Goal: Task Accomplishment & Management: Complete application form

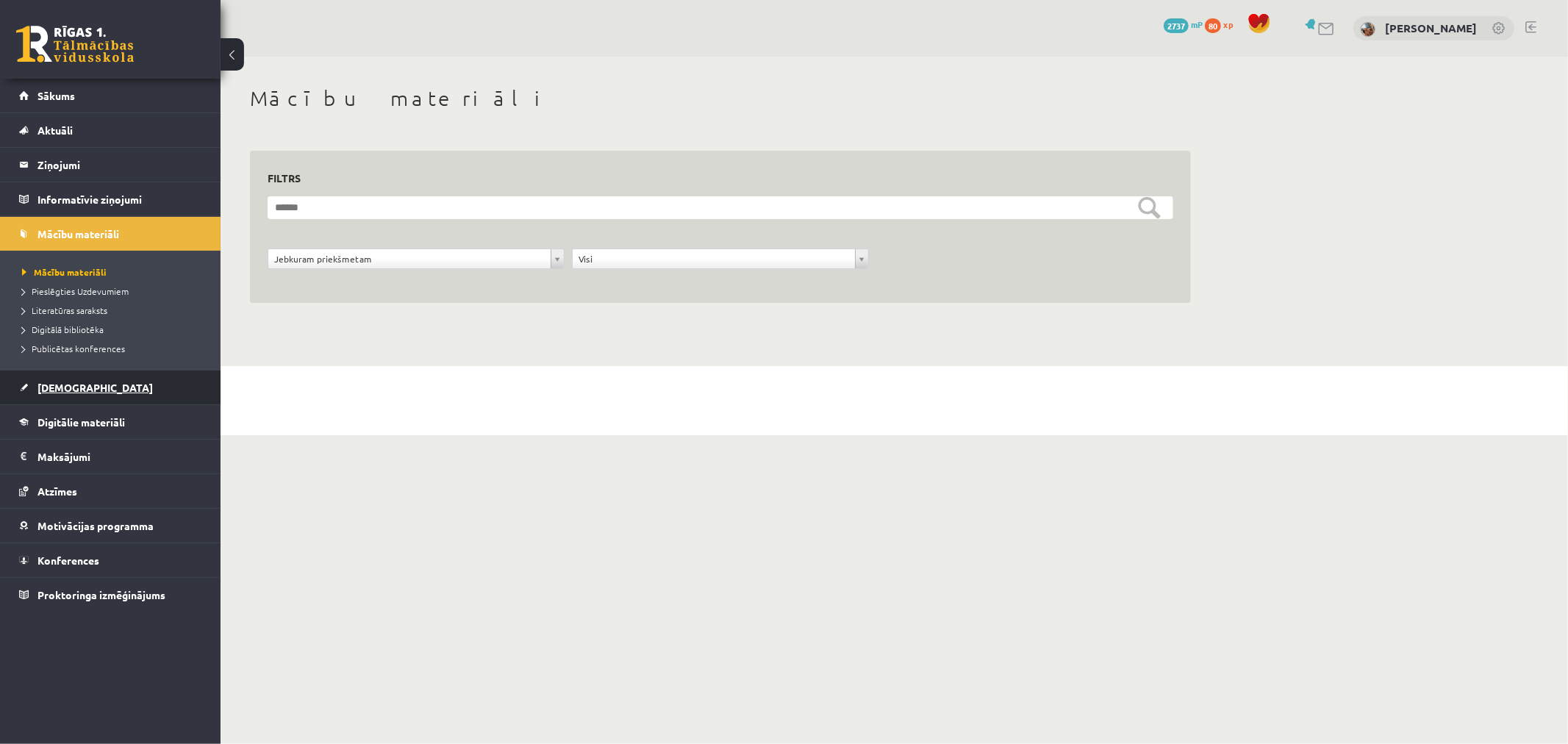
click at [63, 385] on span "[DEMOGRAPHIC_DATA]" at bounding box center [95, 387] width 115 height 14
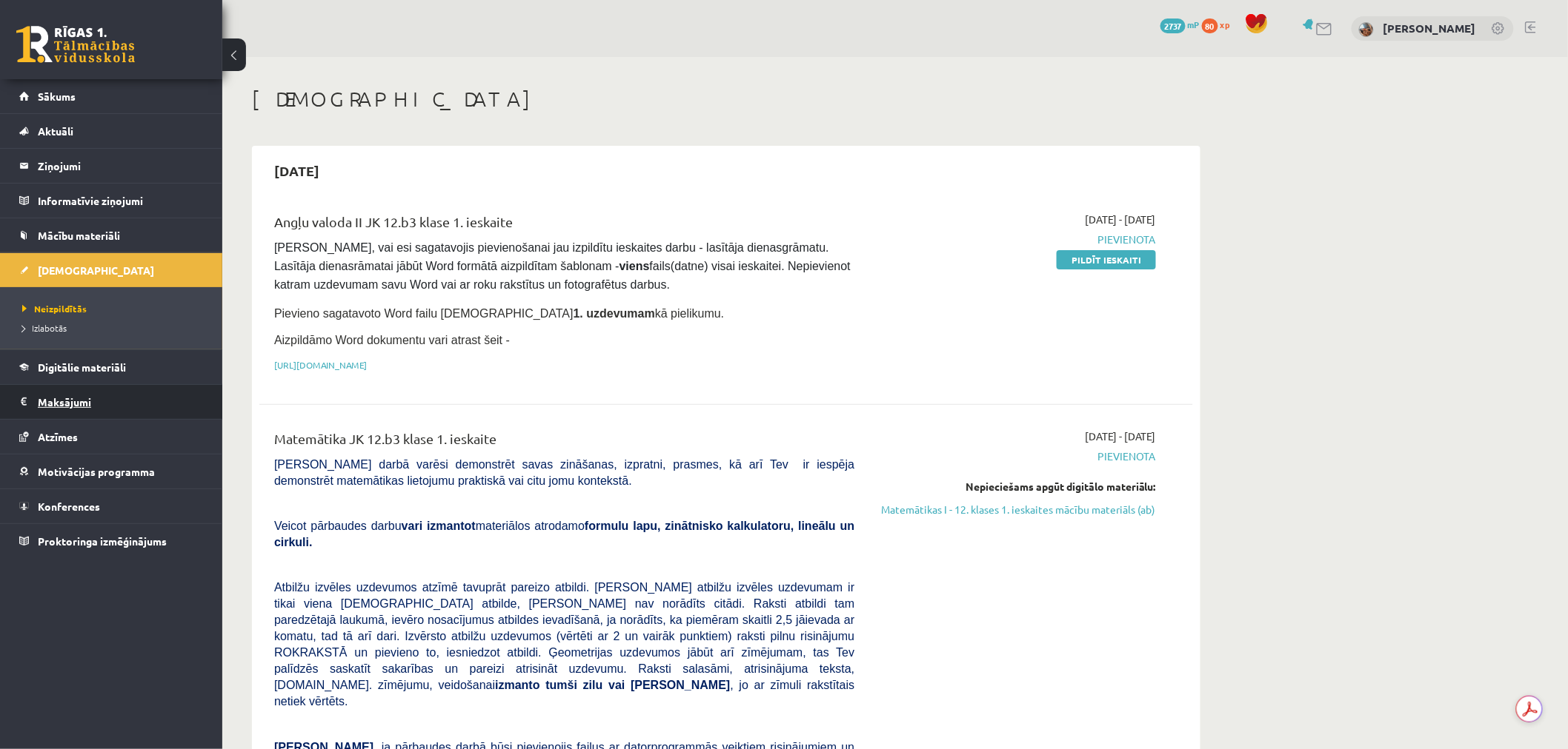
click at [85, 403] on legend "Maksājumi 0" at bounding box center [121, 401] width 166 height 34
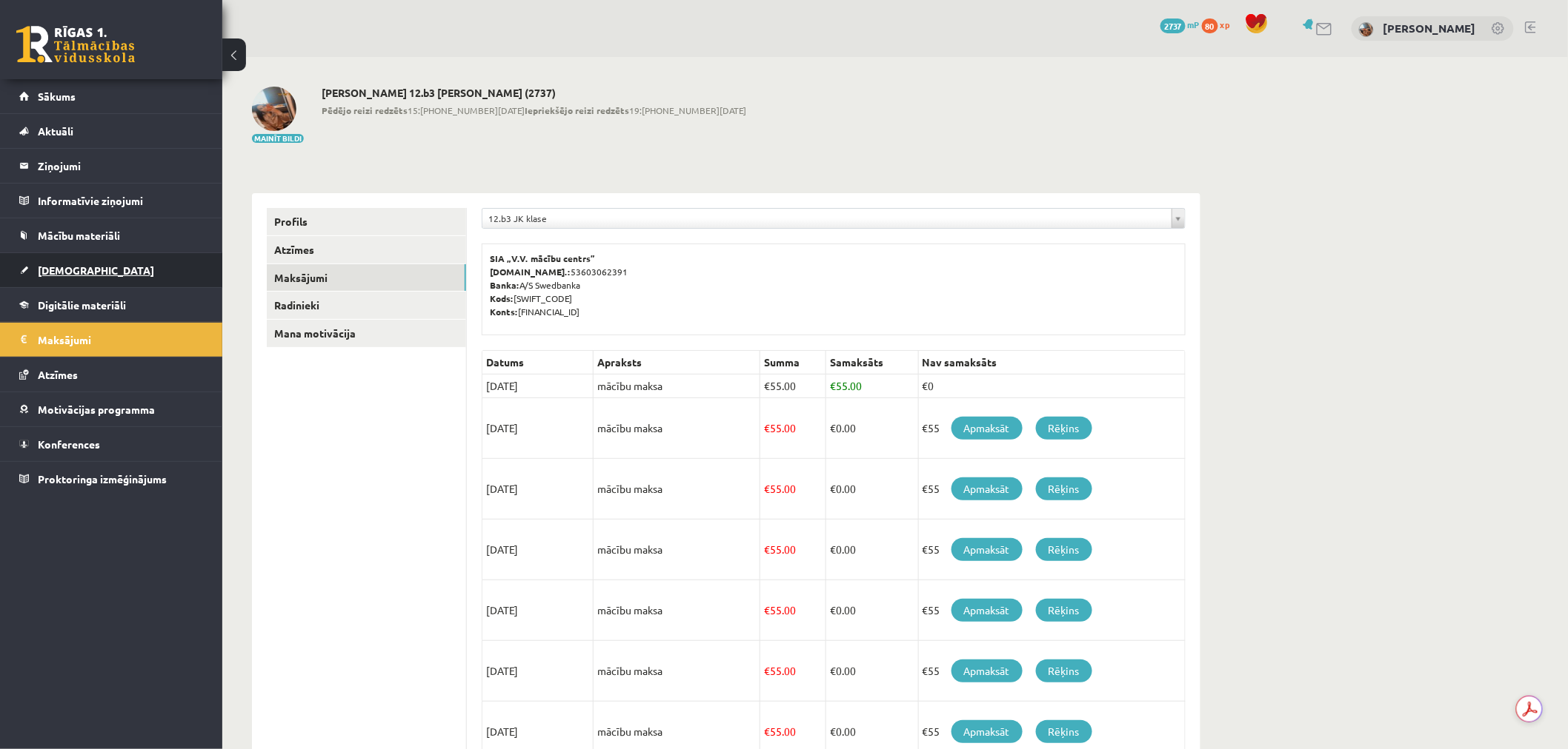
click at [54, 275] on span "[DEMOGRAPHIC_DATA]" at bounding box center [96, 270] width 116 height 14
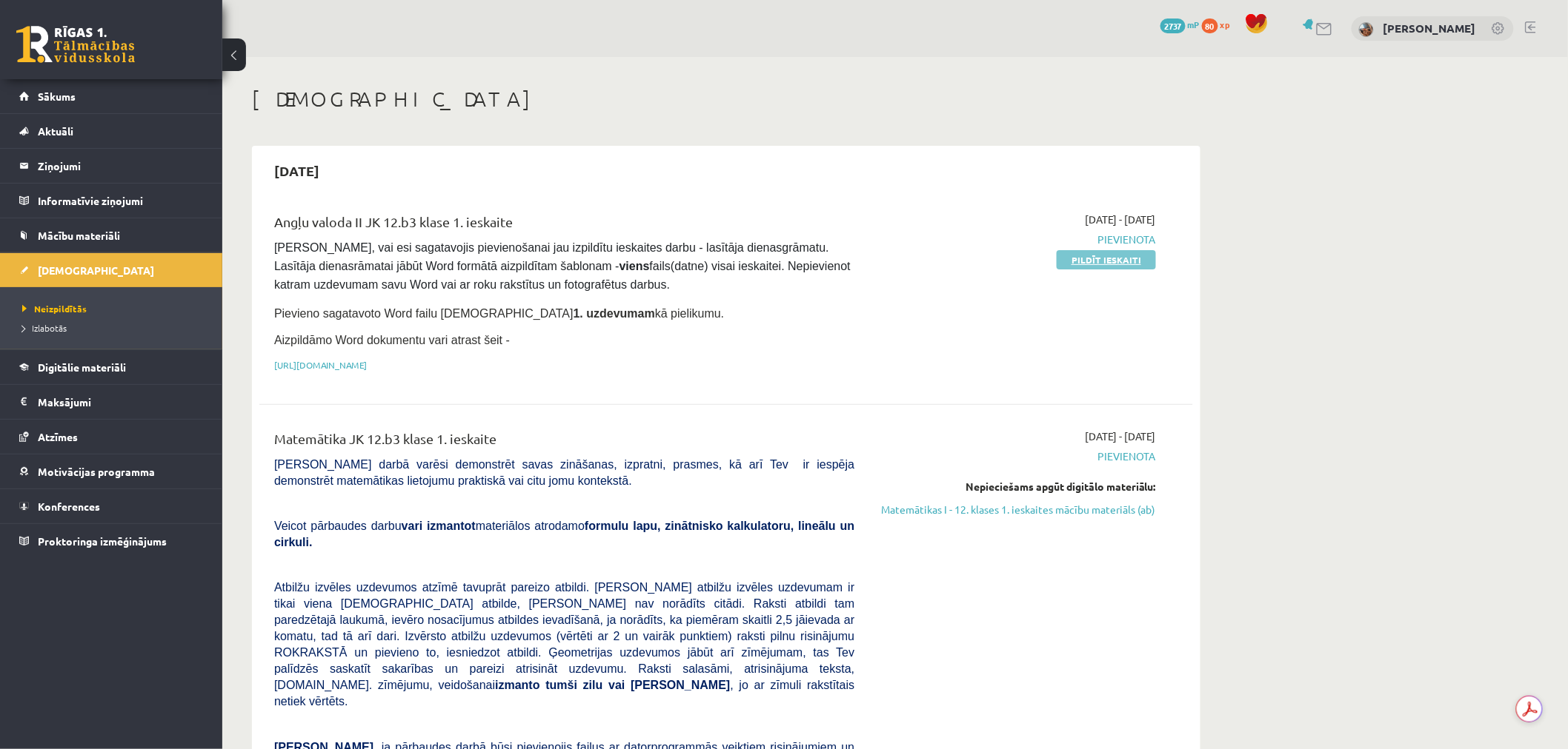
click at [1109, 261] on link "Pildīt ieskaiti" at bounding box center [1106, 260] width 99 height 19
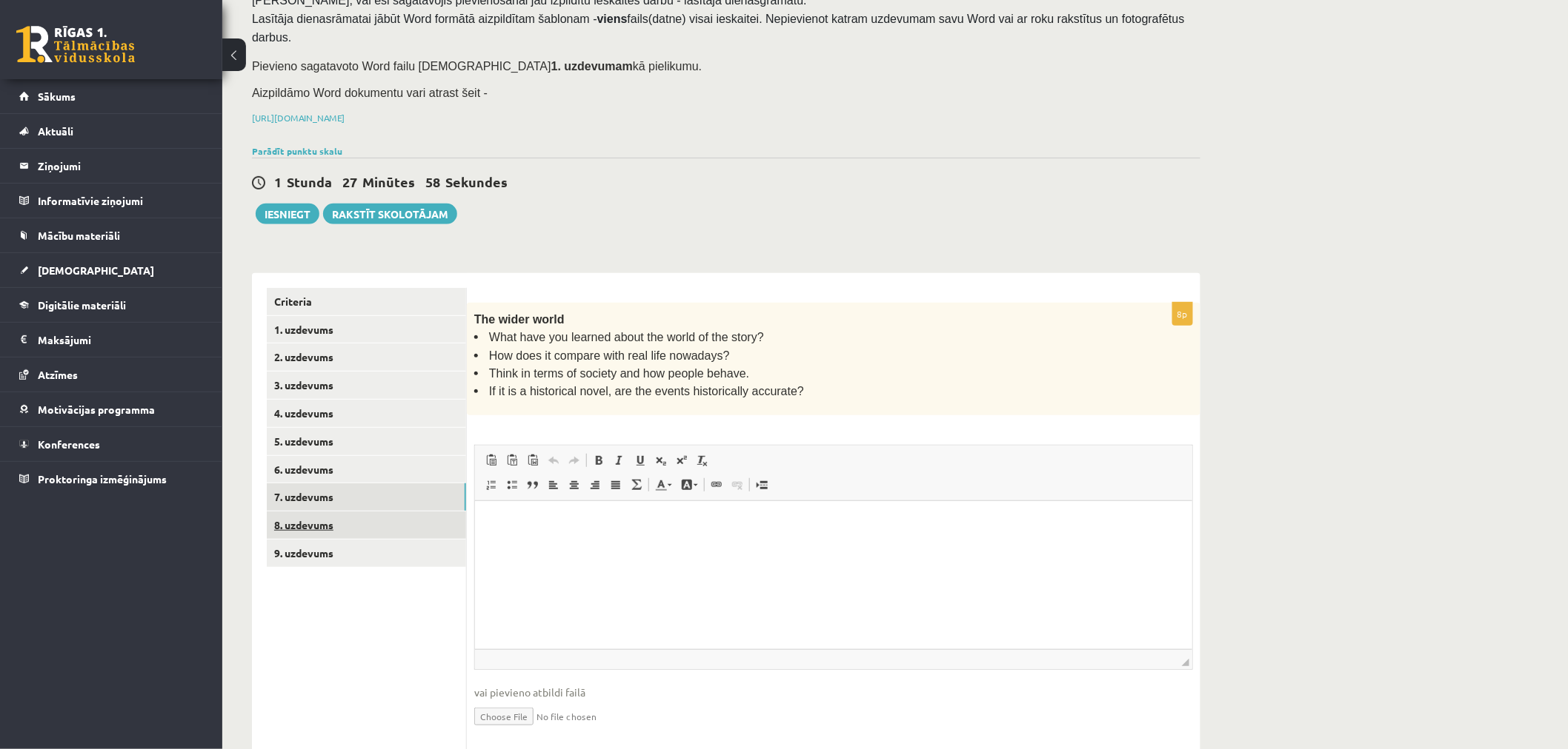
scroll to position [137, 0]
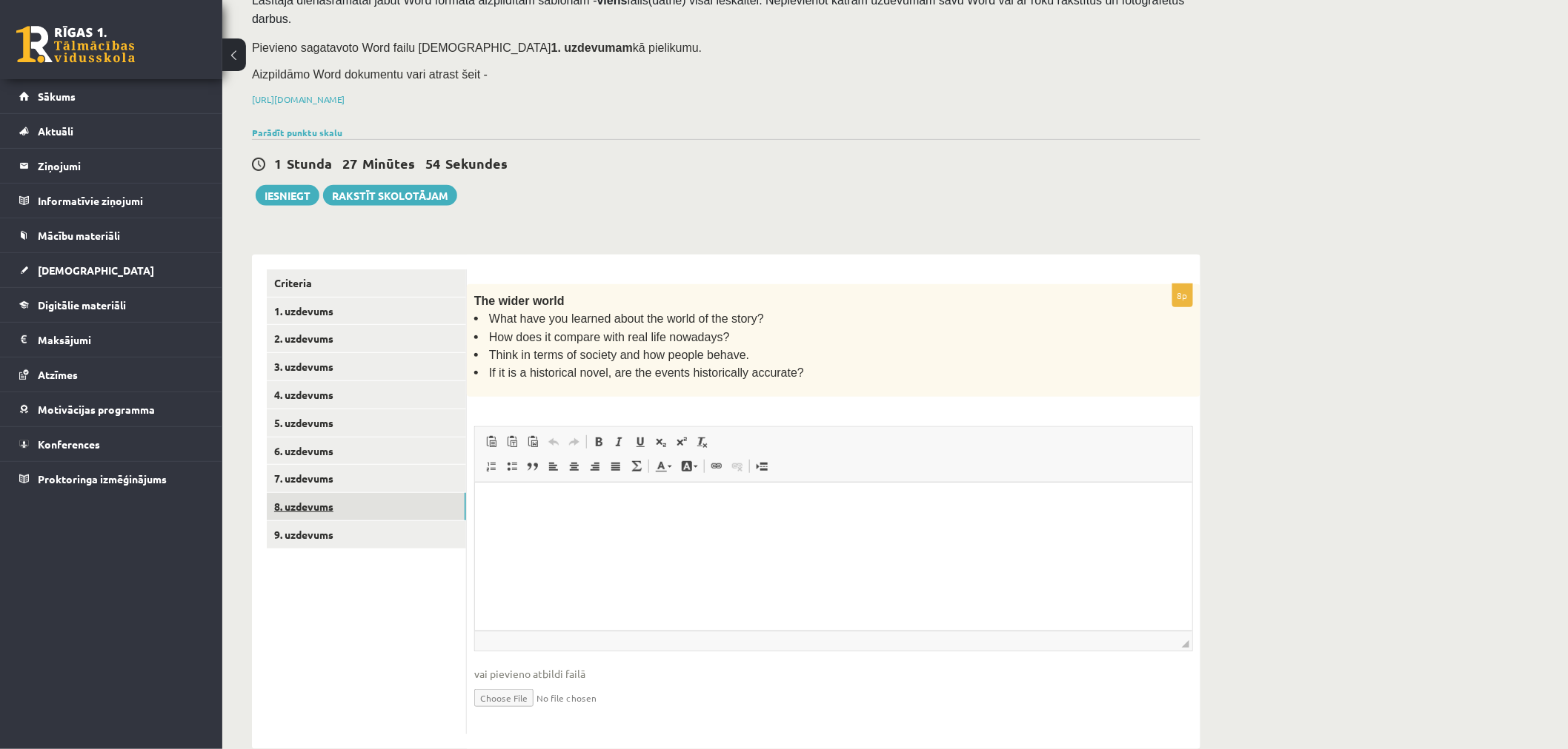
click at [332, 493] on link "8. uzdevums" at bounding box center [366, 507] width 199 height 27
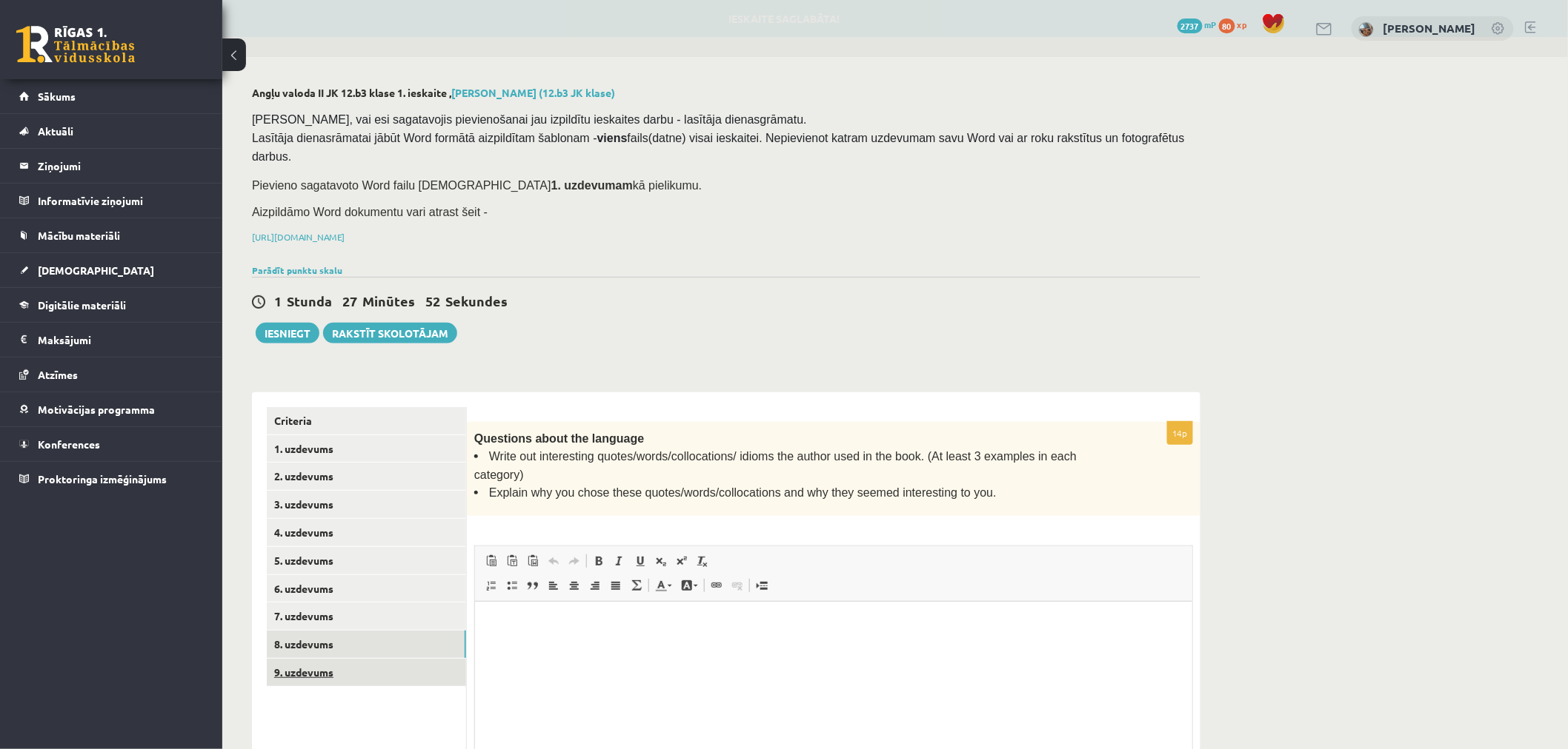
scroll to position [0, 0]
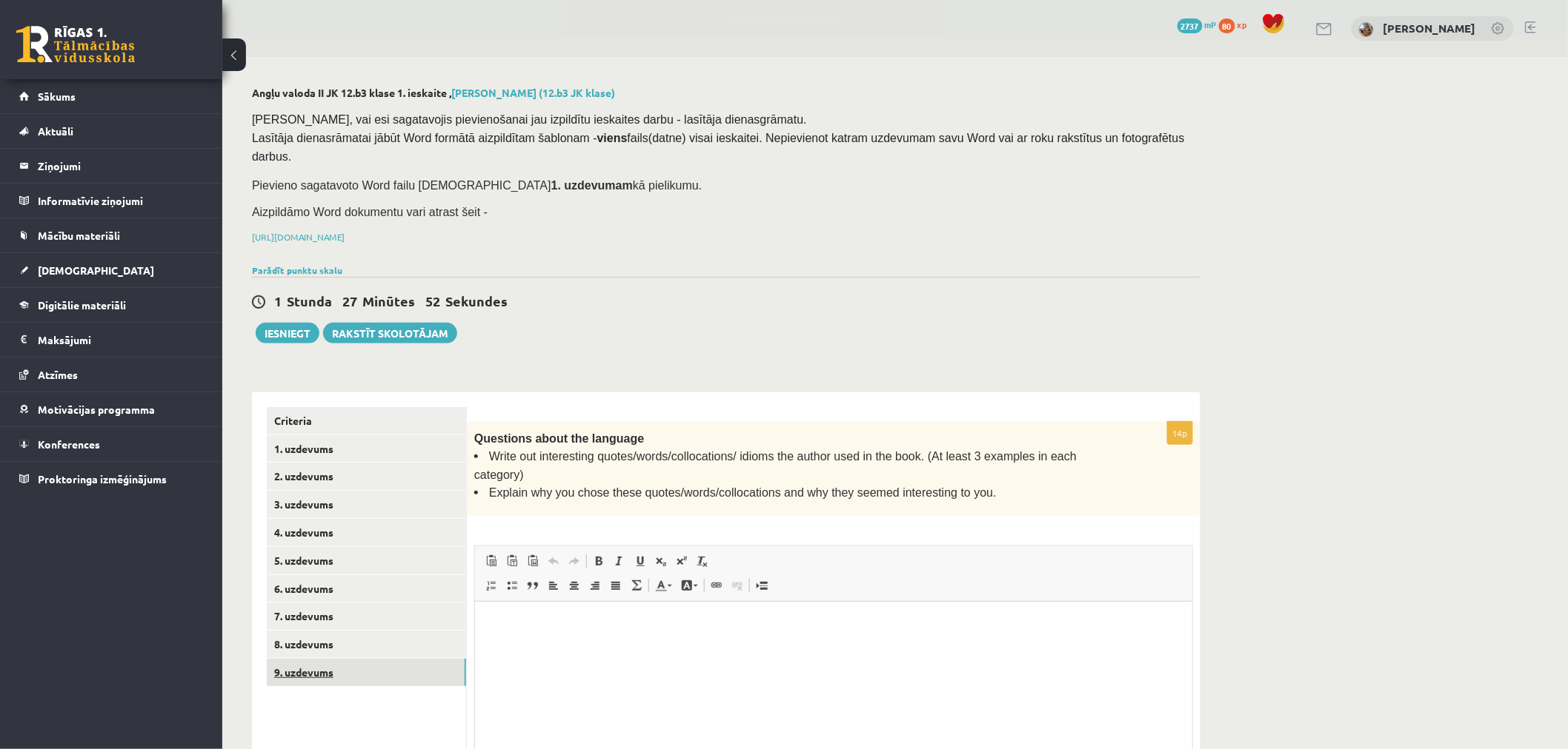
click at [328, 659] on link "9. uzdevums" at bounding box center [366, 672] width 199 height 27
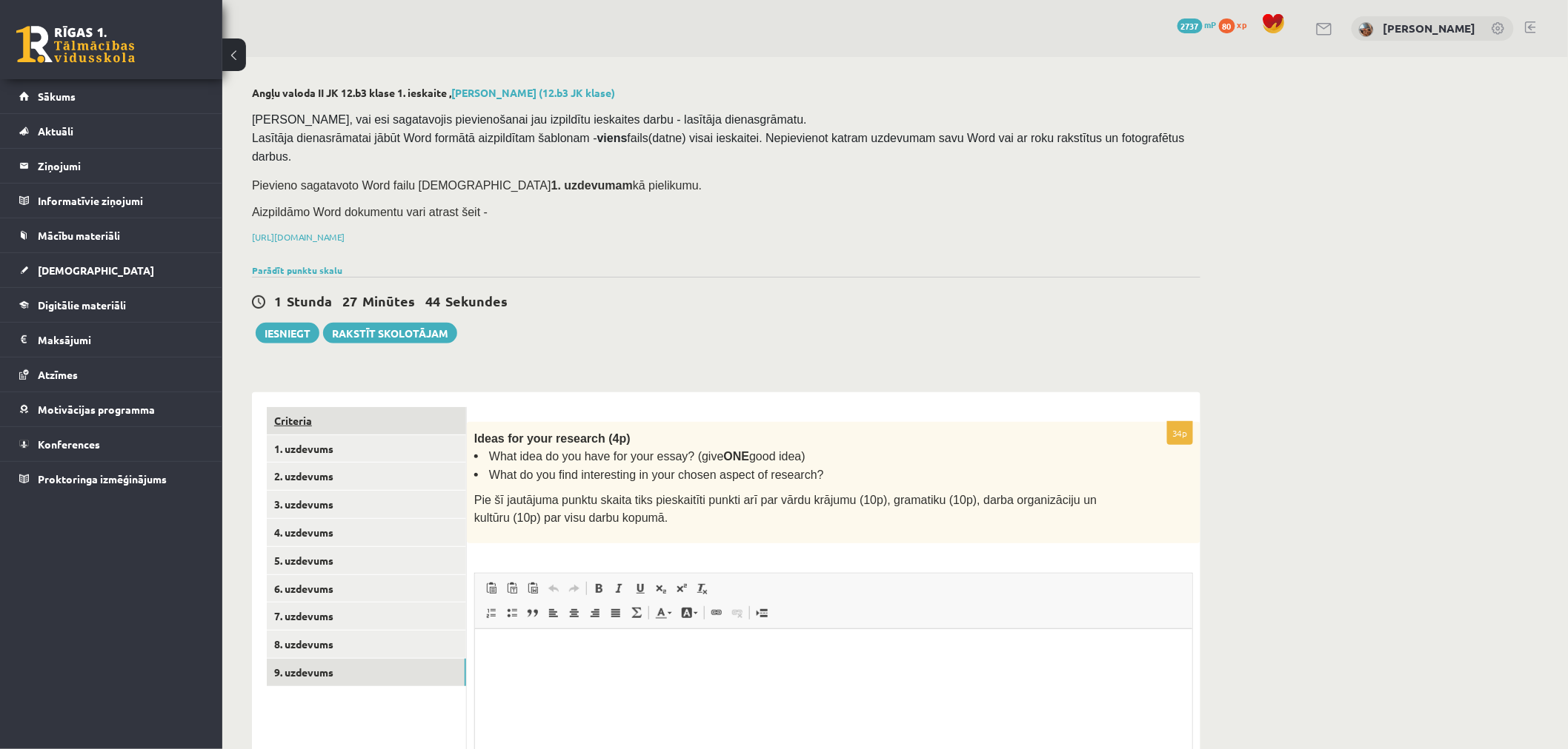
click at [297, 408] on link "Criteria" at bounding box center [366, 421] width 199 height 27
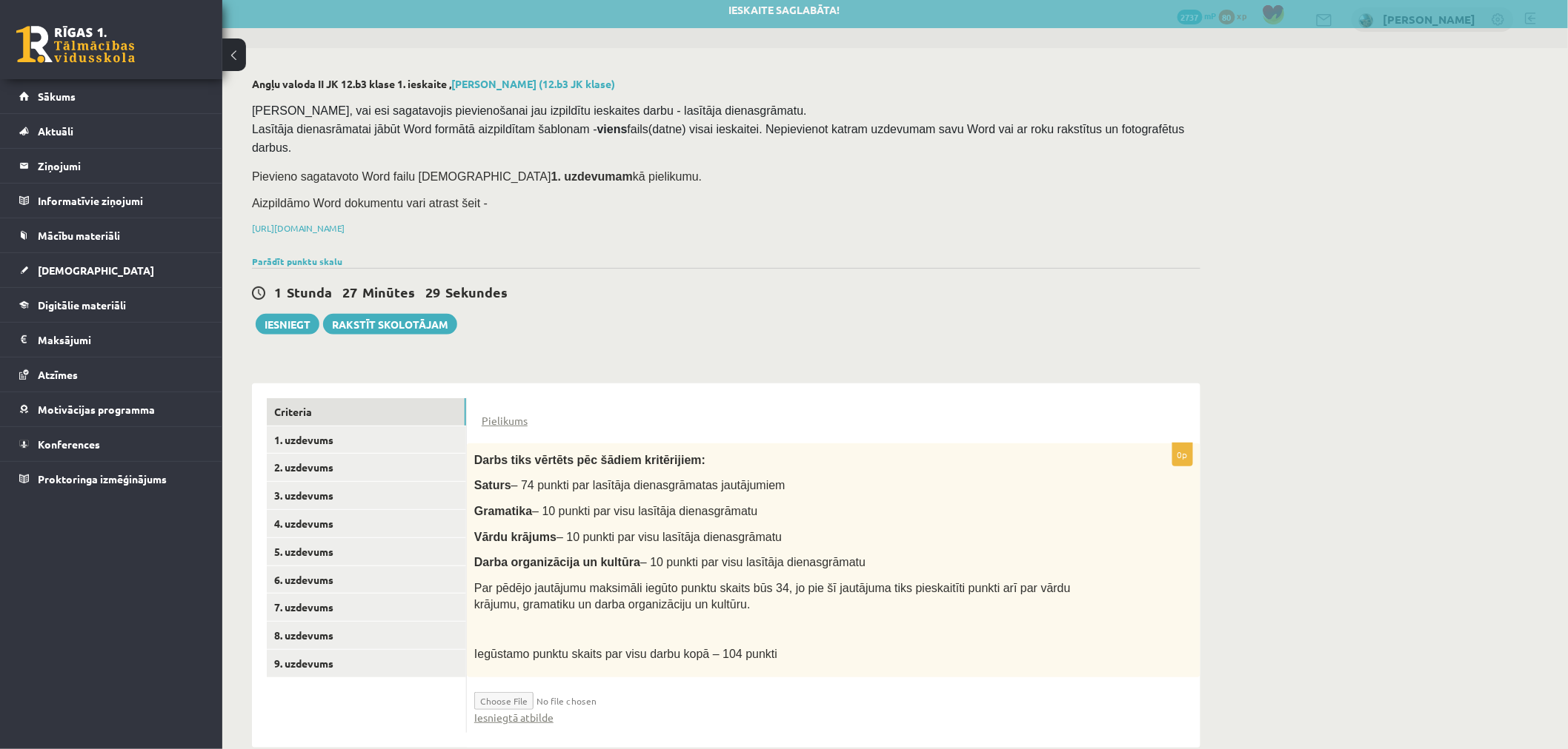
scroll to position [14, 0]
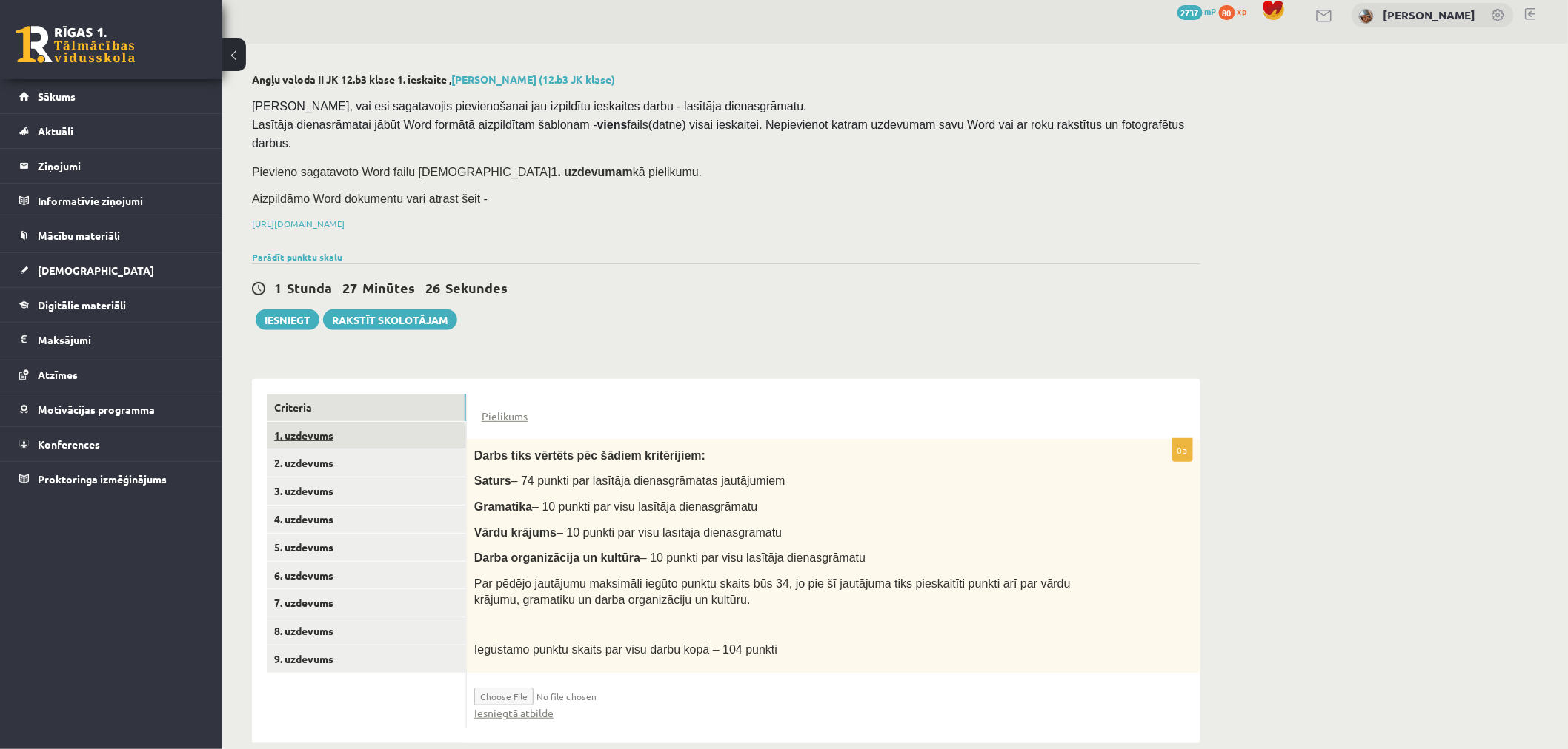
click at [343, 422] on link "1. uzdevums" at bounding box center [366, 436] width 199 height 27
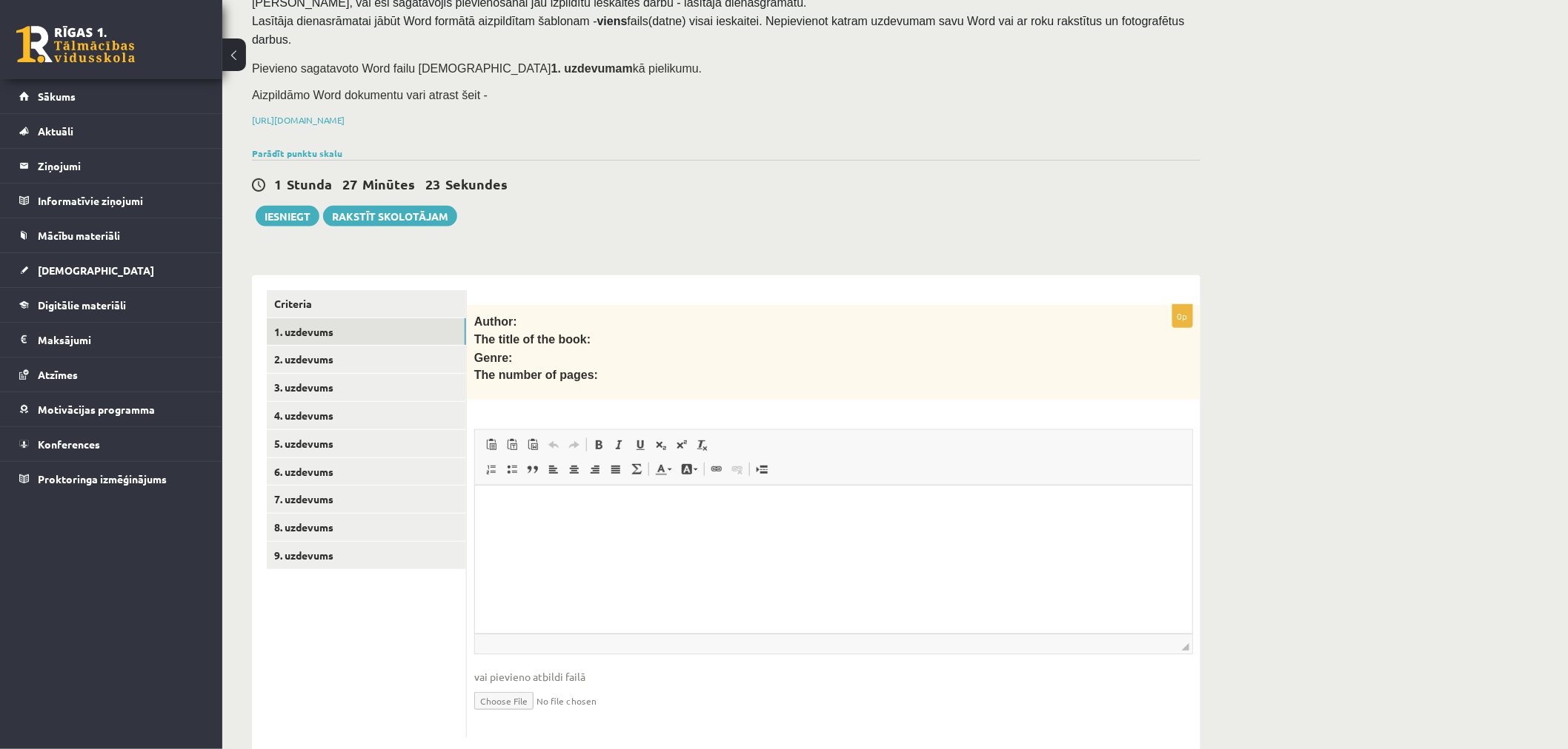
scroll to position [123, 0]
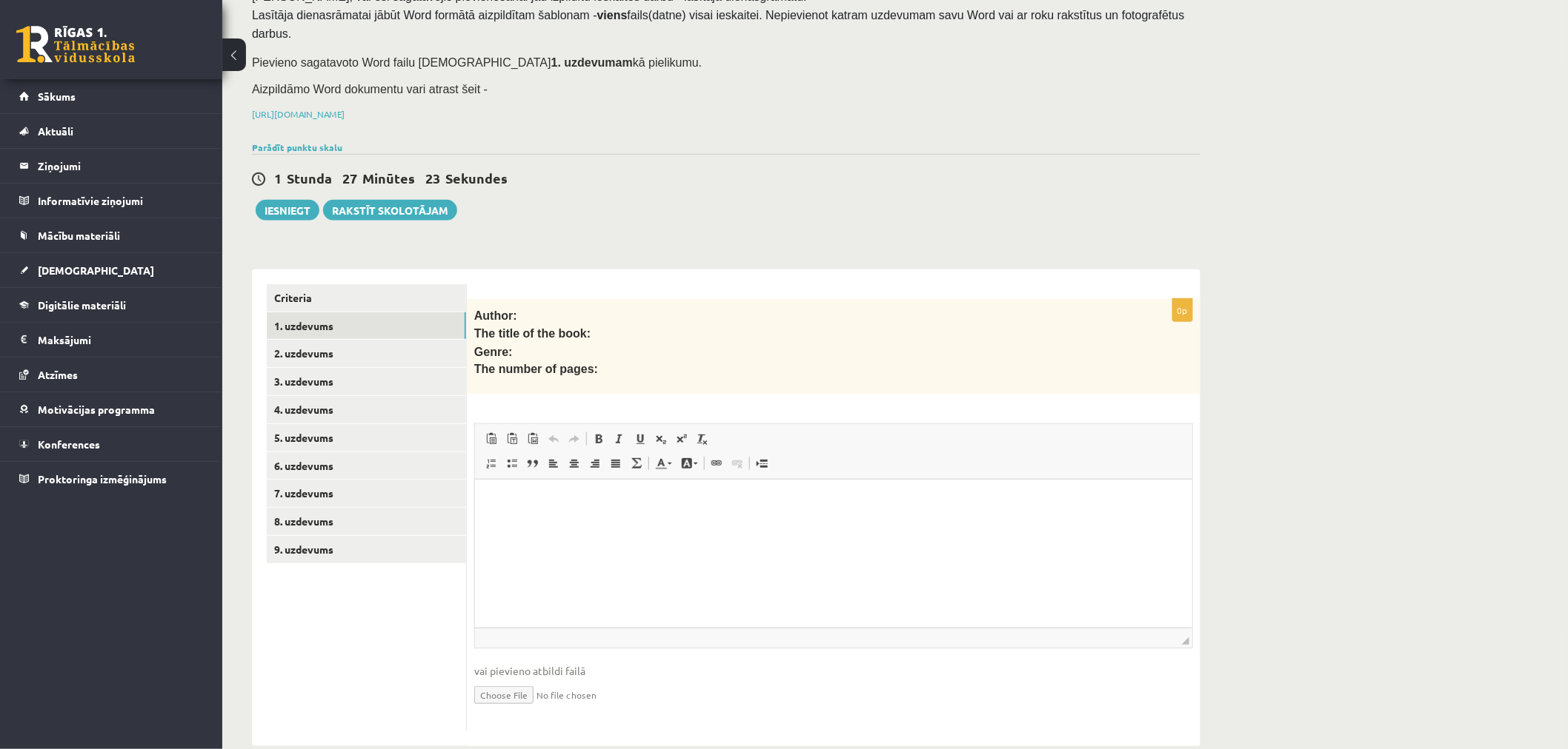
click at [487, 679] on input "file" at bounding box center [833, 694] width 719 height 30
type input "**********"
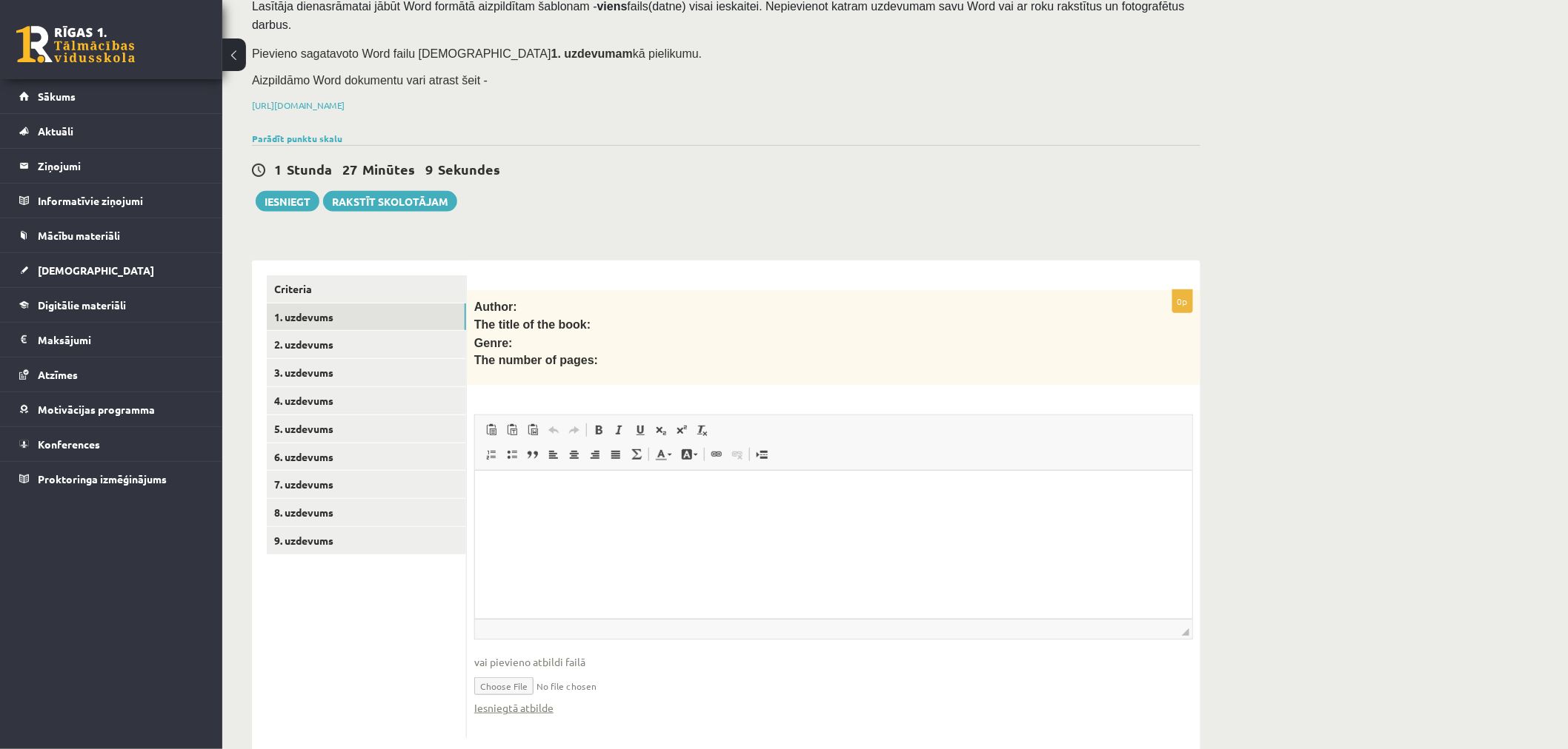
scroll to position [137, 0]
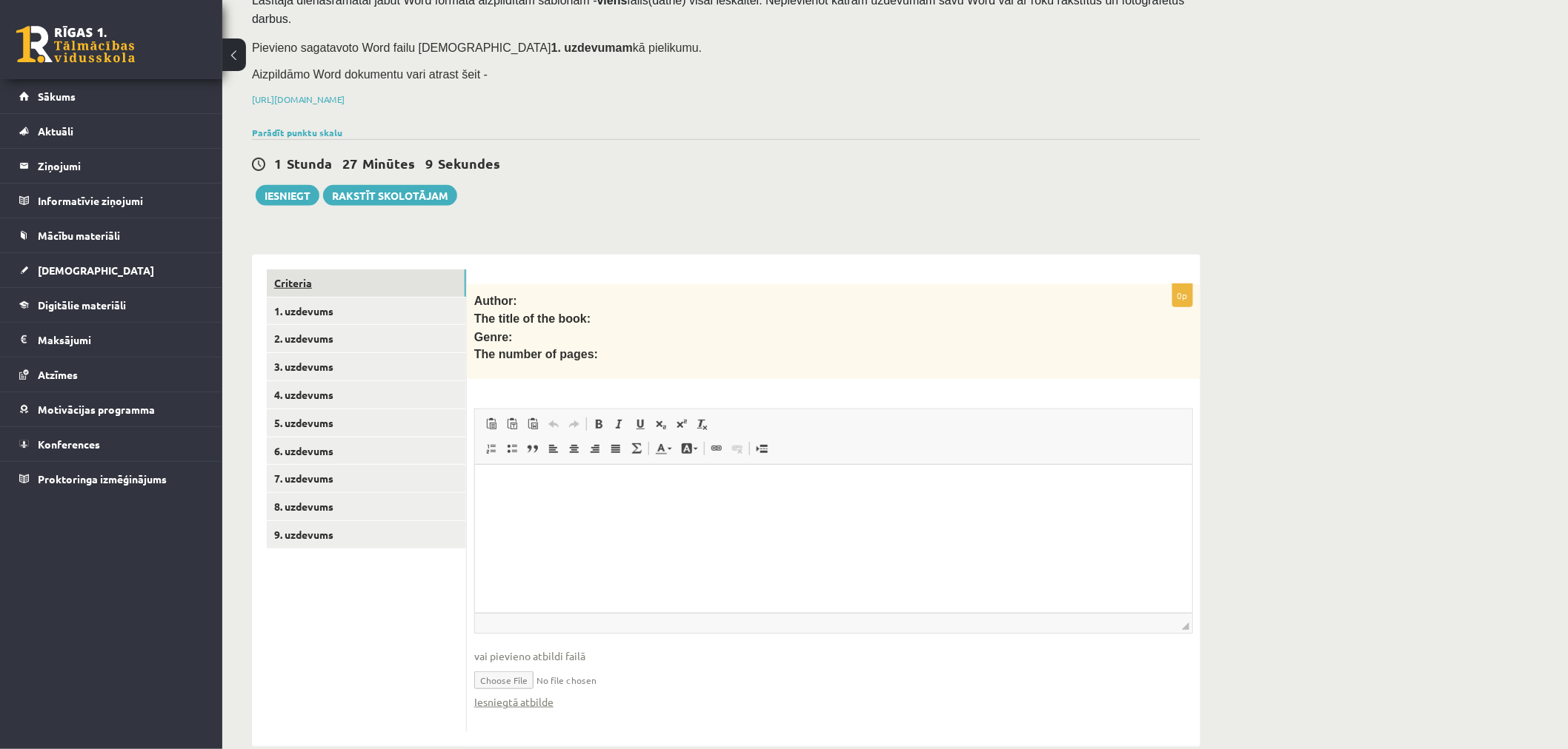
click at [330, 269] on link "Criteria" at bounding box center [366, 283] width 199 height 27
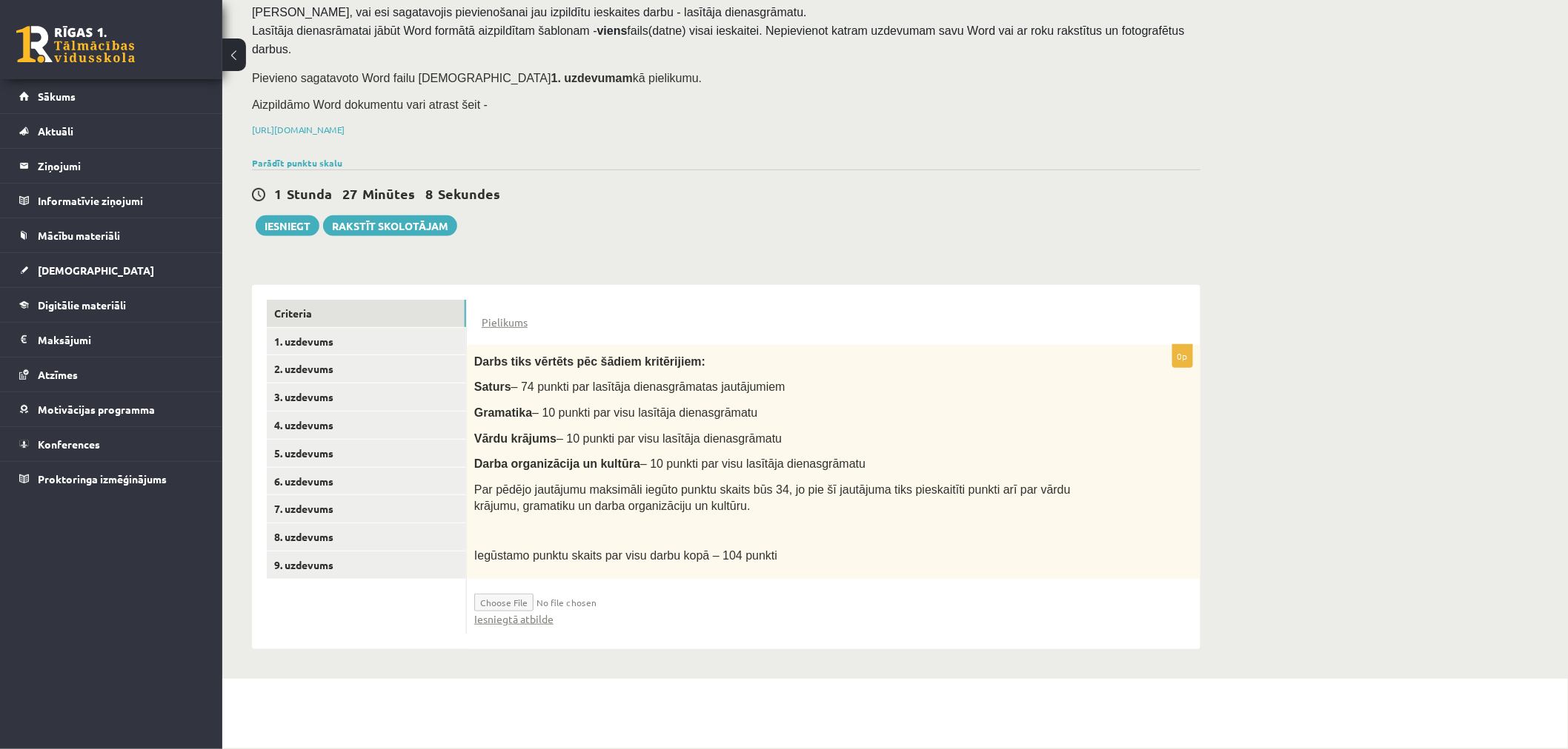
scroll to position [14, 0]
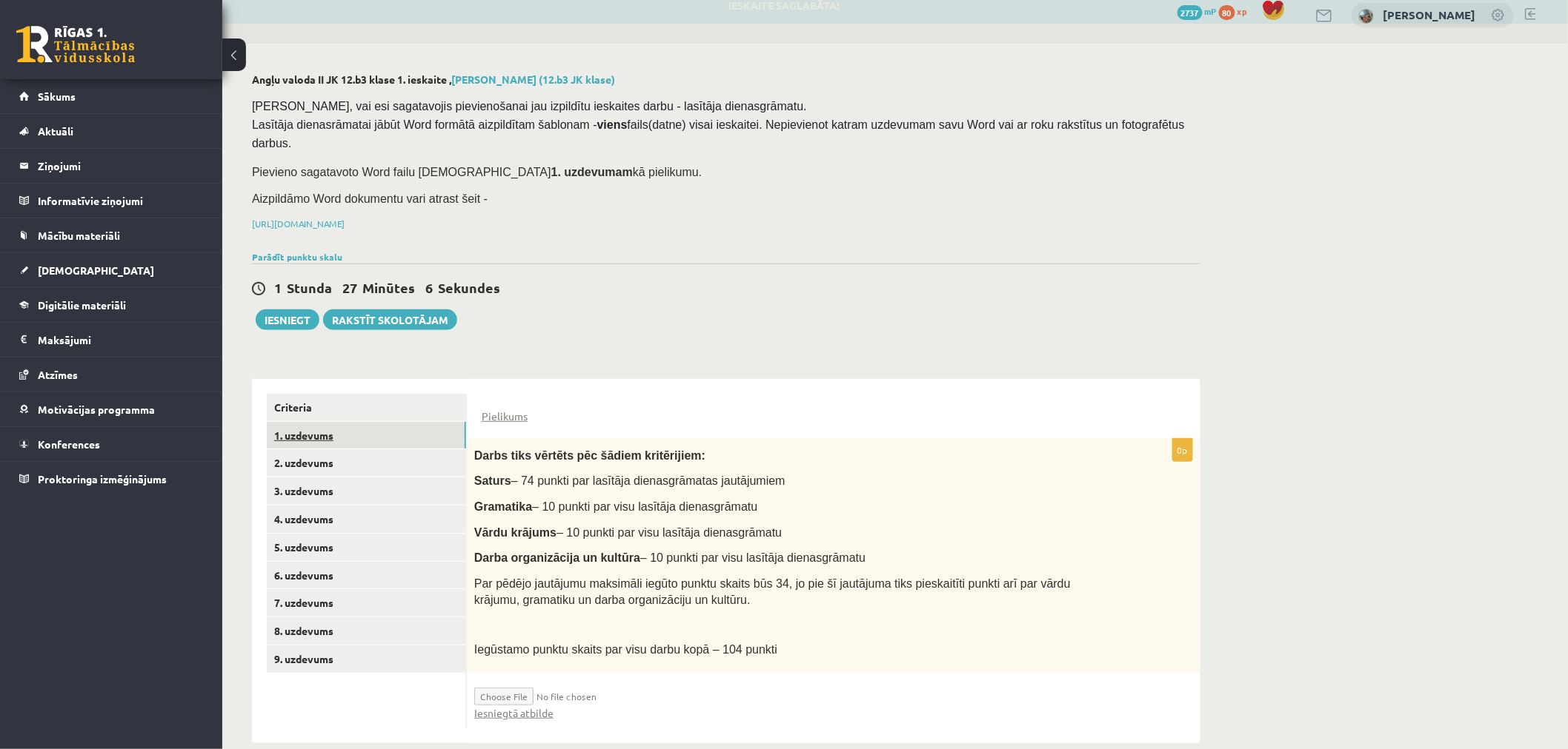
click at [330, 422] on link "1. uzdevums" at bounding box center [366, 436] width 199 height 27
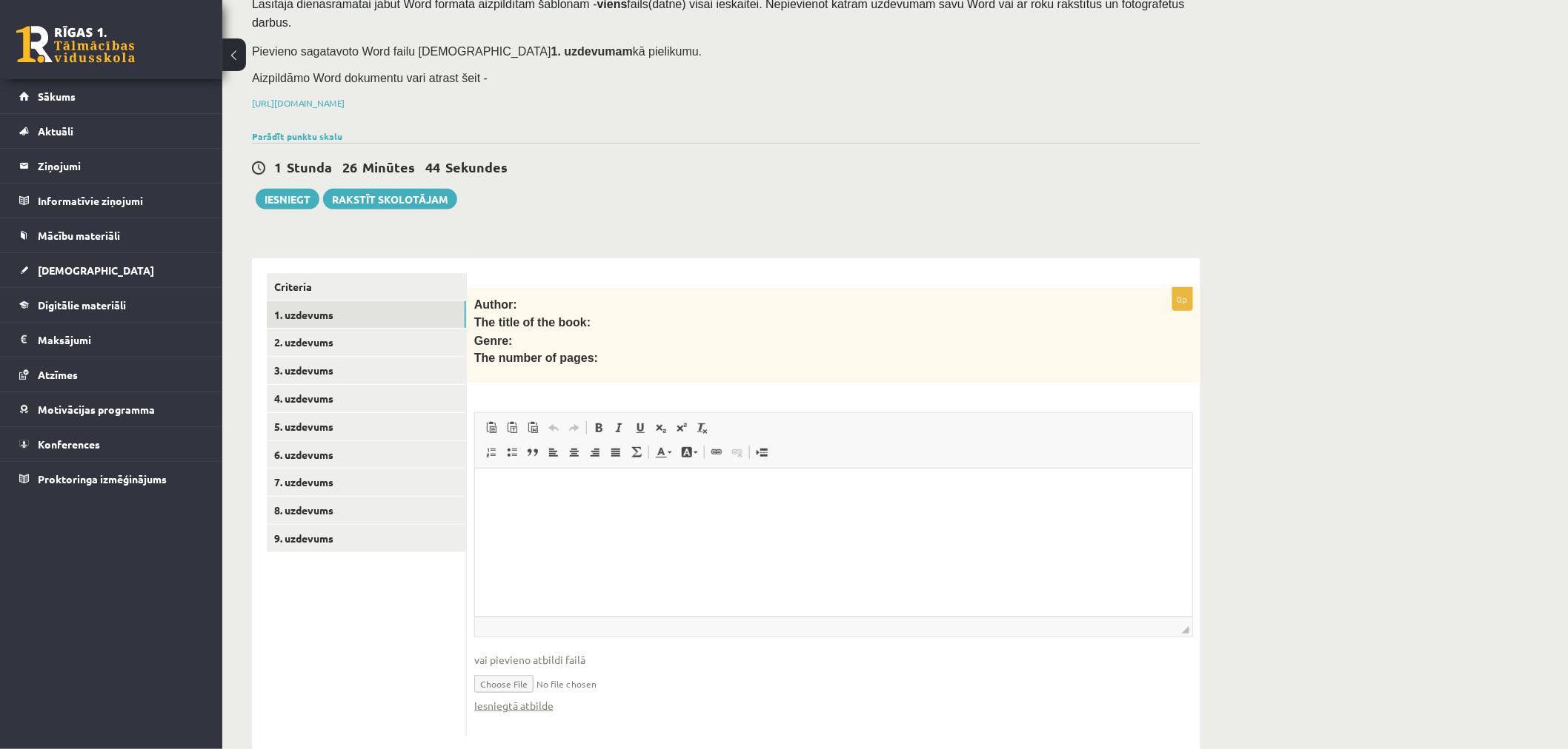
scroll to position [137, 0]
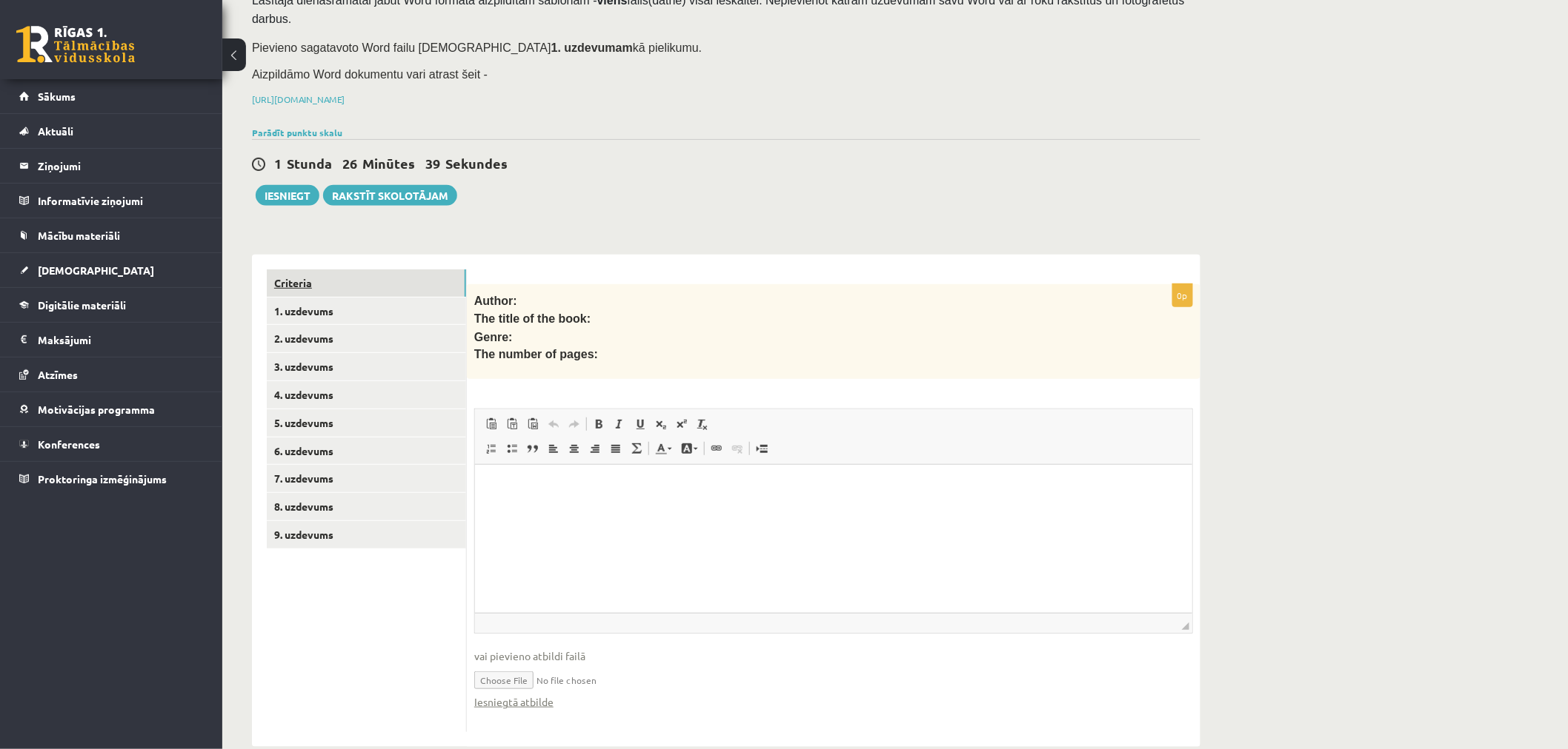
click at [357, 269] on link "Criteria" at bounding box center [366, 283] width 199 height 27
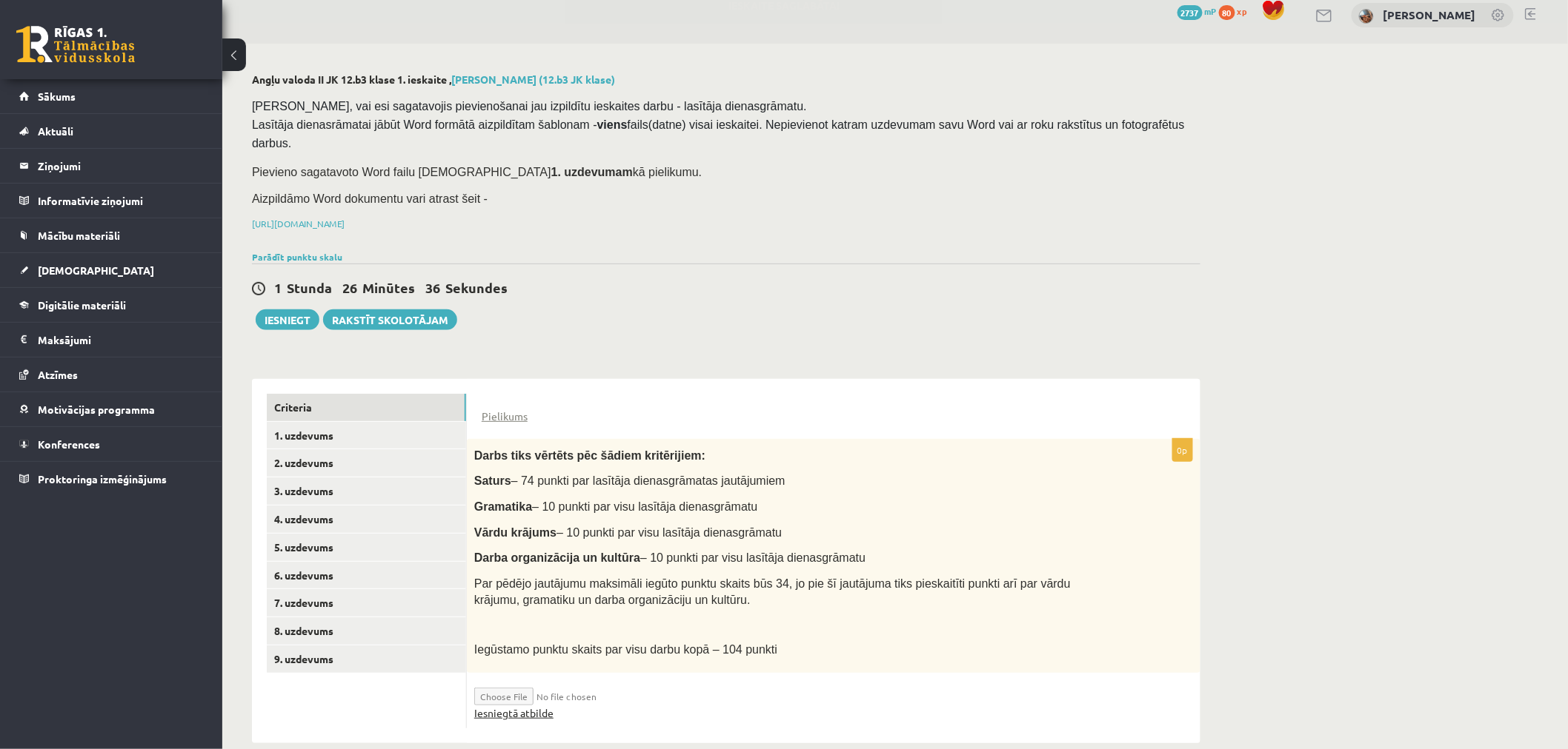
click at [538, 706] on link "Iesniegtā atbilde" at bounding box center [513, 713] width 79 height 15
click at [511, 681] on input "file" at bounding box center [562, 693] width 176 height 25
drag, startPoint x: 1371, startPoint y: 244, endPoint x: 1024, endPoint y: 338, distance: 359.5
click at [1371, 243] on div "Angļu valoda II JK 12.b3 klase 1. ieskaite , [PERSON_NAME] (12.b3 JK klase) [PE…" at bounding box center [895, 408] width 1346 height 729
click at [390, 422] on link "1. uzdevums" at bounding box center [366, 436] width 199 height 27
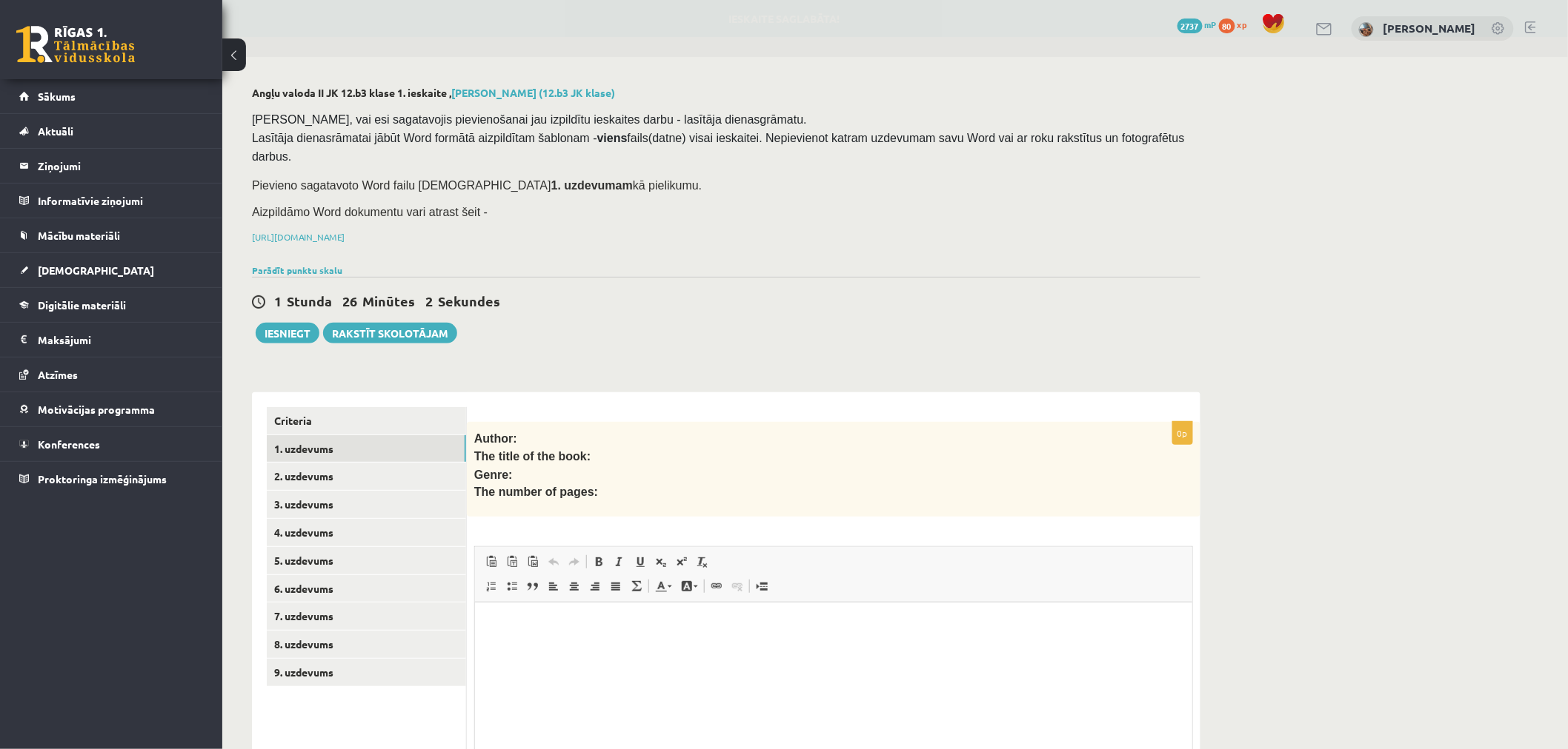
scroll to position [0, 0]
click at [298, 323] on button "Iesniegt" at bounding box center [288, 332] width 64 height 20
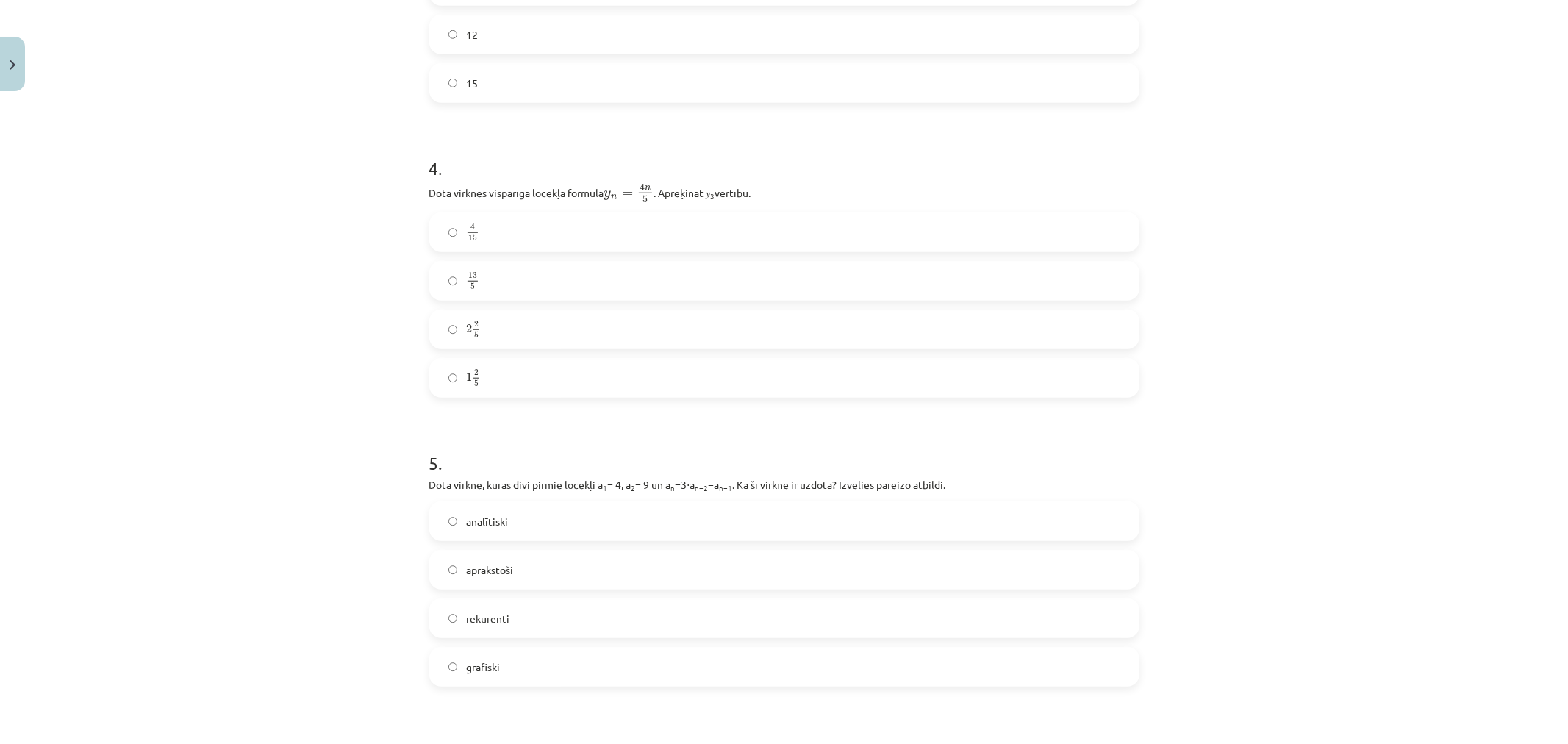
scroll to position [1429, 0]
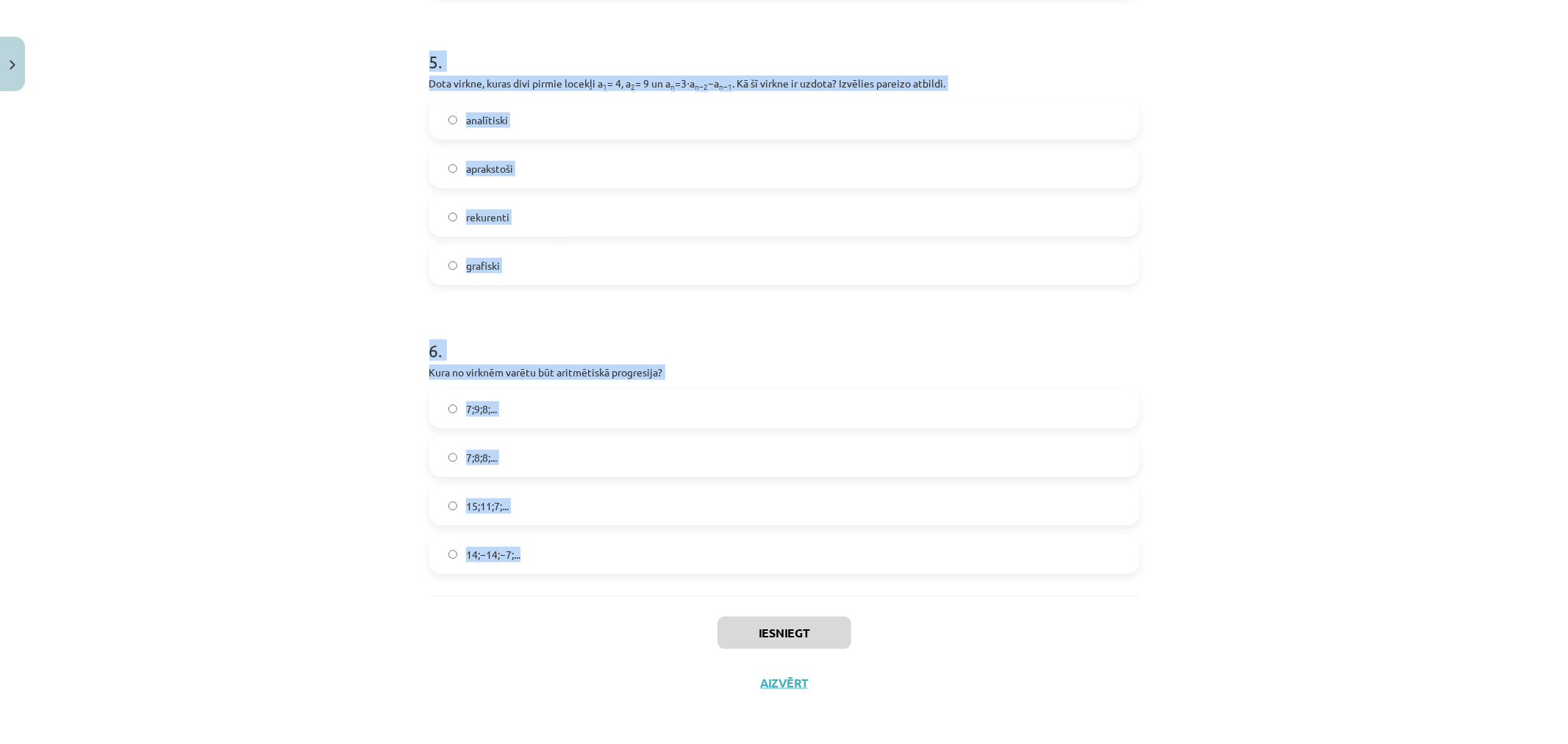
drag, startPoint x: 424, startPoint y: 81, endPoint x: 594, endPoint y: 531, distance: 481.0
copy form "1 . Skaitļu virkne -7; -4; -1; 2; 5; ... ir Dilstoša Konstanta Ne augoša, ne di…"
drag, startPoint x: 277, startPoint y: 202, endPoint x: 291, endPoint y: 170, distance: 34.9
click at [277, 201] on div "Mācību tēma: Matemātikas i - 12. klases 1. ieskaites mācību materiāls (ab) #5 📝…" at bounding box center [784, 372] width 1568 height 744
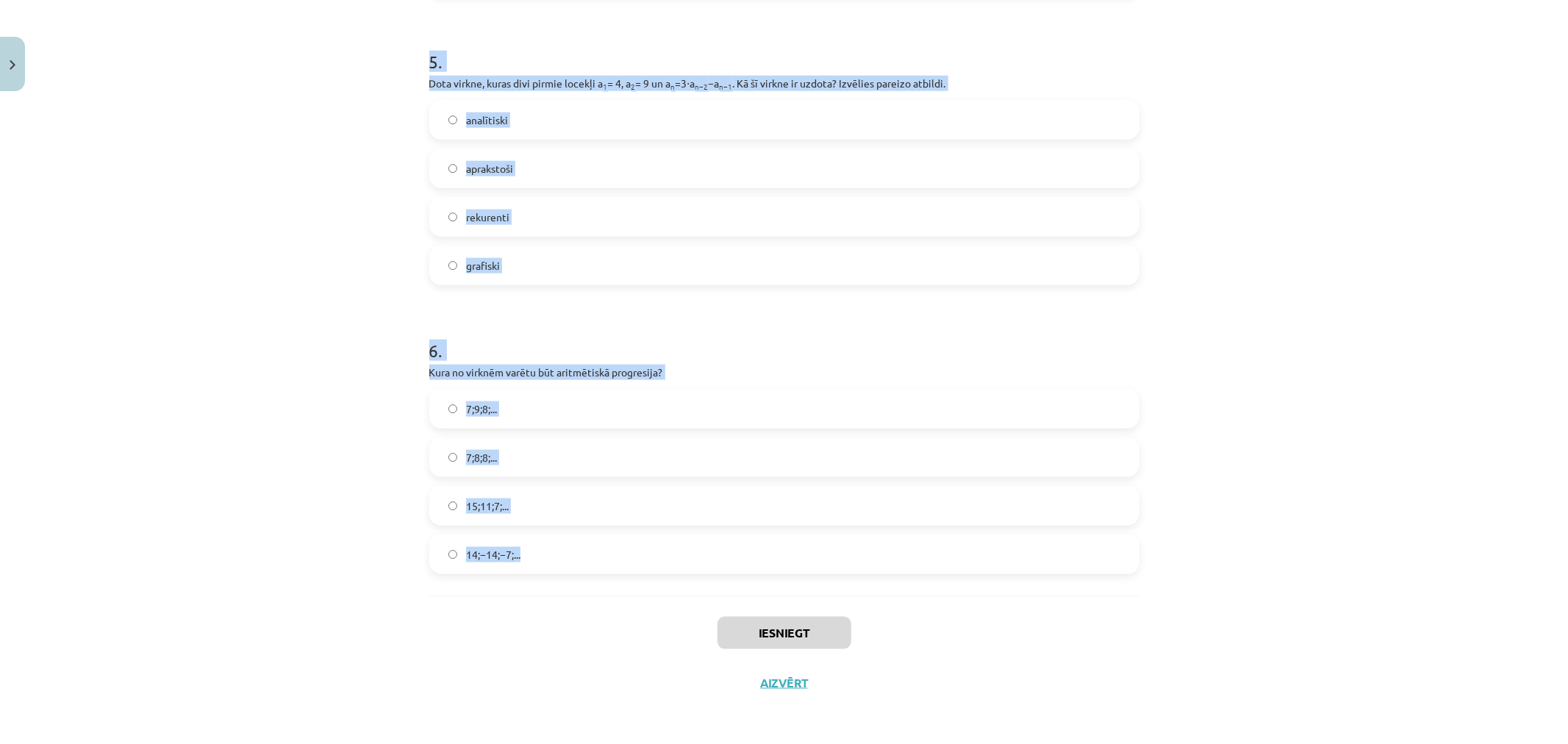
click at [191, 223] on div "Mācību tēma: Matemātikas i - 12. klases 1. ieskaites mācību materiāls (ab) #5 📝…" at bounding box center [784, 372] width 1568 height 744
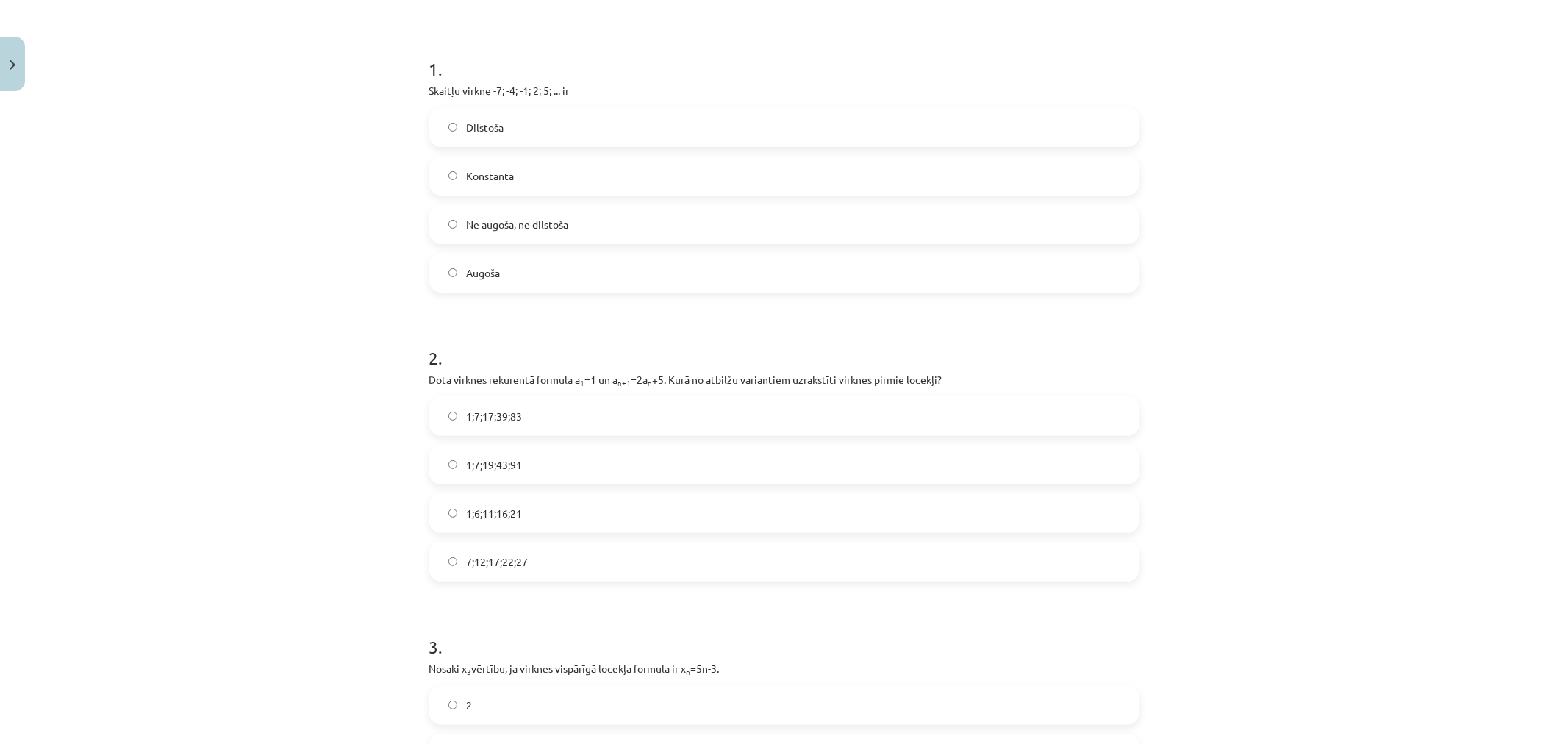
scroll to position [40, 0]
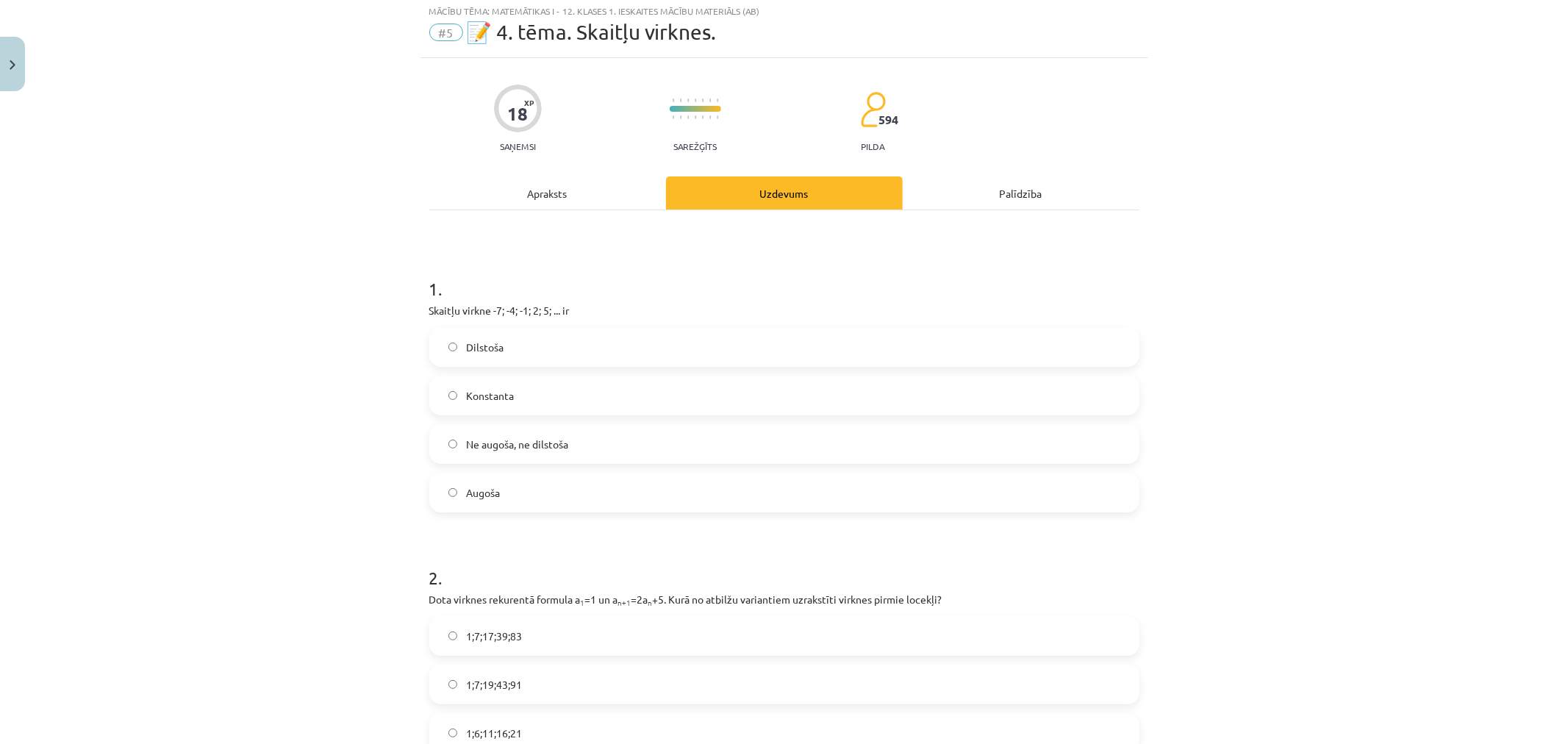
click at [560, 490] on label "Augoša" at bounding box center [784, 492] width 708 height 37
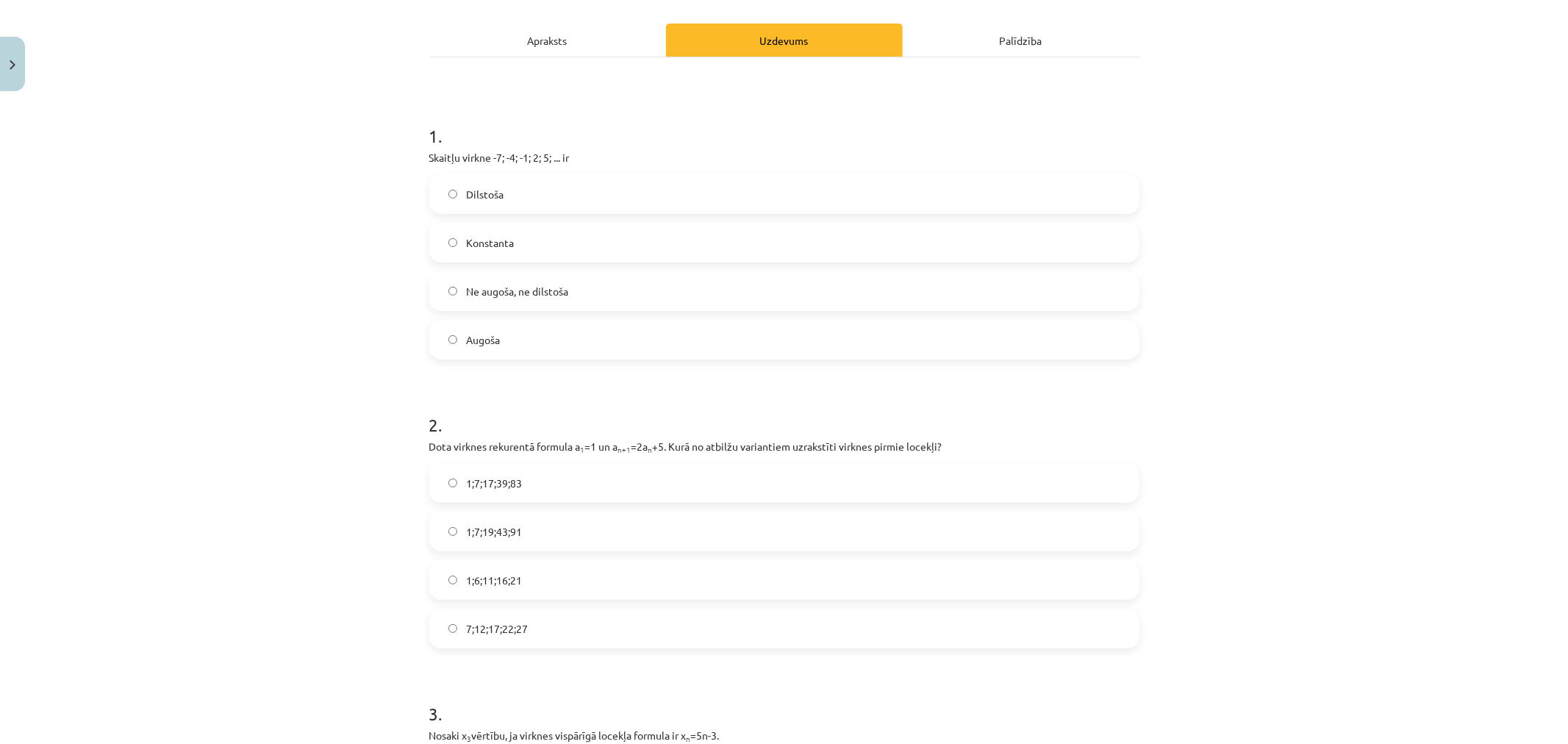
scroll to position [285, 0]
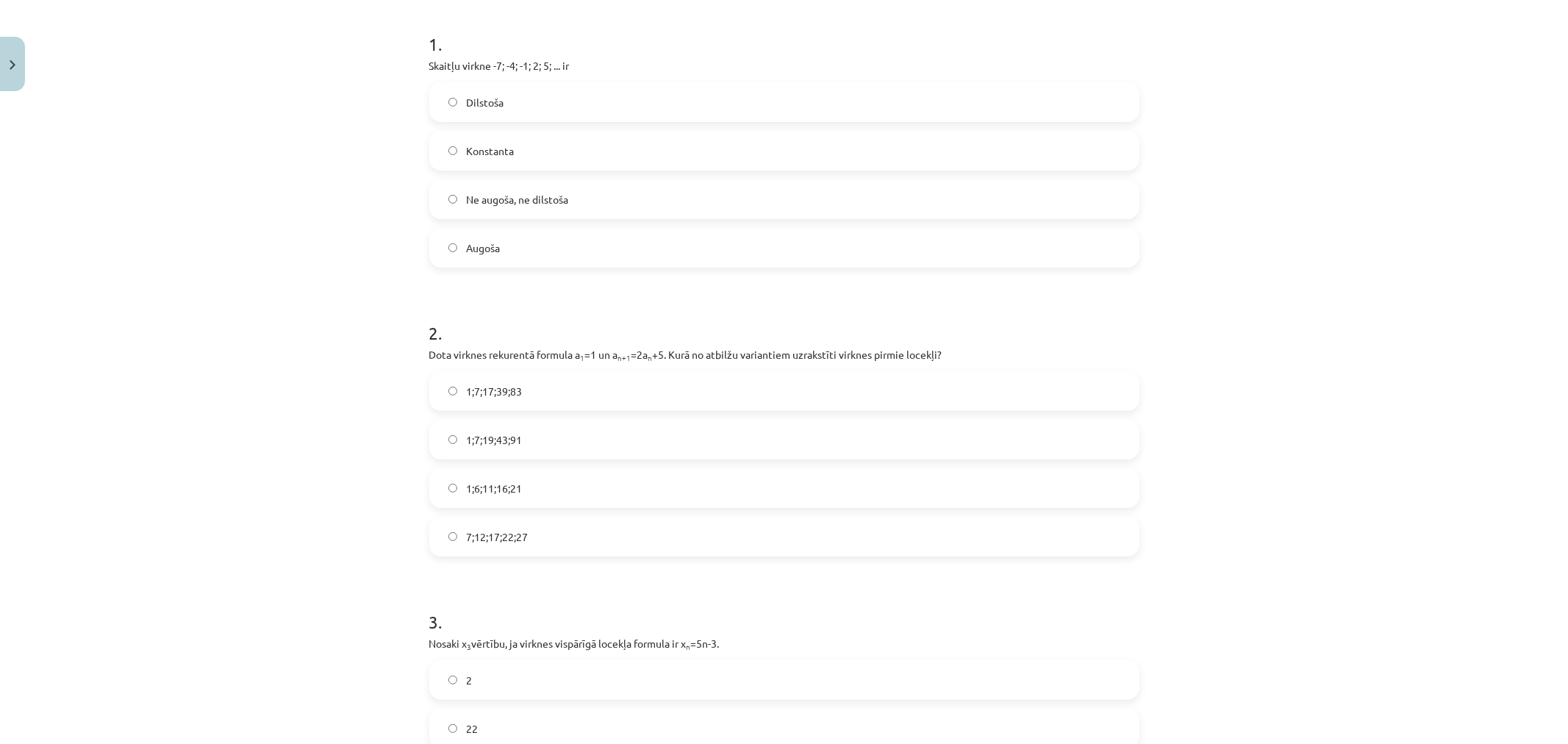
click at [558, 441] on label "1;7;19;43;91" at bounding box center [784, 439] width 708 height 37
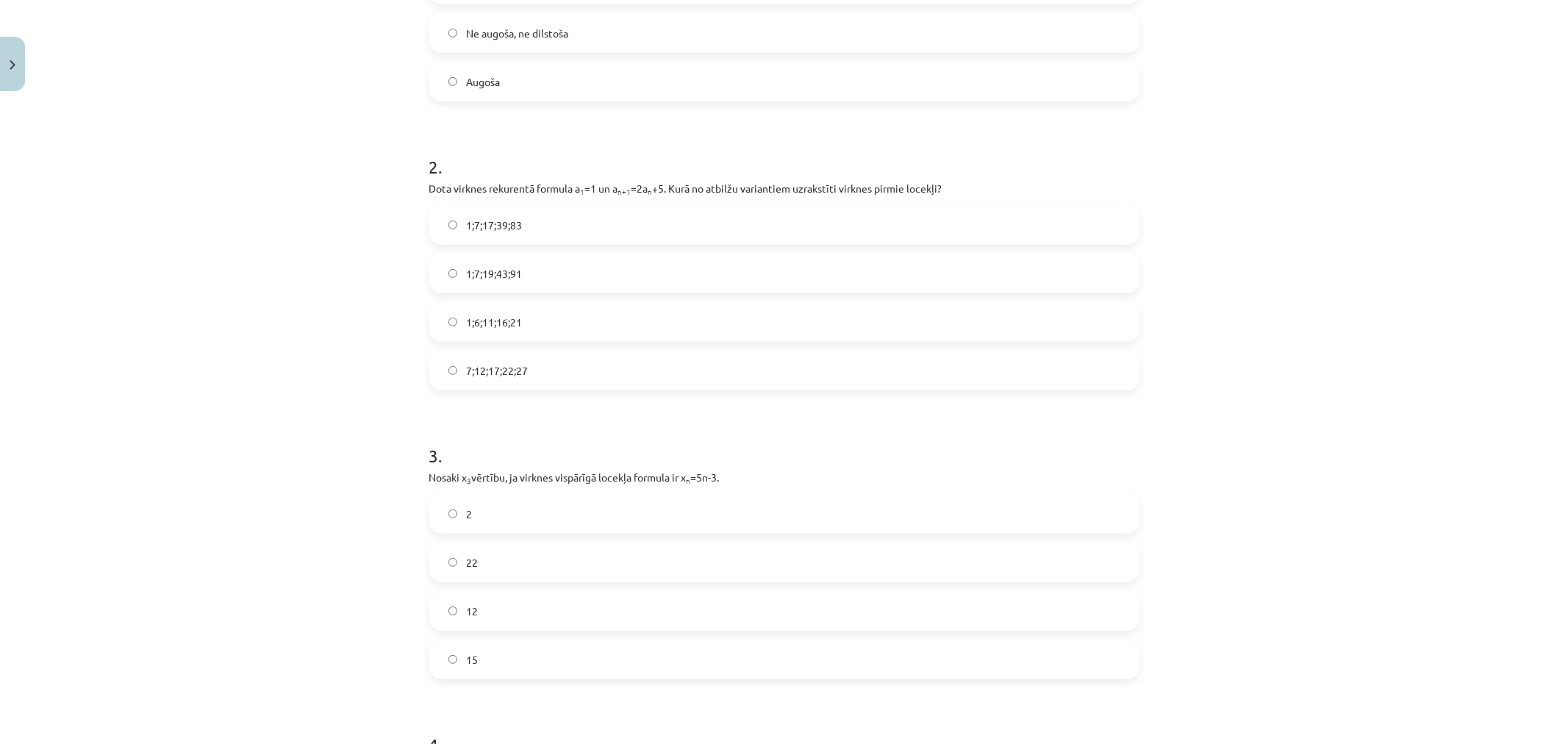
scroll to position [531, 0]
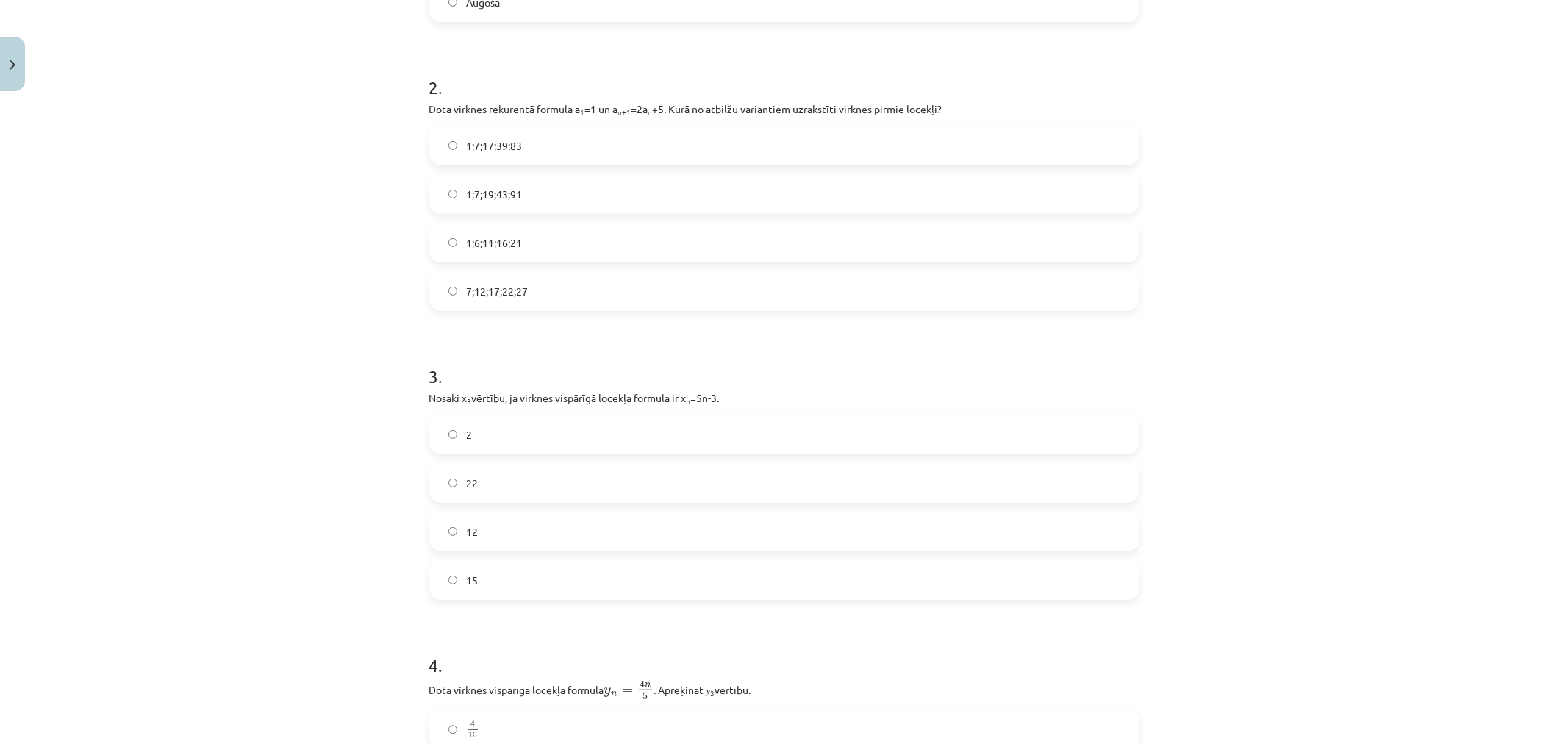
drag, startPoint x: 515, startPoint y: 534, endPoint x: 515, endPoint y: 518, distance: 16.0
click at [515, 534] on label "12" at bounding box center [784, 531] width 708 height 37
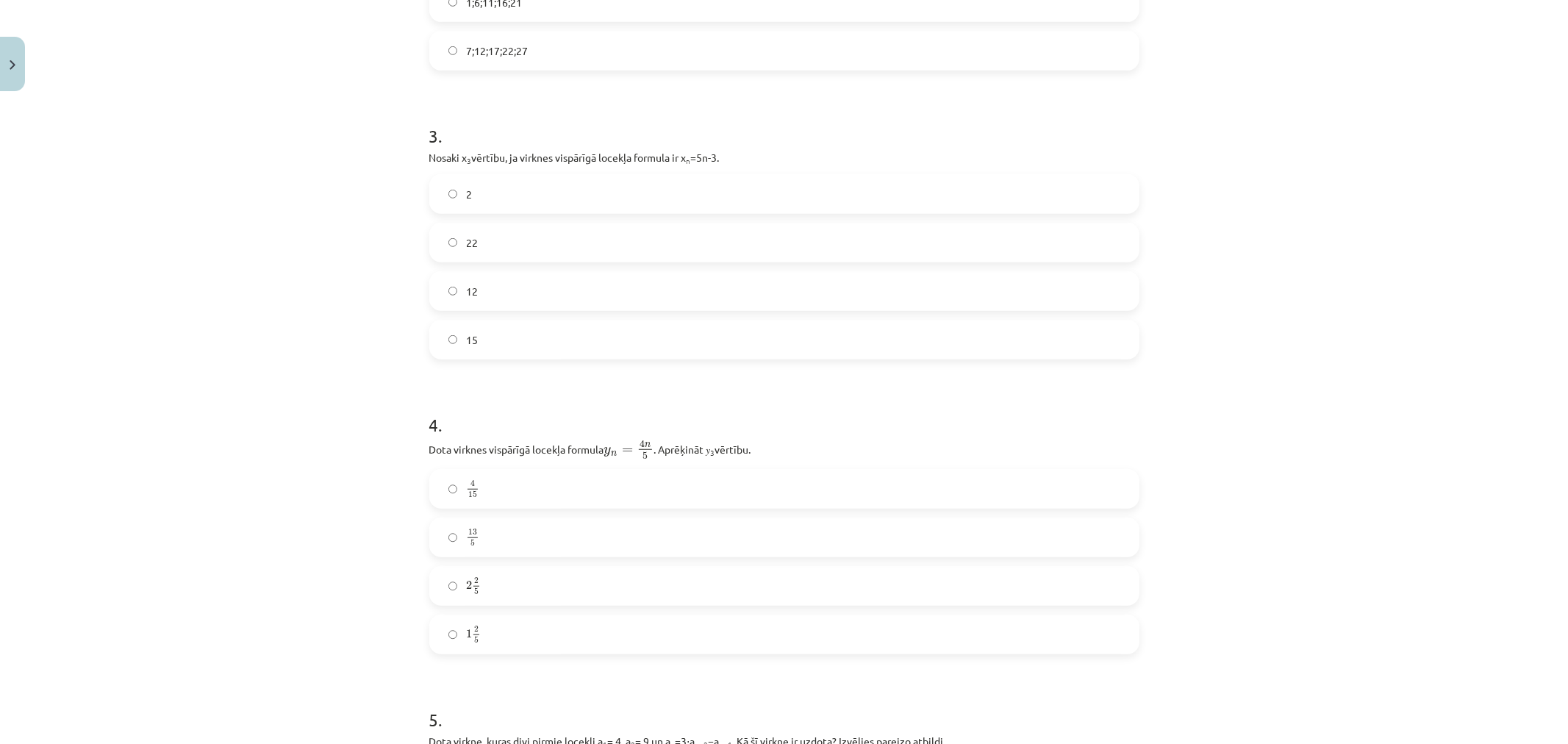
scroll to position [775, 0]
click at [550, 574] on label "2 2 5 2 2 5" at bounding box center [784, 581] width 708 height 37
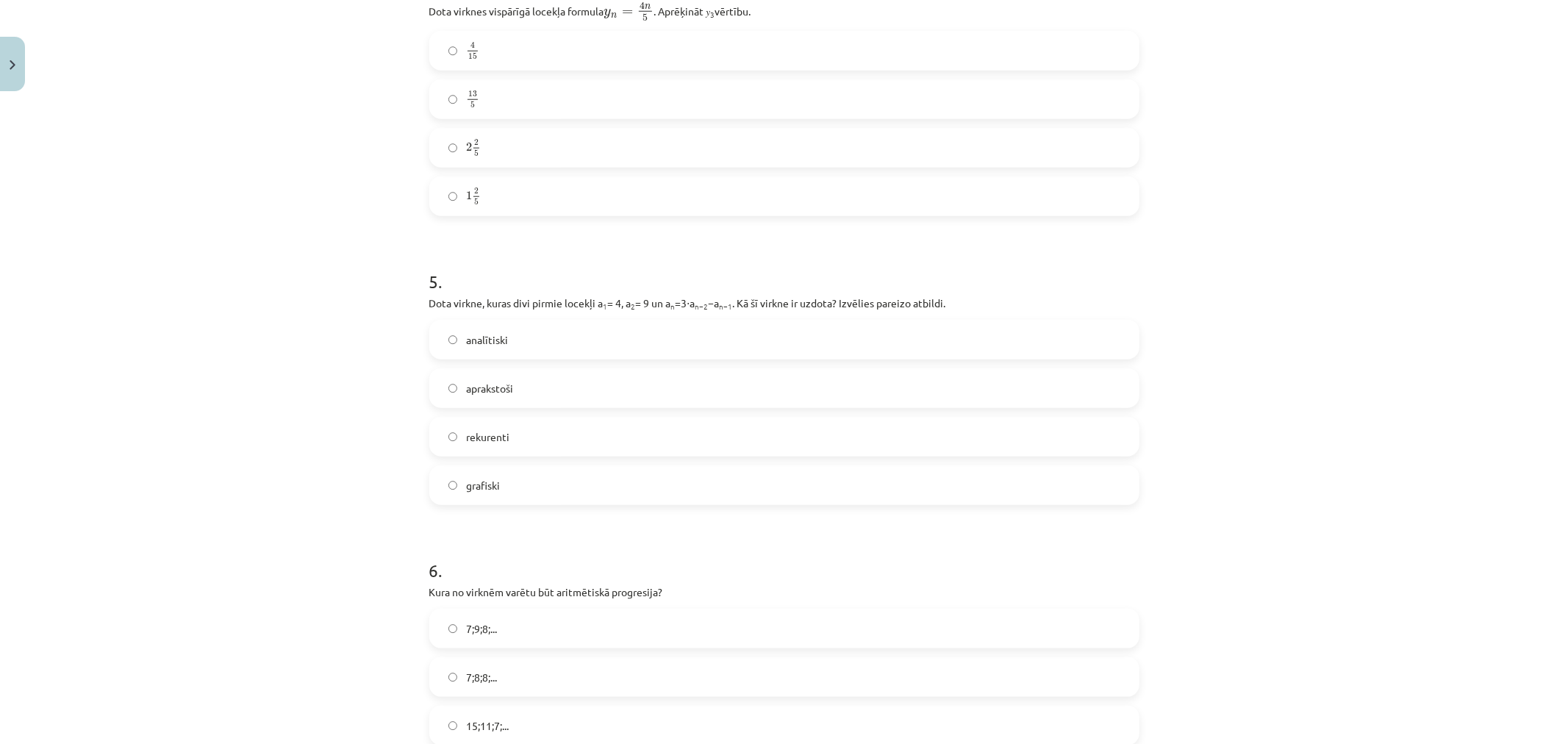
scroll to position [1266, 0]
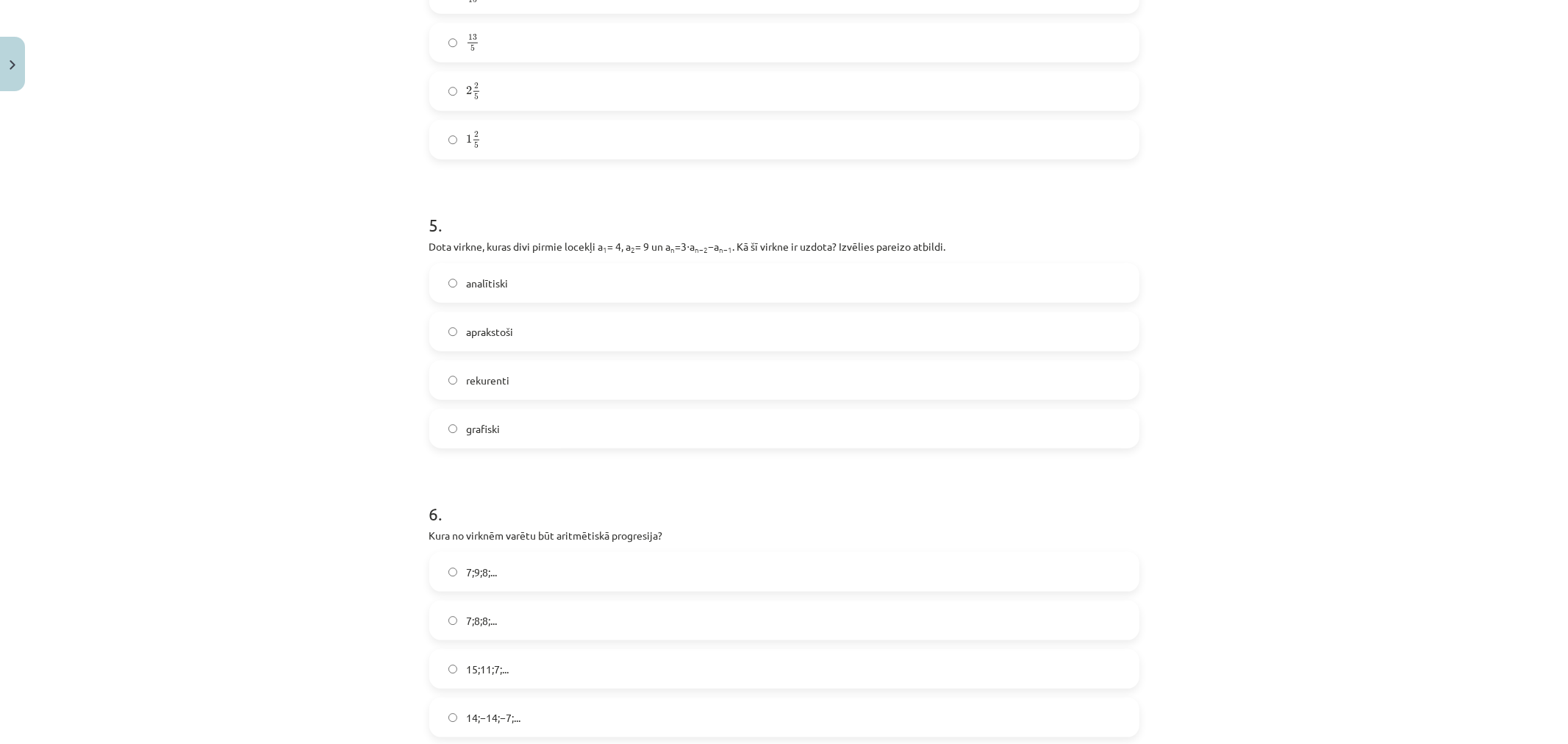
click at [556, 387] on label "rekurenti" at bounding box center [784, 380] width 708 height 37
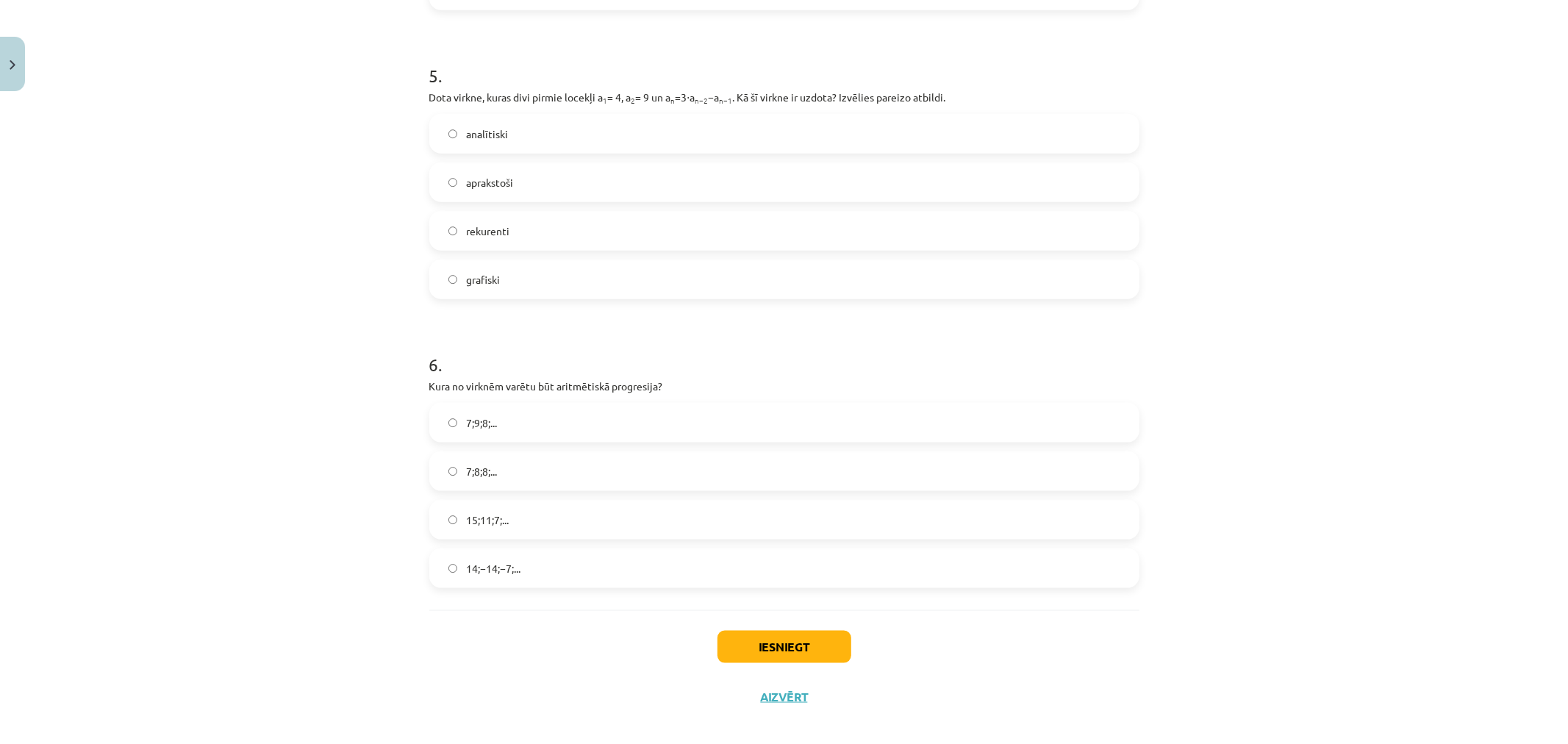
scroll to position [1429, 0]
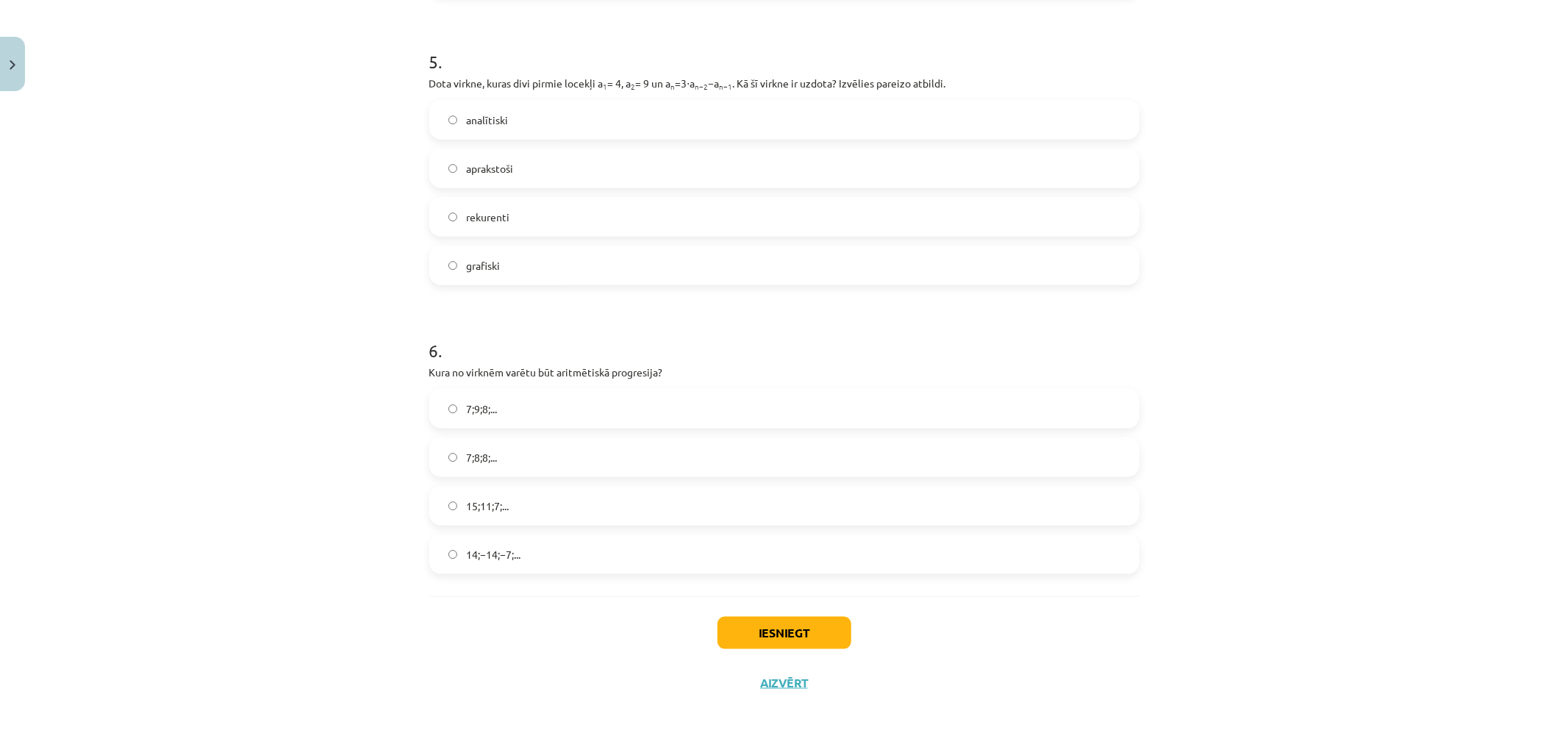
click at [561, 504] on label "15;11;7;..." at bounding box center [784, 506] width 708 height 37
click at [795, 622] on button "Iesniegt" at bounding box center [784, 633] width 134 height 32
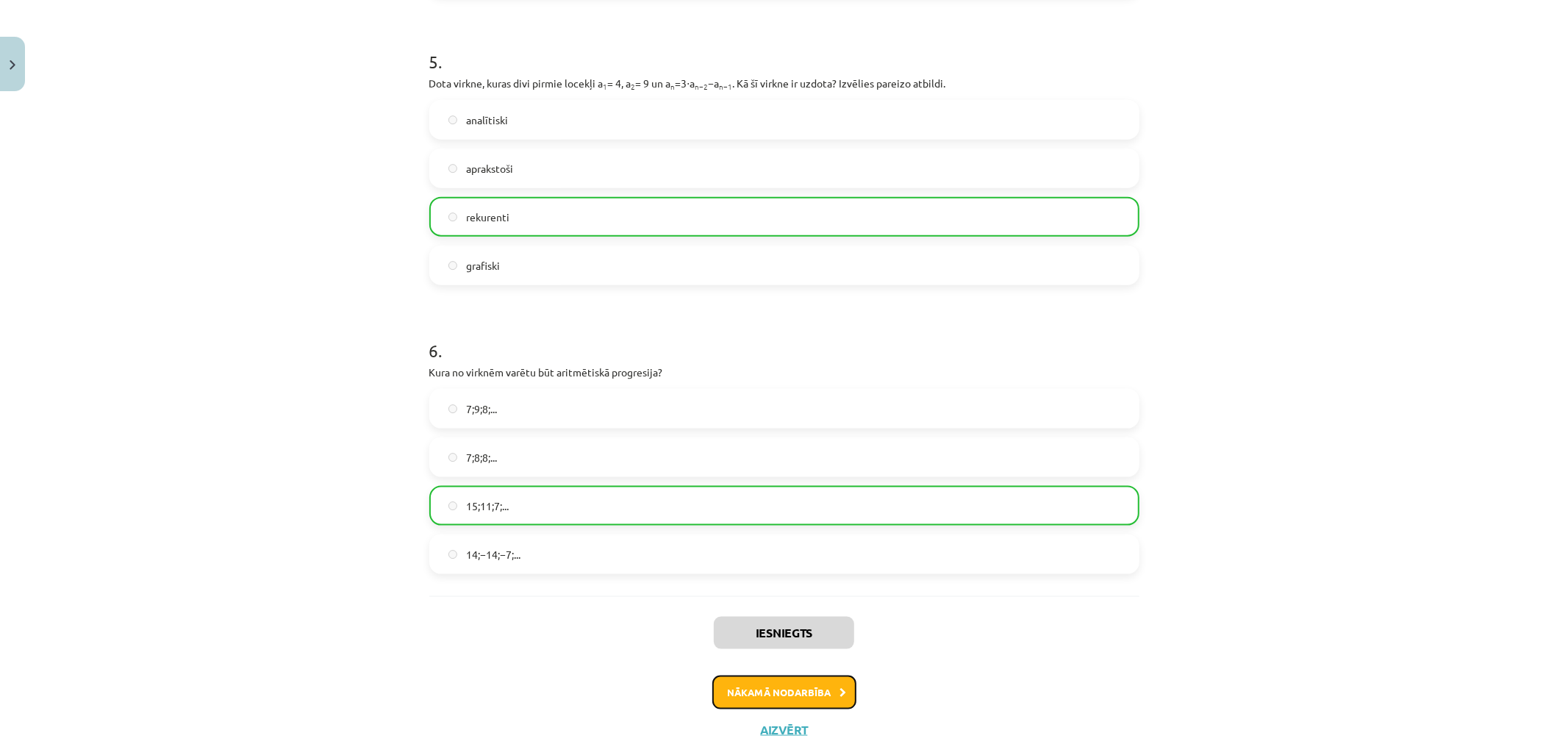
click at [812, 678] on button "Nākamā nodarbība" at bounding box center [784, 693] width 144 height 34
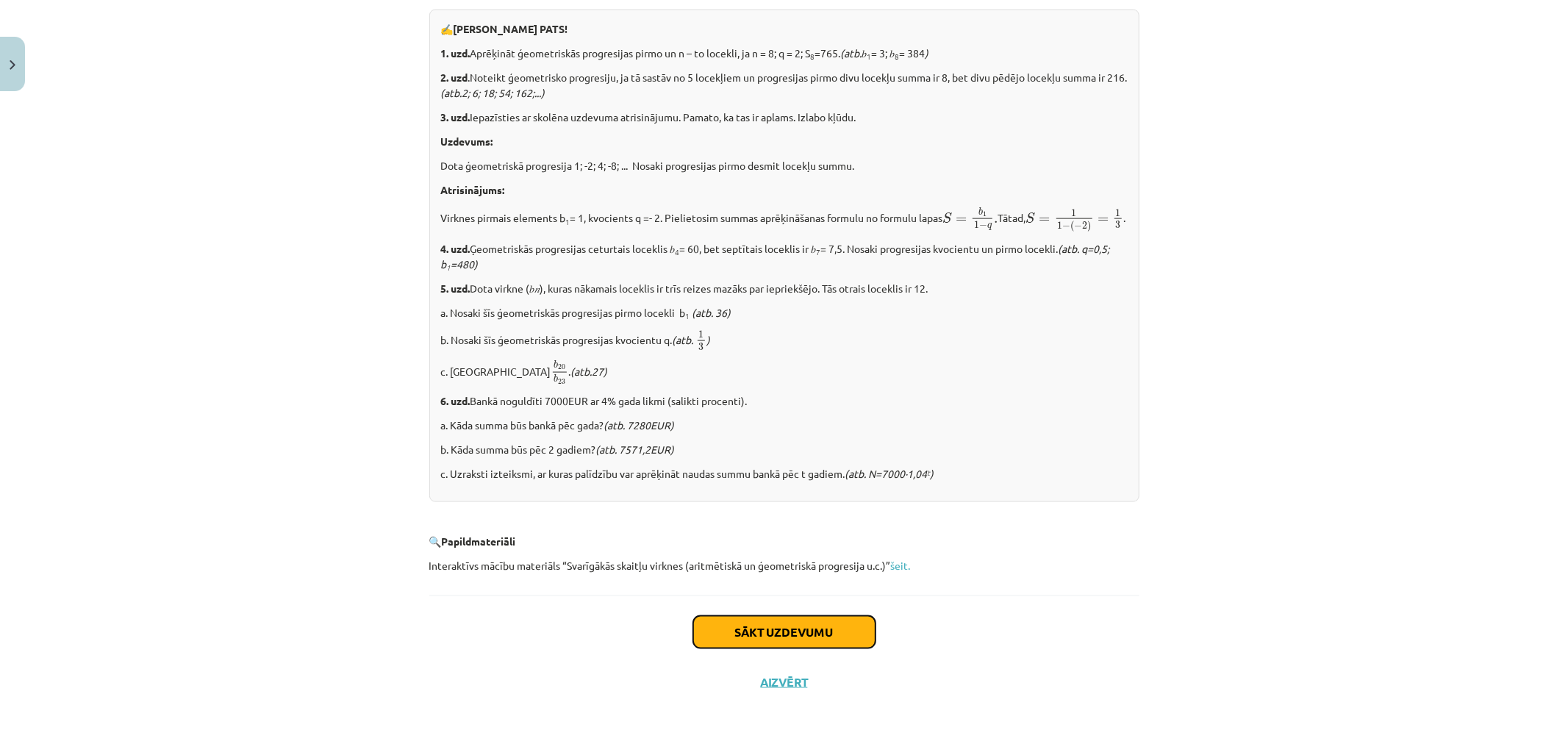
click at [814, 634] on button "Sākt uzdevumu" at bounding box center [784, 632] width 182 height 32
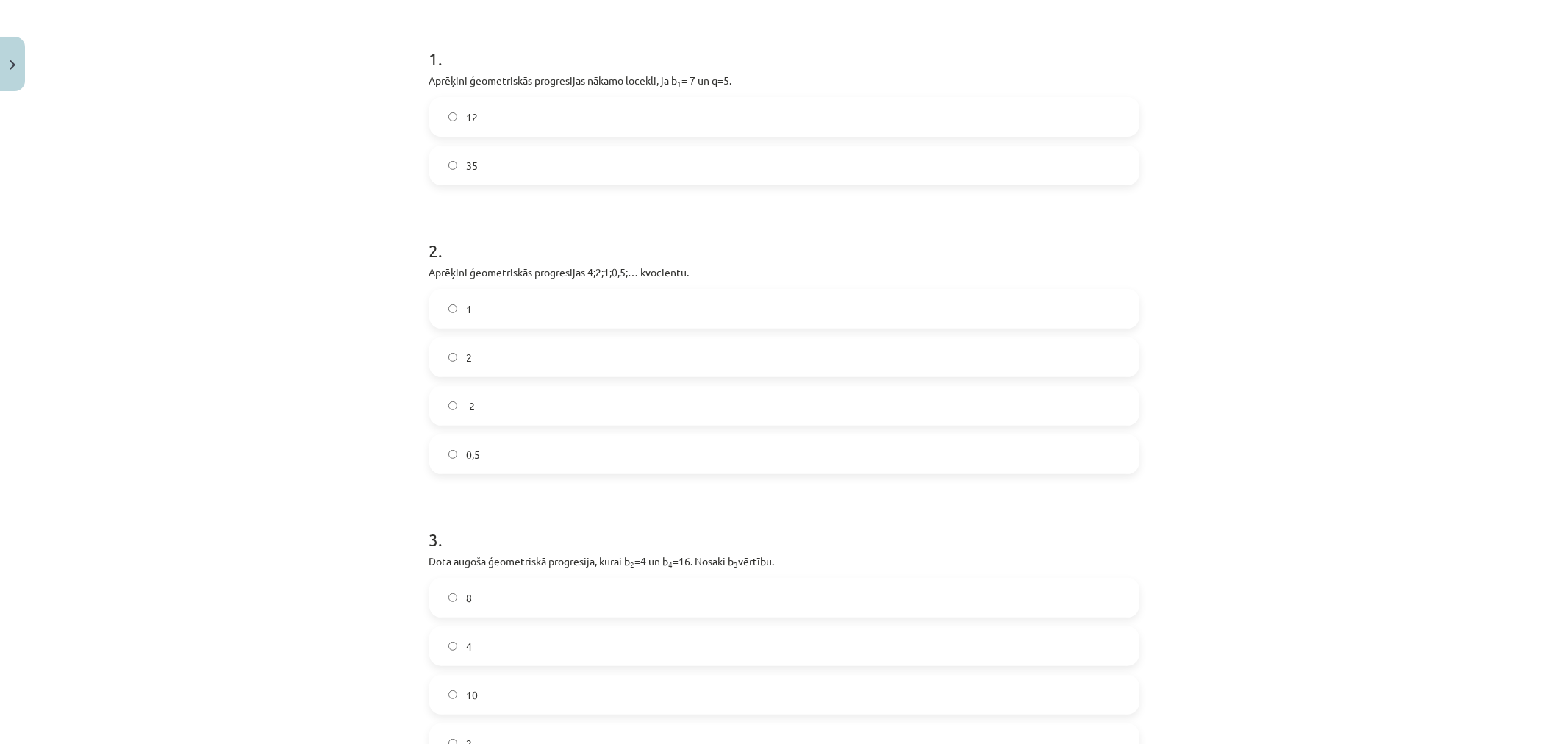
scroll to position [459, 0]
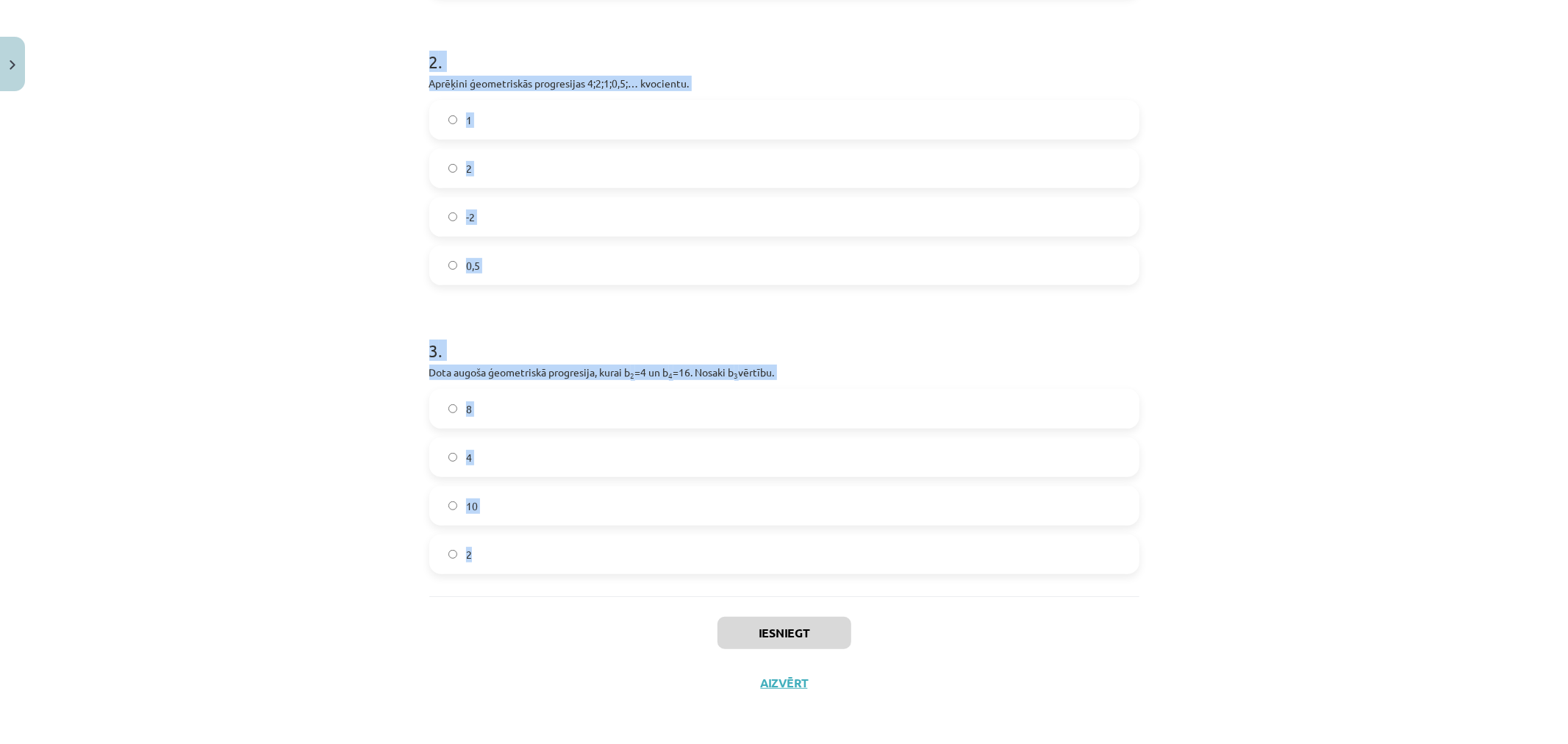
drag, startPoint x: 421, startPoint y: 289, endPoint x: 556, endPoint y: 535, distance: 280.6
click at [557, 540] on div "12 XP Saņemsi Sarežģīts 594 pilda Apraksts Uzdevums Palīdzība 1 . Aprēķini ģeom…" at bounding box center [784, 173] width 728 height 1070
copy form "1 . Aprēķini ģeometriskās progresijas nākamo locekli, ja b 1 = 7 un q=5. 12 35 …"
click at [301, 388] on div "Mācību tēma: Matemātikas i - 12. klases 1. ieskaites mācību materiāls (ab) #6 📝…" at bounding box center [784, 372] width 1568 height 744
click at [294, 79] on div "Mācību tēma: Matemātikas i - 12. klases 1. ieskaites mācību materiāls (ab) #6 📝…" at bounding box center [784, 372] width 1568 height 744
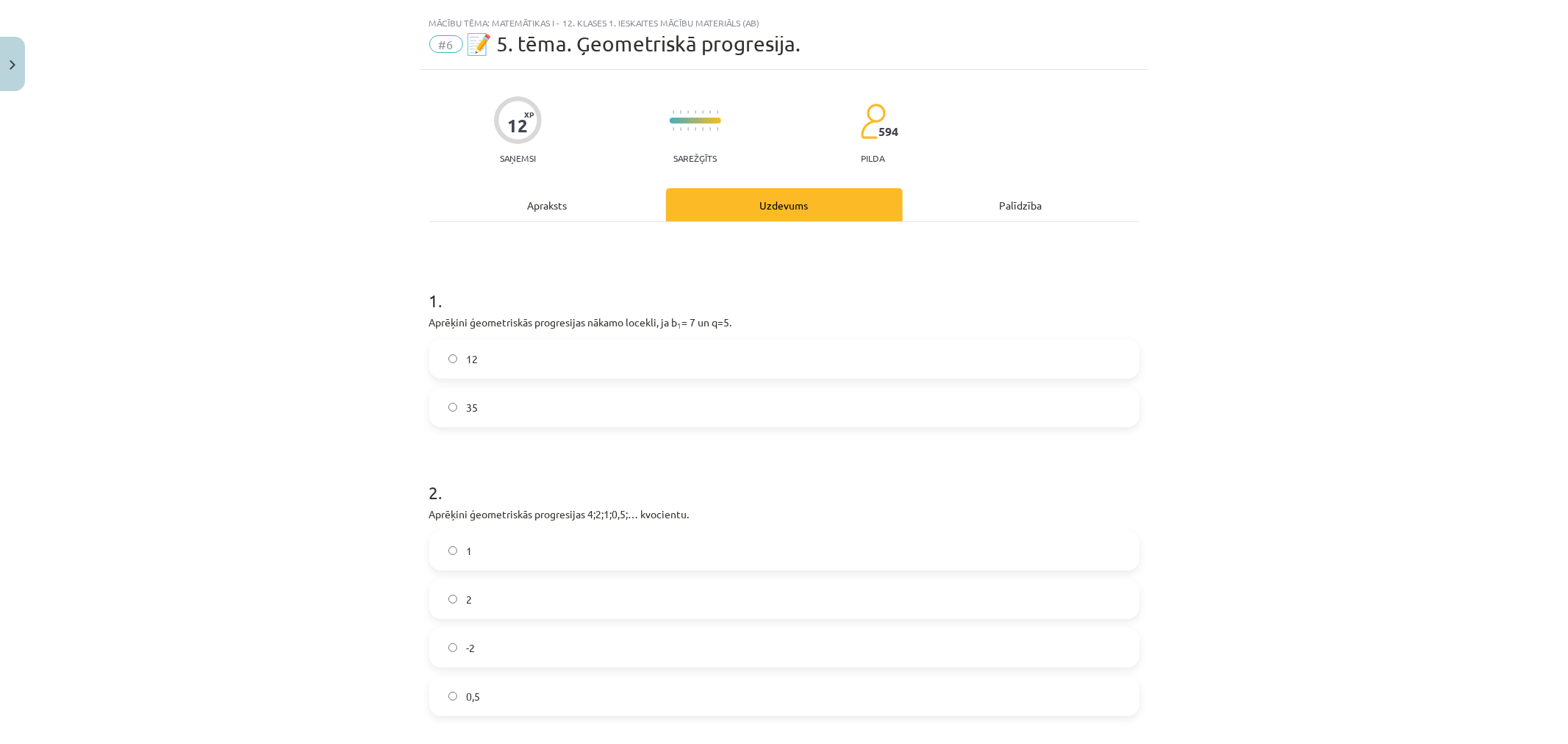
scroll to position [0, 0]
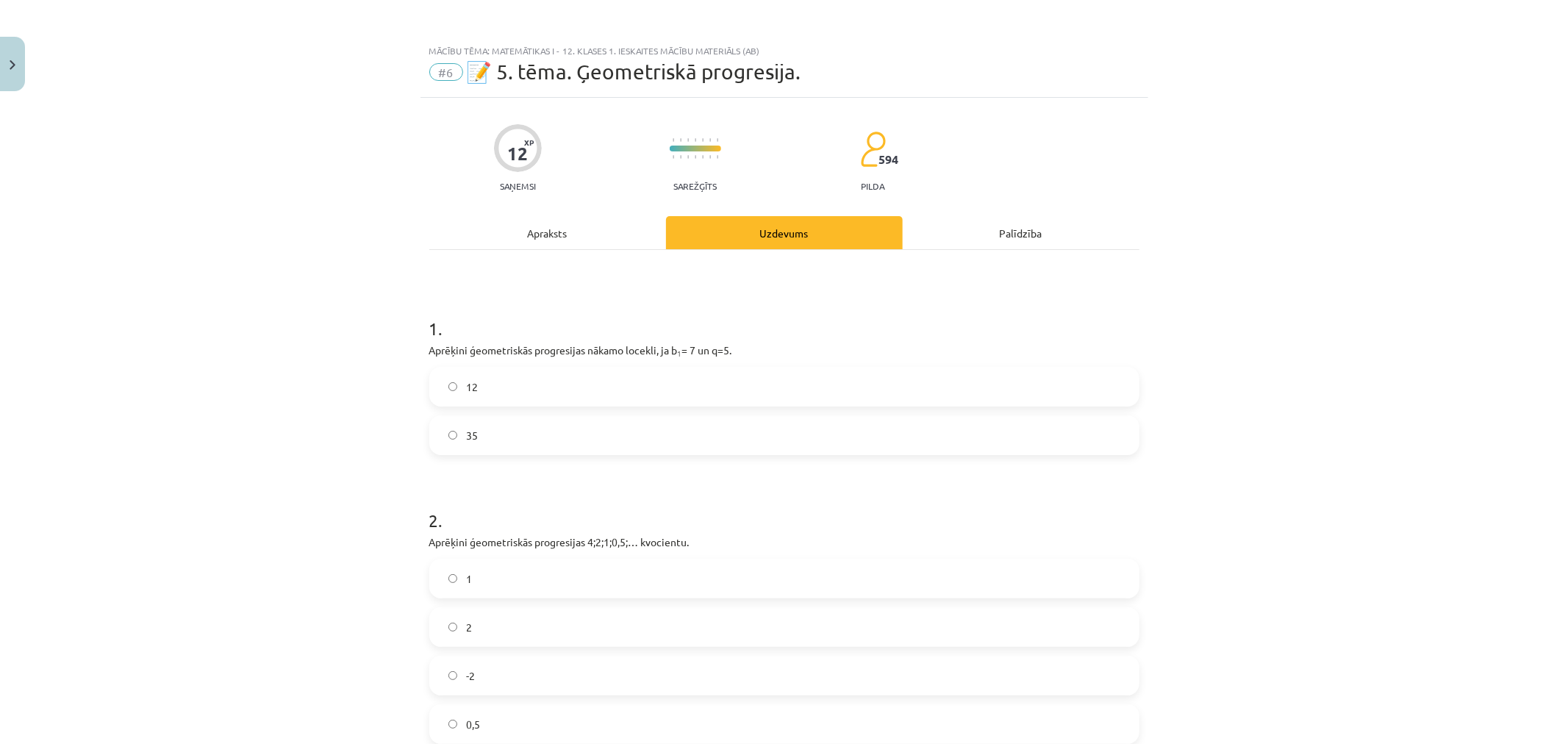
click at [561, 443] on label "35" at bounding box center [784, 435] width 708 height 37
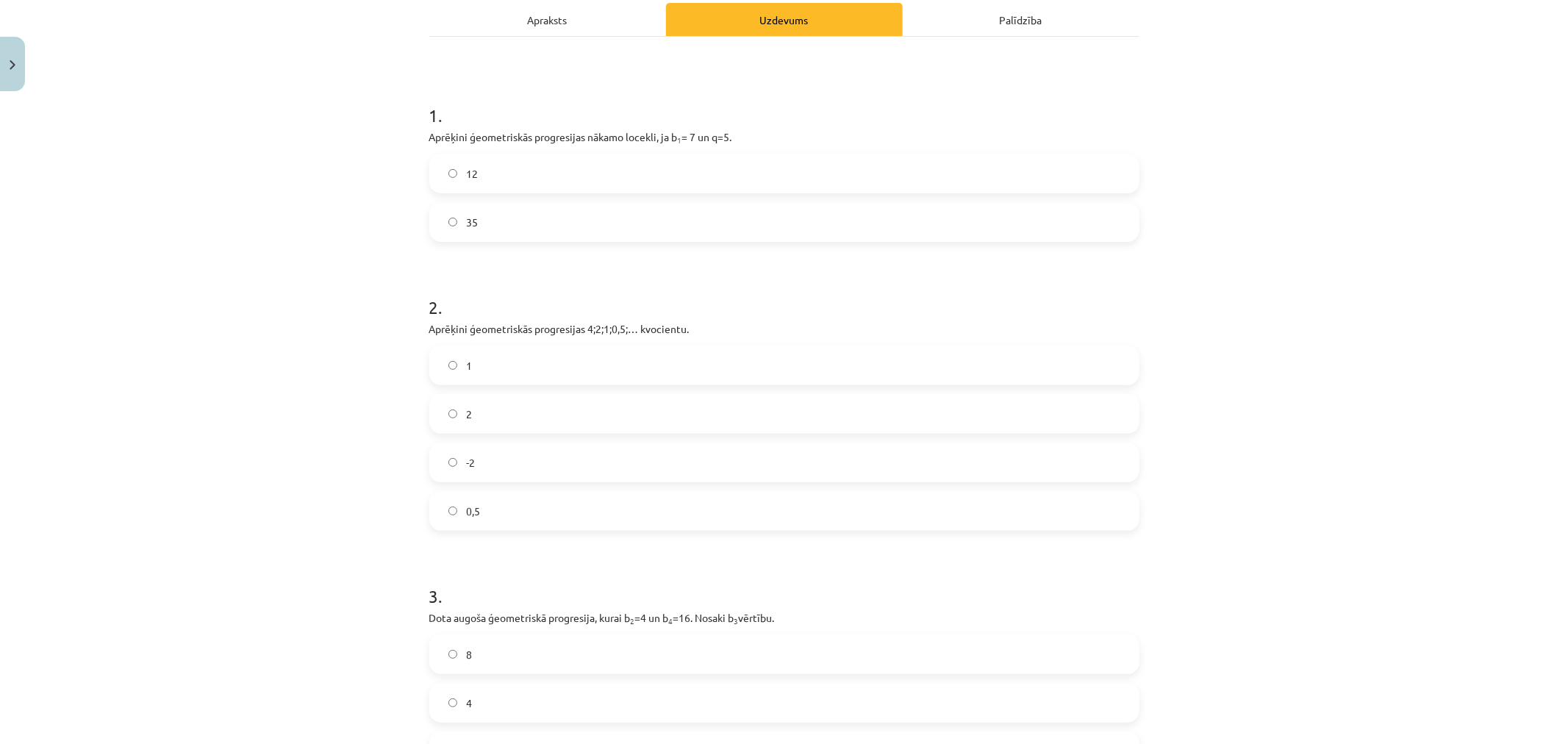
scroll to position [245, 0]
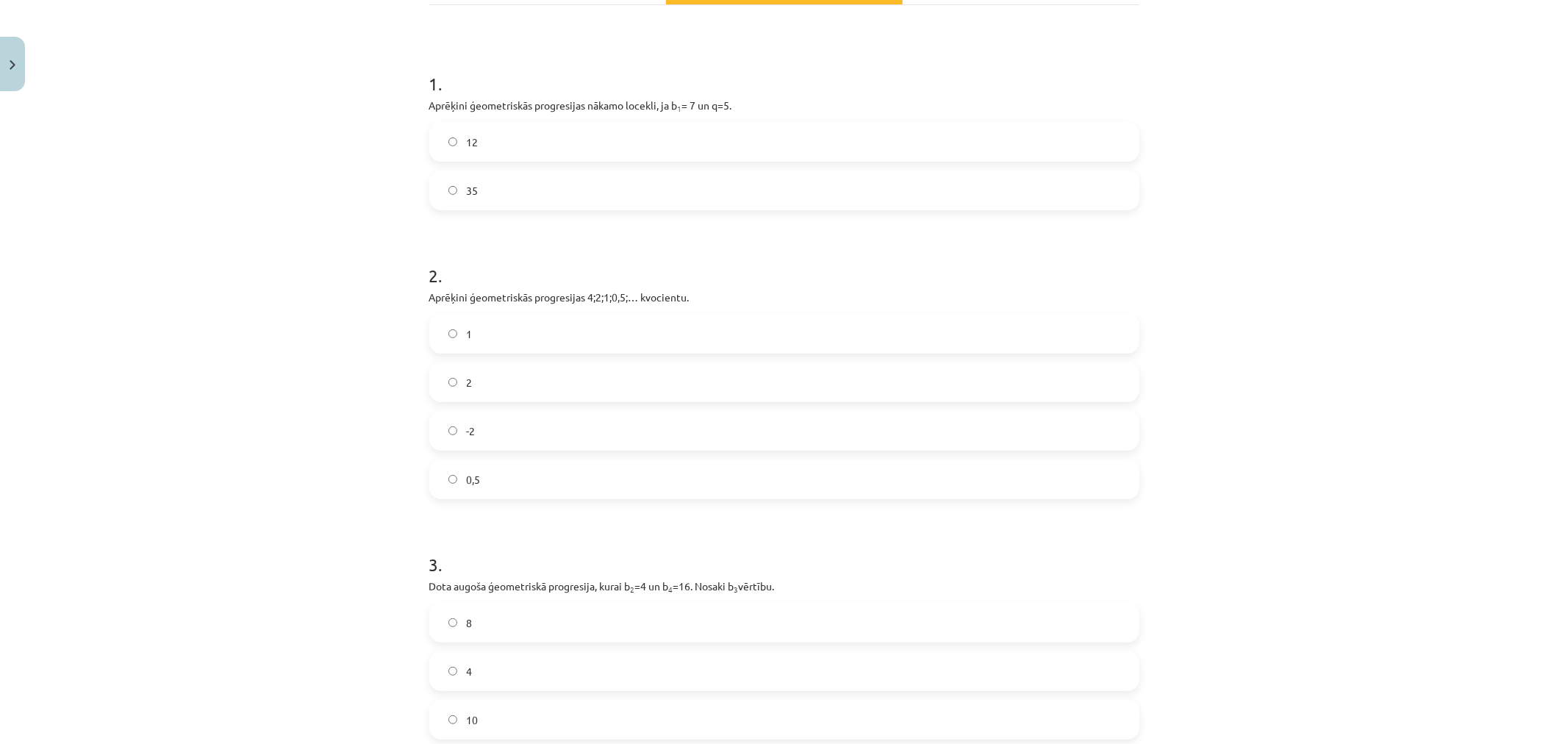
click at [554, 484] on label "0,5" at bounding box center [784, 479] width 708 height 37
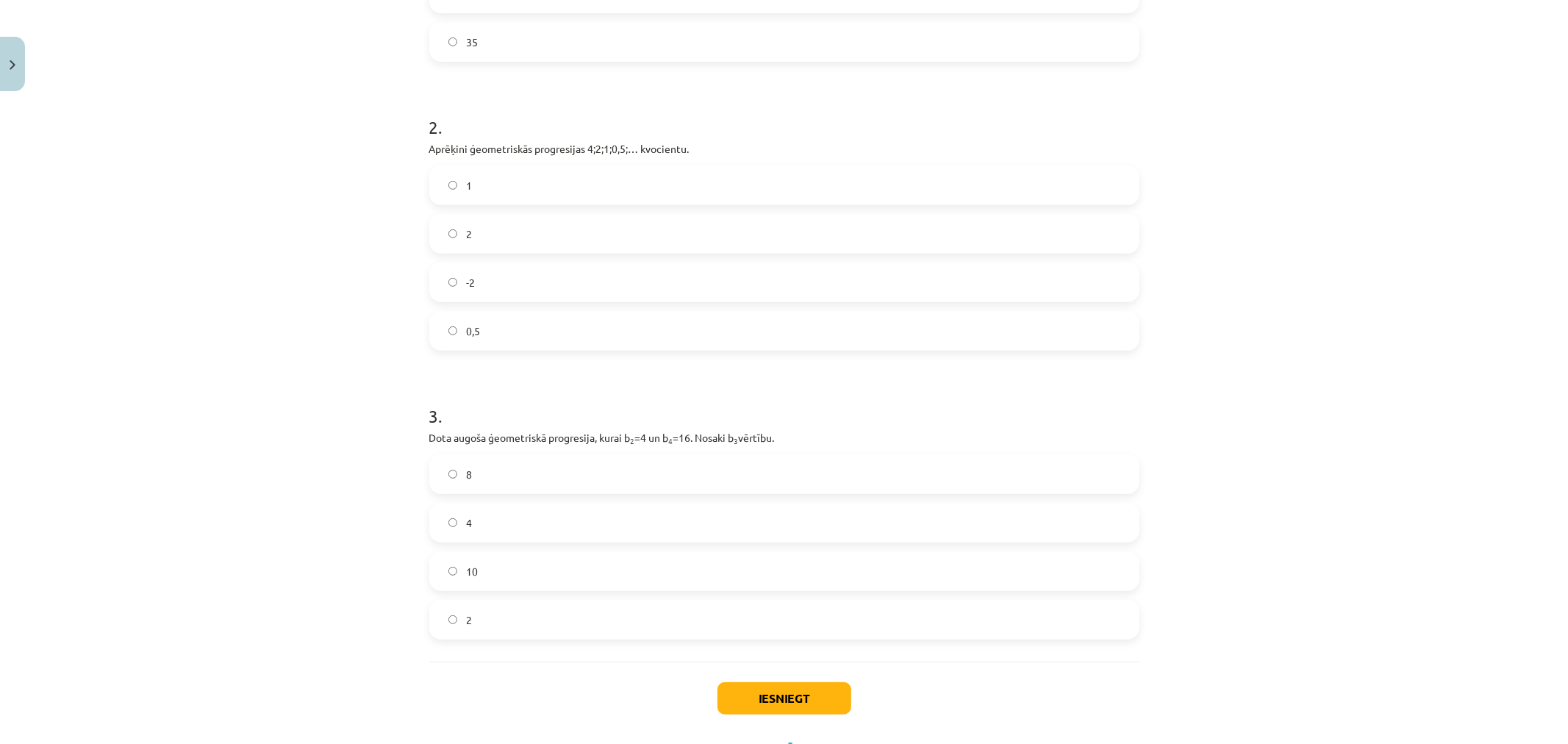
scroll to position [409, 0]
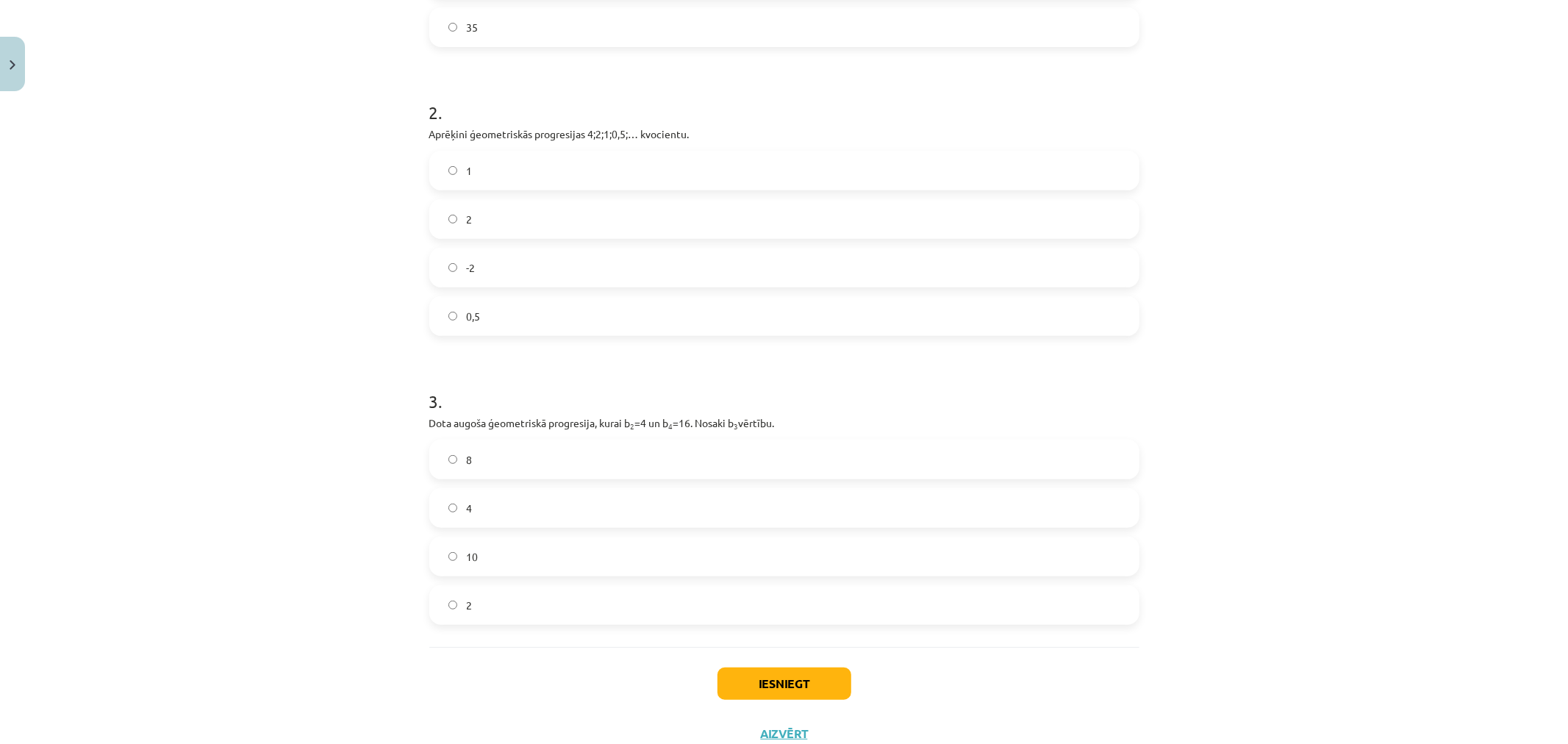
drag, startPoint x: 571, startPoint y: 613, endPoint x: 562, endPoint y: 574, distance: 40.0
click at [570, 612] on label "2" at bounding box center [784, 605] width 708 height 37
click at [528, 467] on label "8" at bounding box center [784, 459] width 708 height 37
click at [836, 688] on button "Iesniegt" at bounding box center [784, 684] width 134 height 32
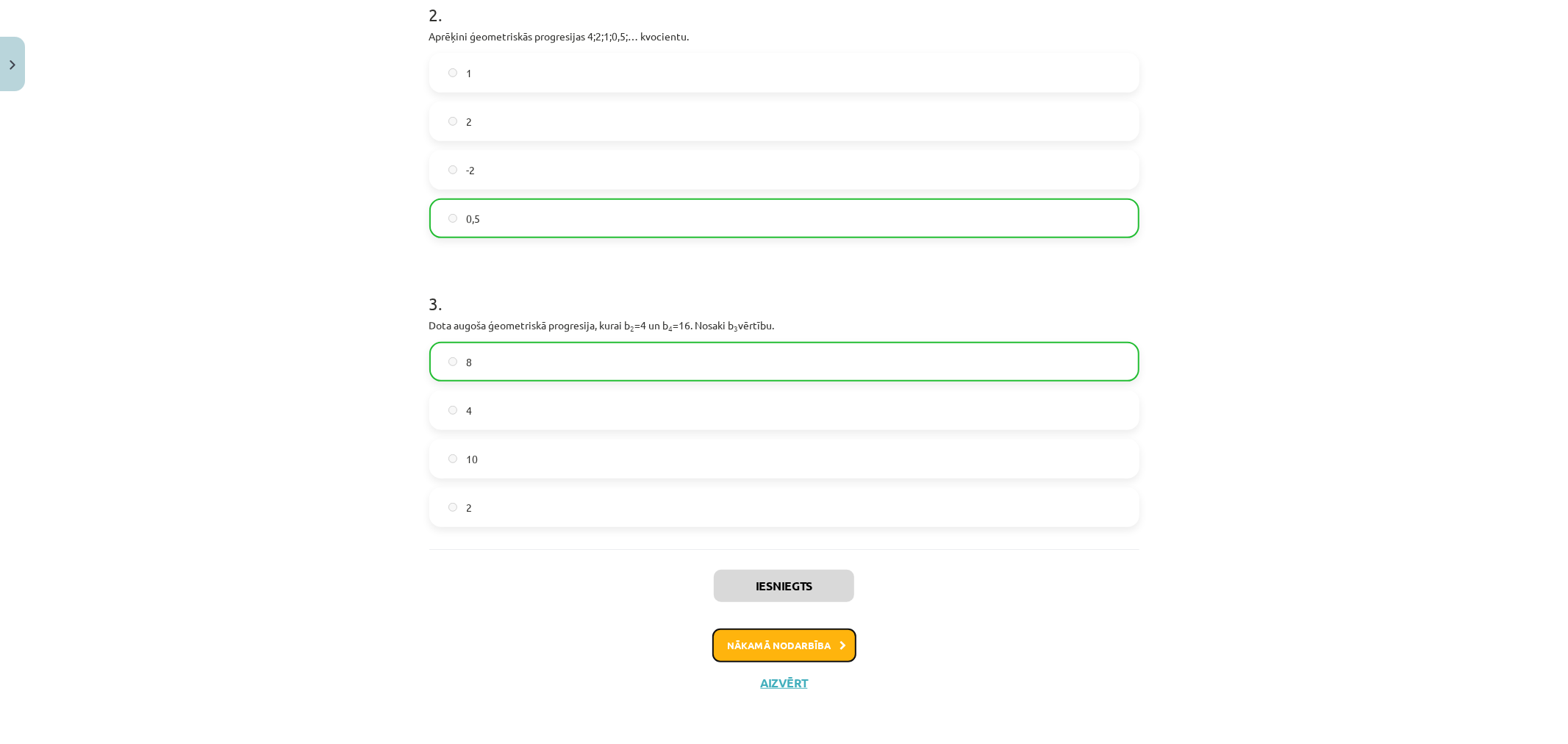
click at [785, 649] on button "Nākamā nodarbība" at bounding box center [784, 645] width 144 height 34
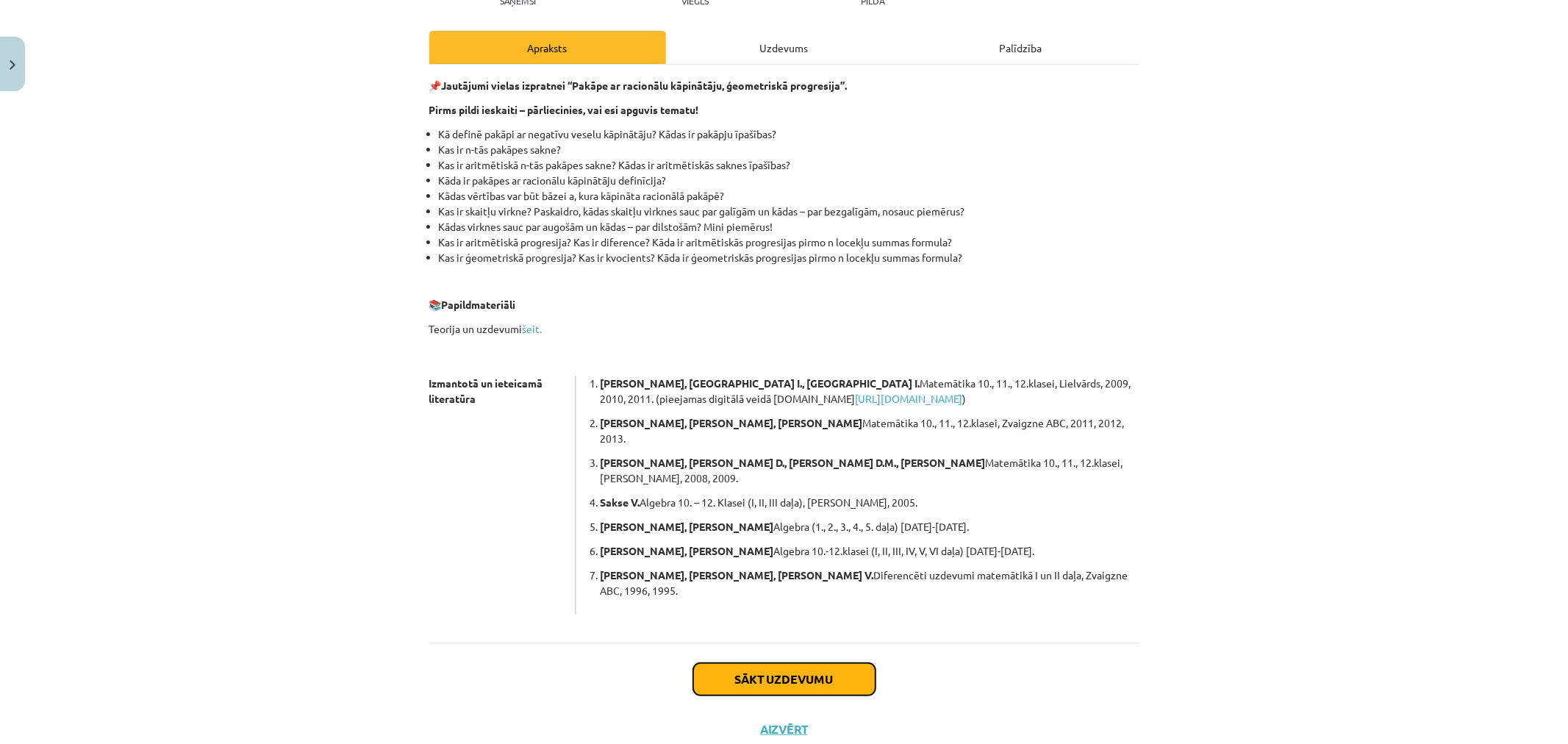
click at [831, 663] on button "Sākt uzdevumu" at bounding box center [784, 679] width 182 height 32
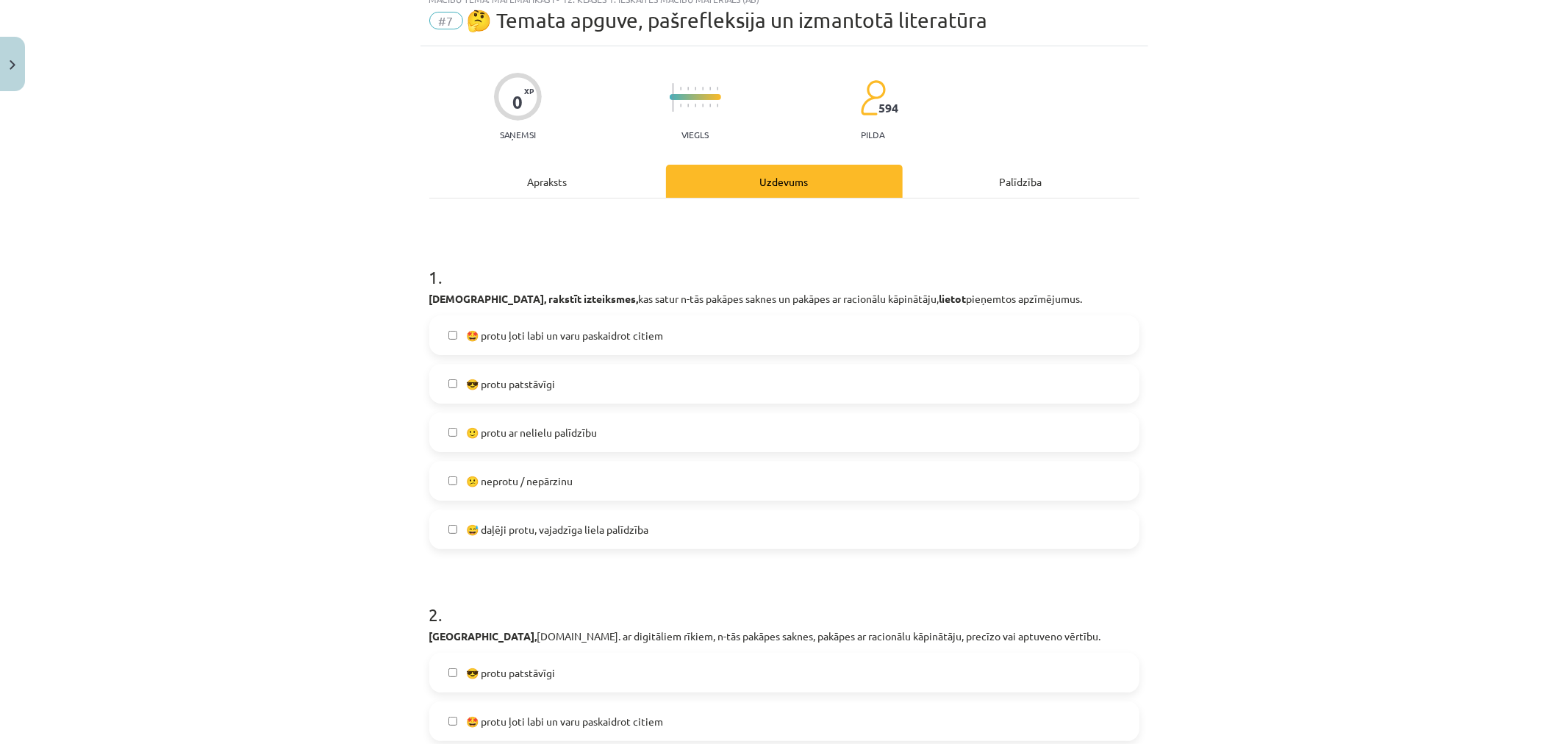
scroll to position [37, 0]
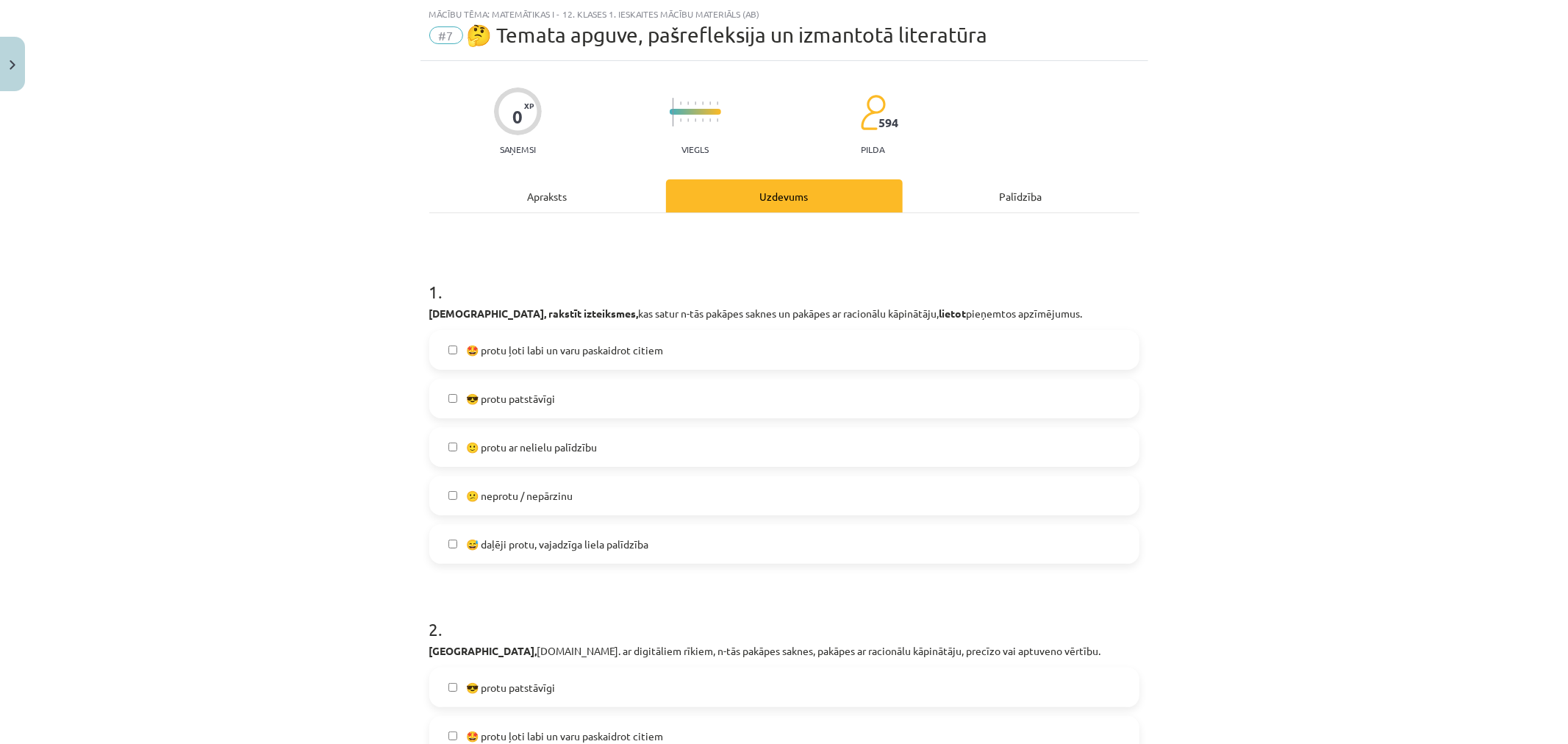
click at [560, 393] on label "😎 protu patstāvīgi" at bounding box center [784, 398] width 708 height 37
click at [535, 449] on span "🙂 protu ar nelielu palīdzību" at bounding box center [532, 448] width 131 height 15
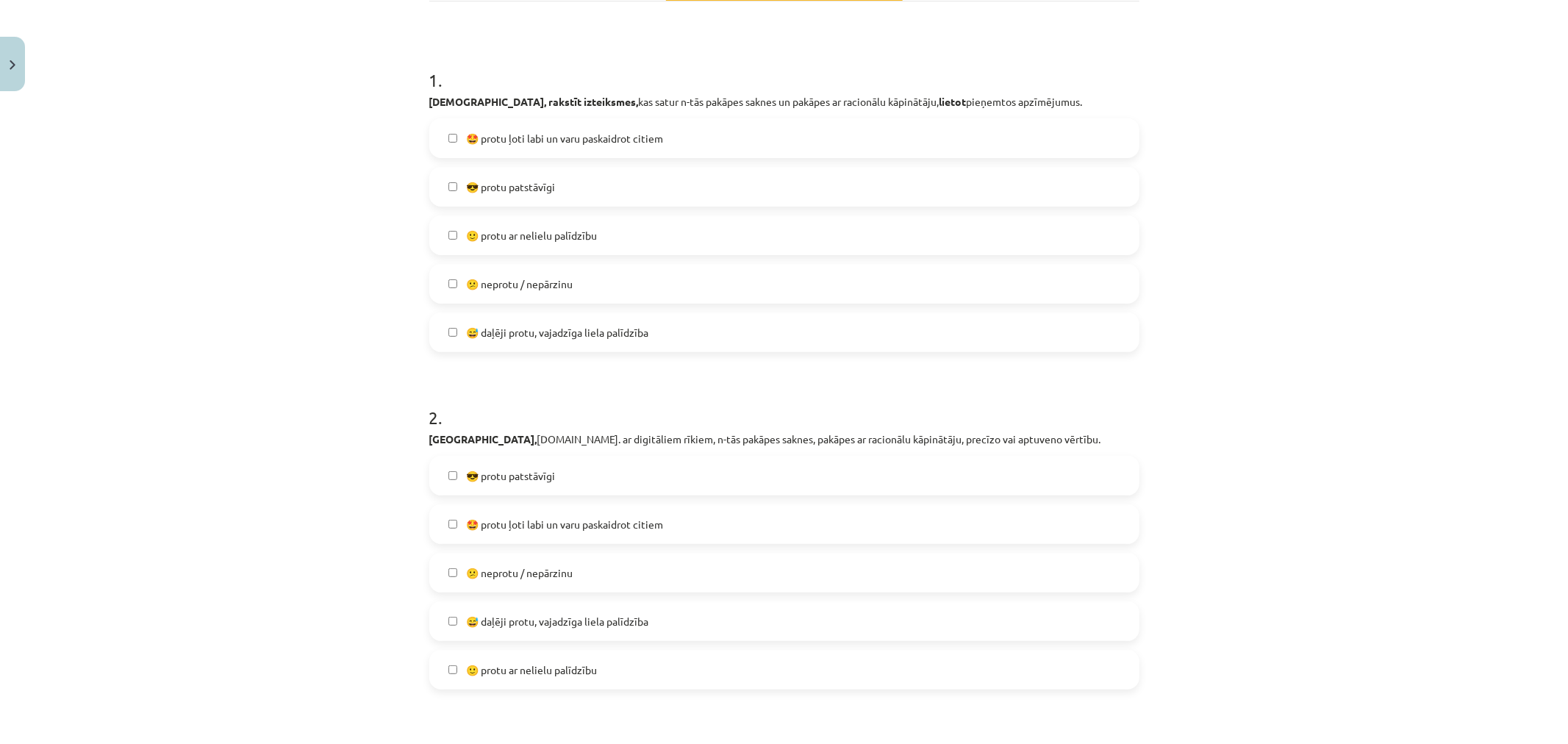
scroll to position [282, 0]
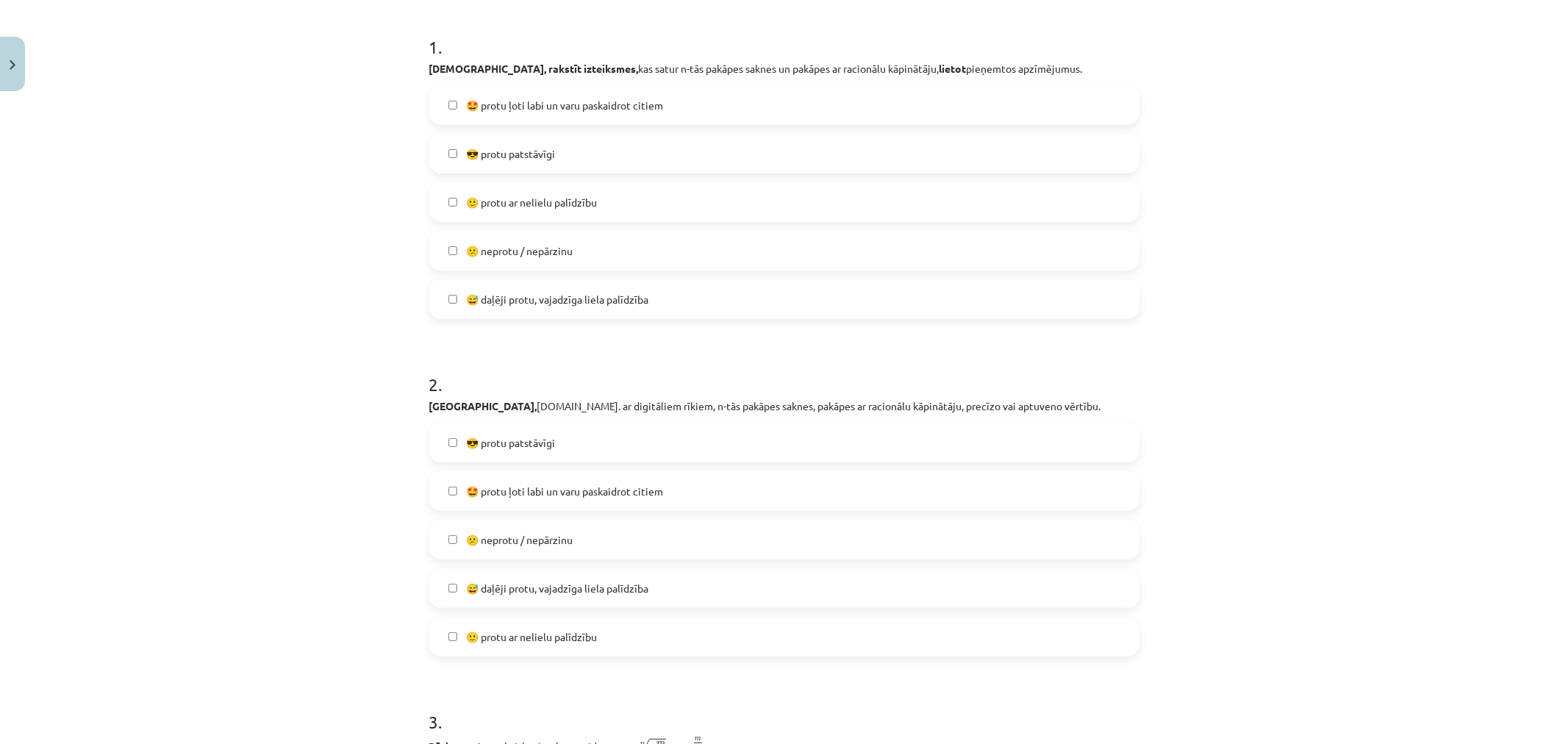
click at [574, 439] on label "😎 protu patstāvīgi" at bounding box center [784, 442] width 708 height 37
click at [601, 491] on span "🤩 protu ļoti labi un varu paskaidrot citiem" at bounding box center [565, 491] width 197 height 15
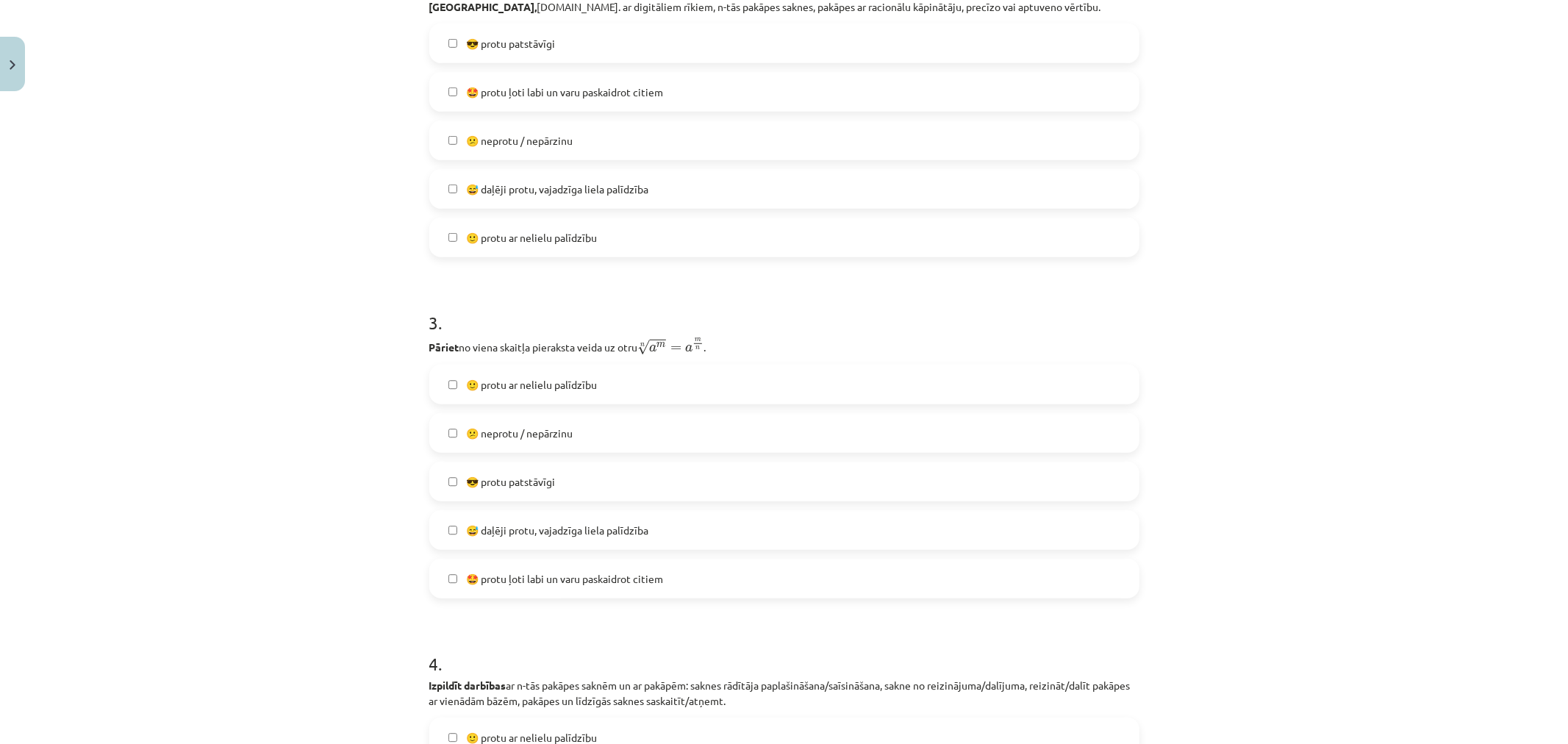
scroll to position [690, 0]
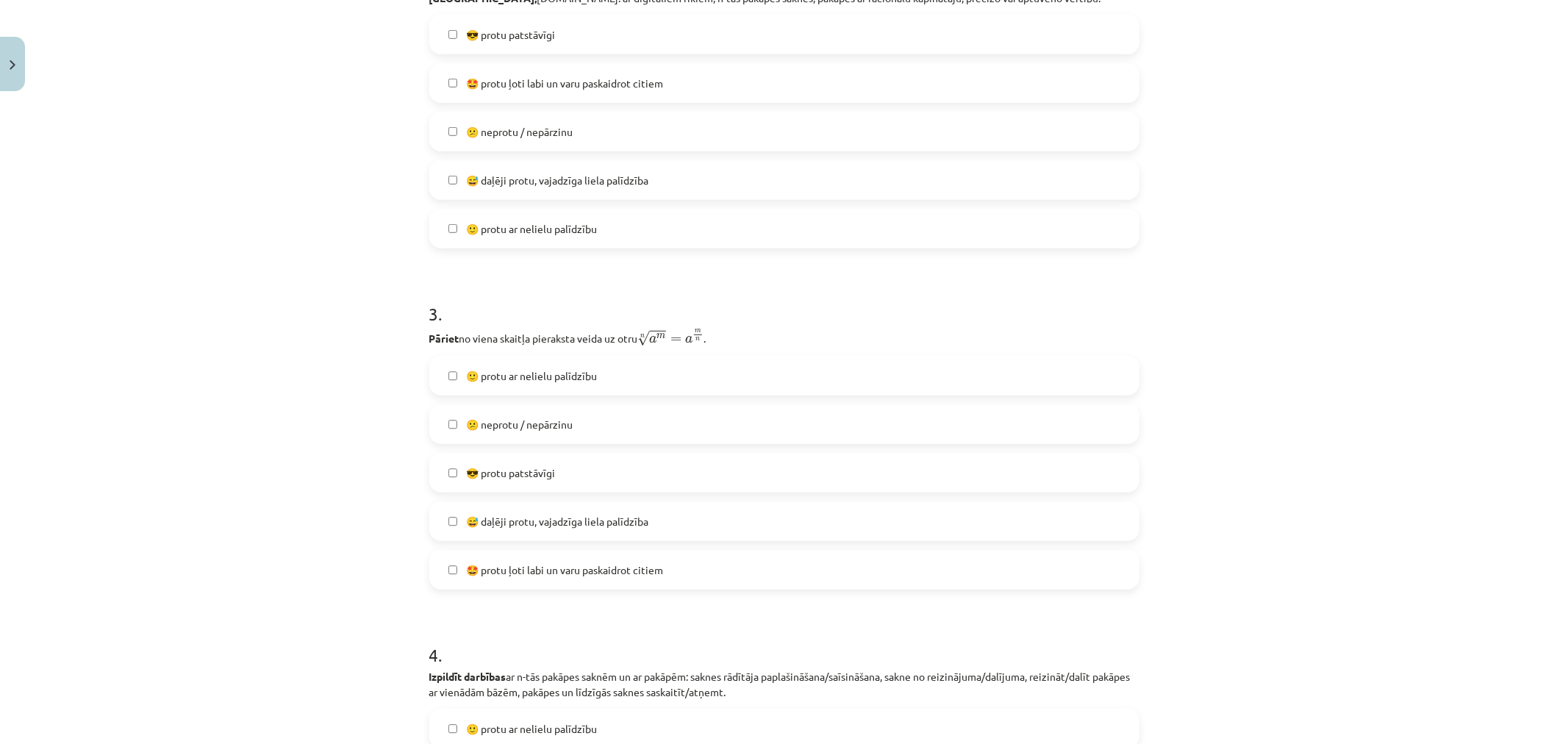
click at [654, 384] on label "🙂 protu ar nelielu palīdzību" at bounding box center [784, 375] width 708 height 37
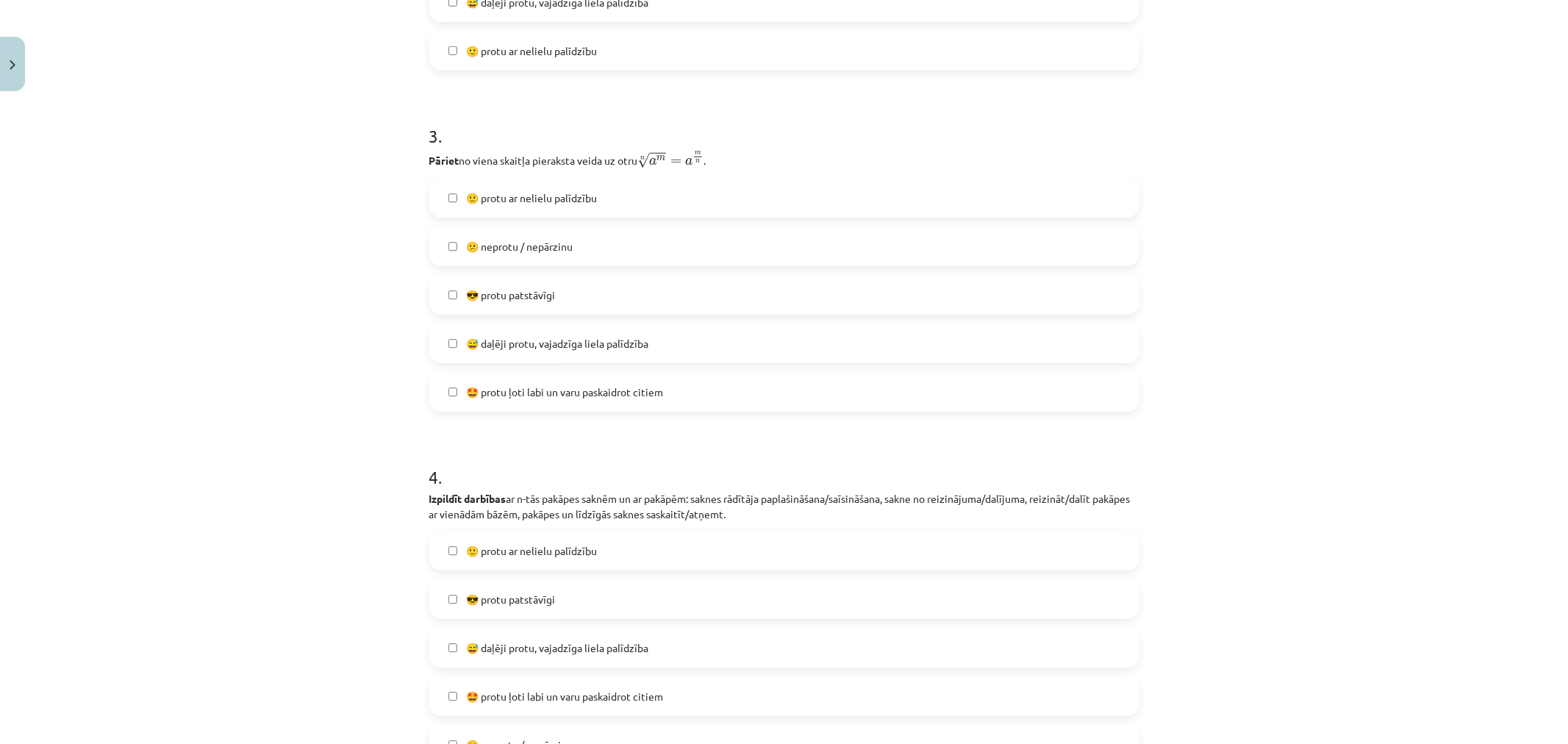
scroll to position [935, 0]
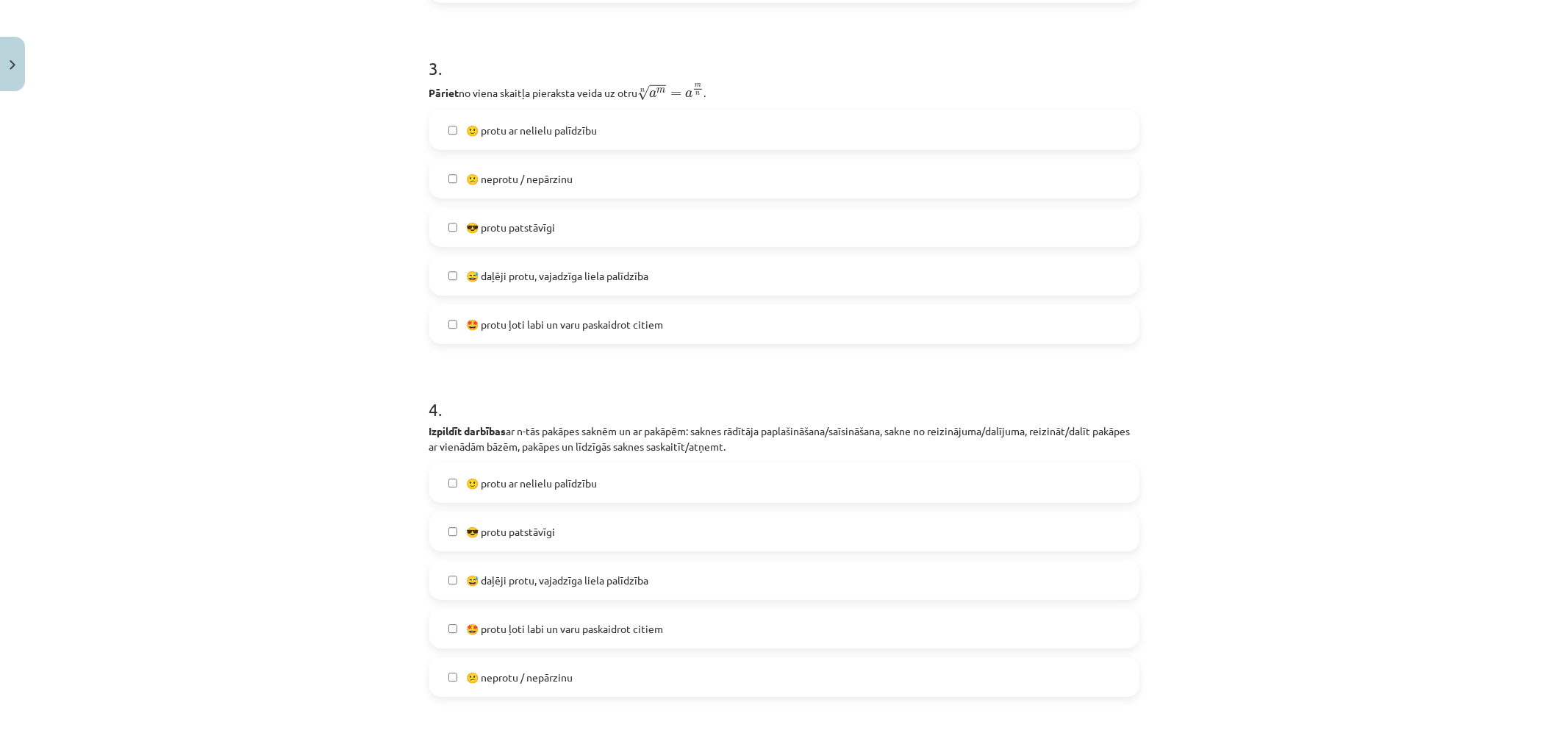
click at [628, 538] on label "😎 protu patstāvīgi" at bounding box center [784, 531] width 708 height 37
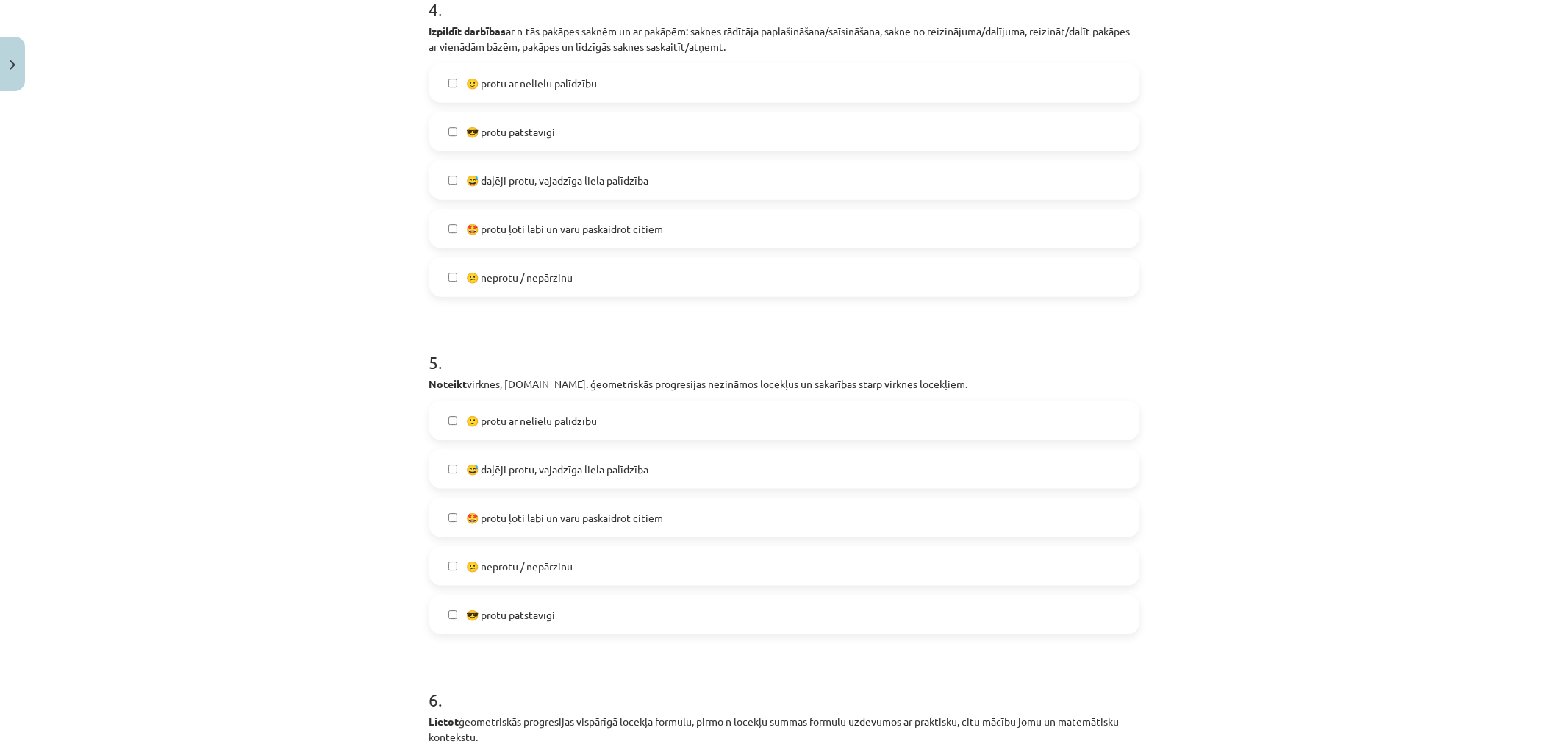
scroll to position [1344, 0]
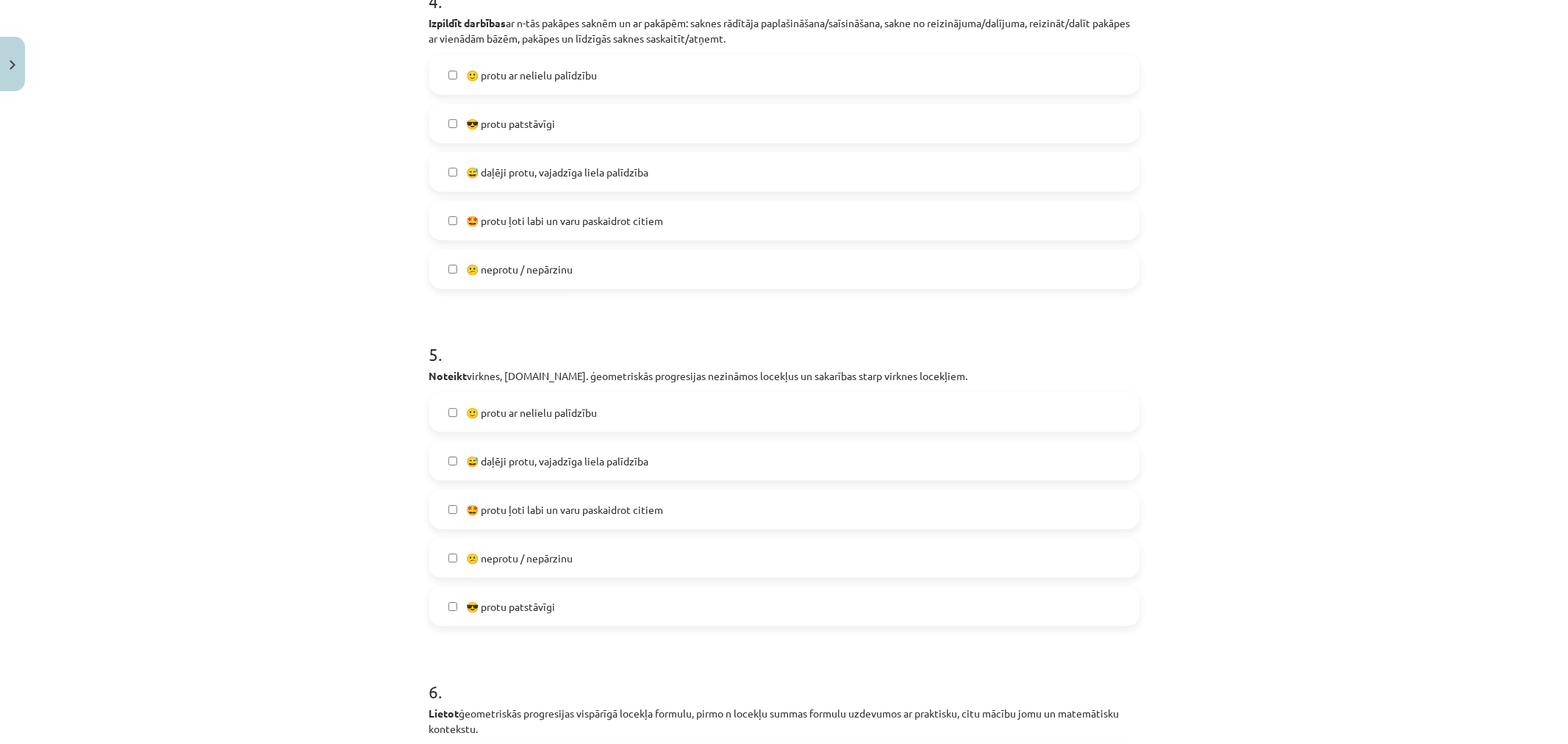
click at [603, 505] on span "🤩 protu ļoti labi un varu paskaidrot citiem" at bounding box center [565, 510] width 197 height 15
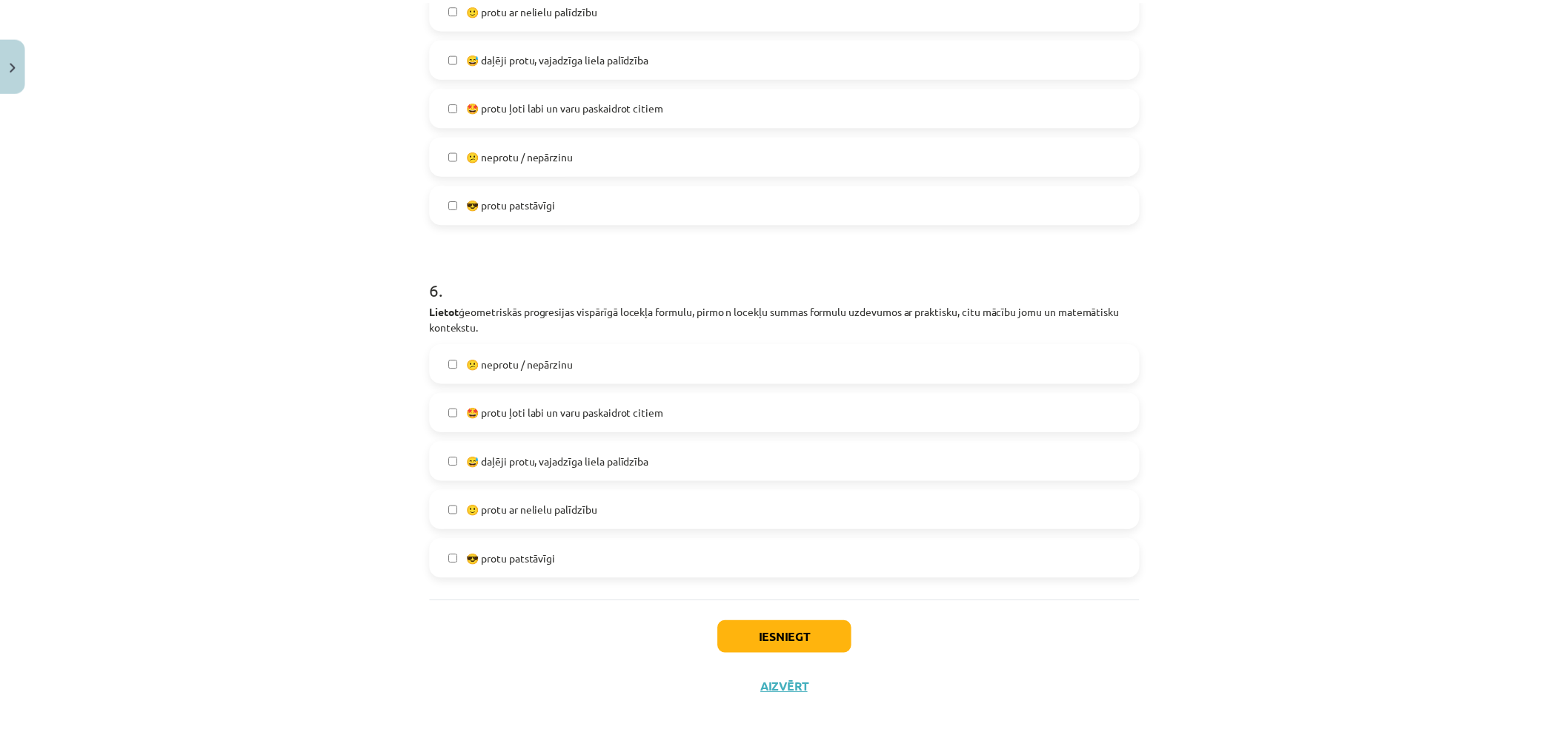
scroll to position [1761, 0]
click at [576, 507] on span "🙂 protu ar nelielu palīdzību" at bounding box center [536, 510] width 132 height 15
click at [764, 634] on button "Iesniegt" at bounding box center [790, 637] width 135 height 33
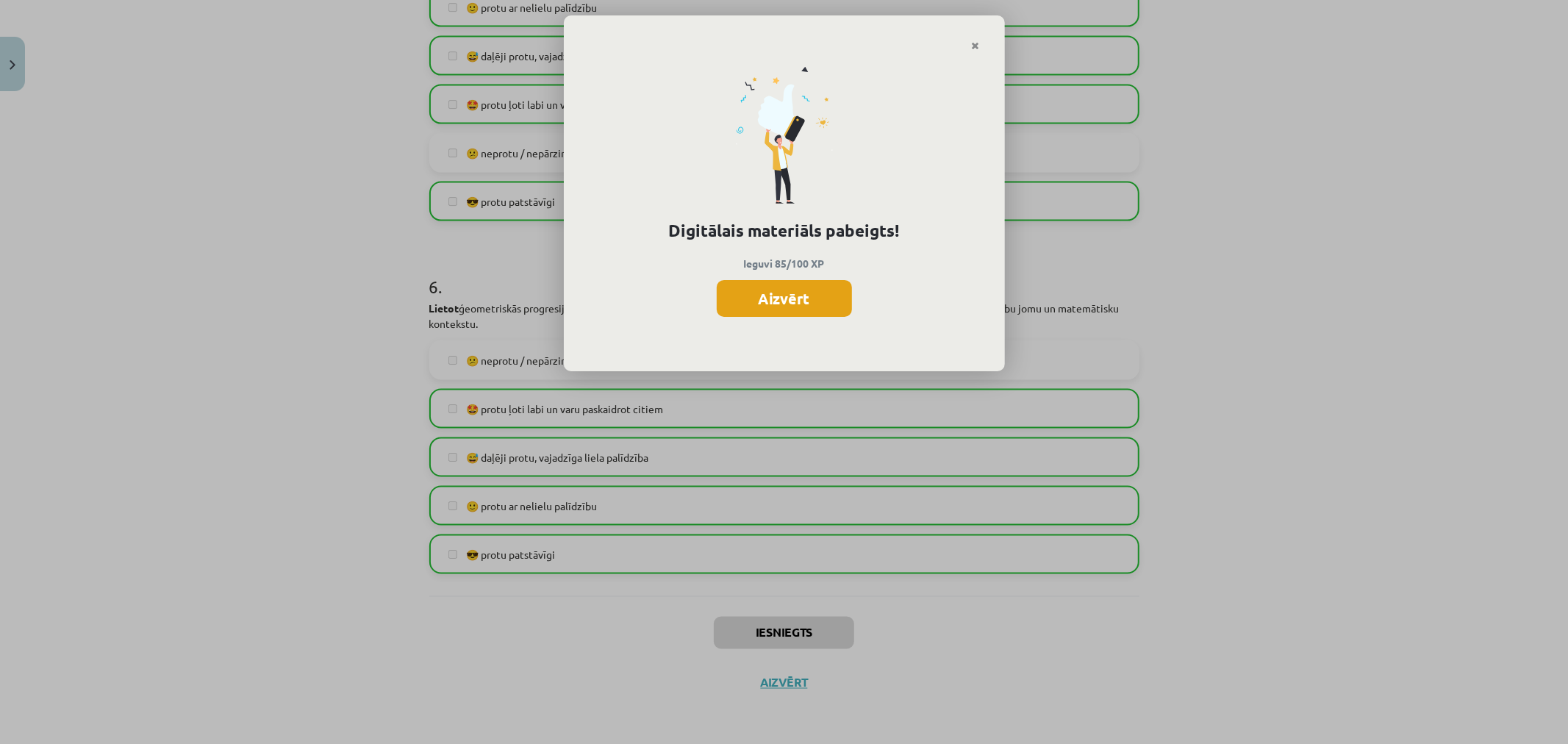
click at [799, 298] on button "Aizvērt" at bounding box center [784, 299] width 136 height 37
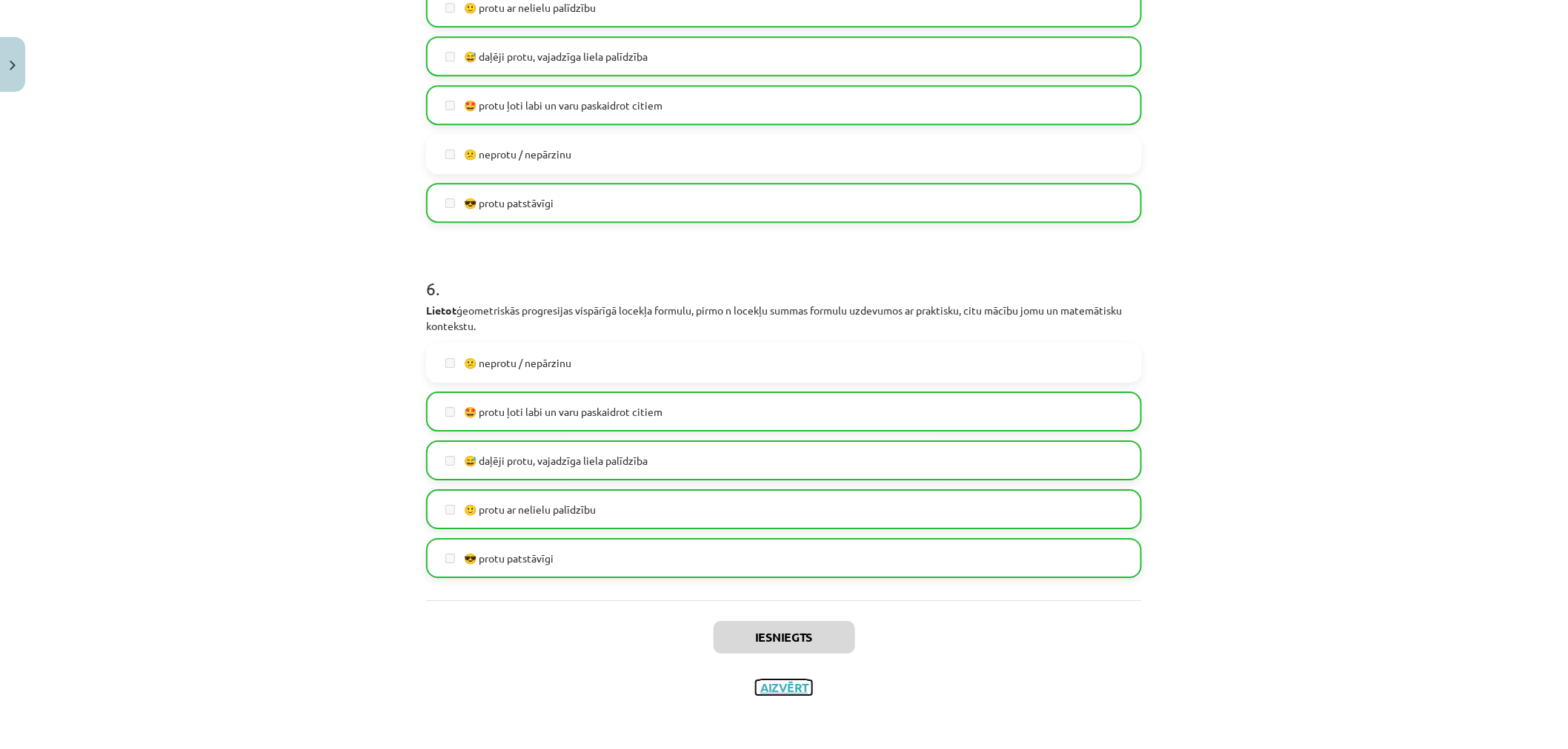
click at [791, 685] on button "Aizvērt" at bounding box center [784, 688] width 56 height 15
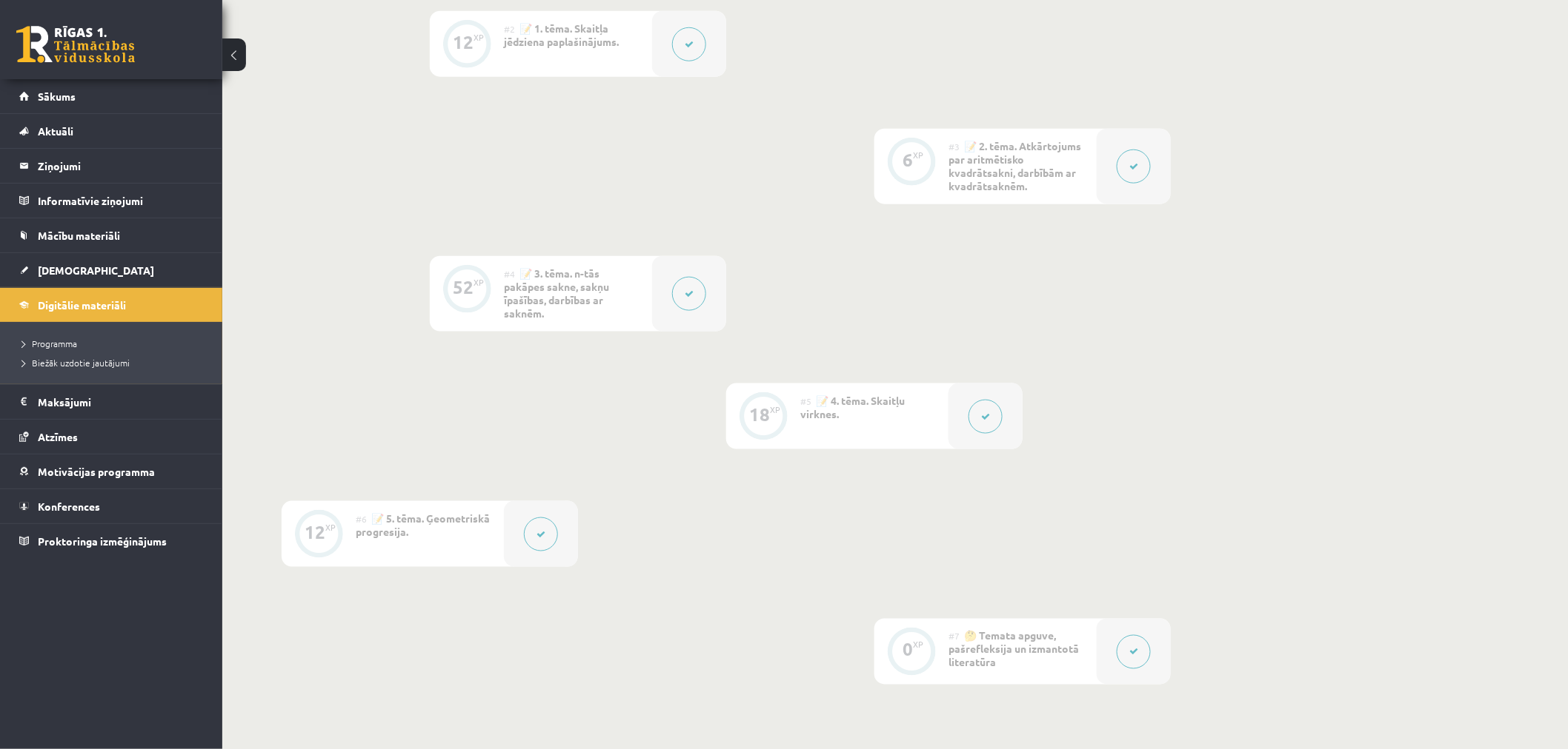
scroll to position [212, 0]
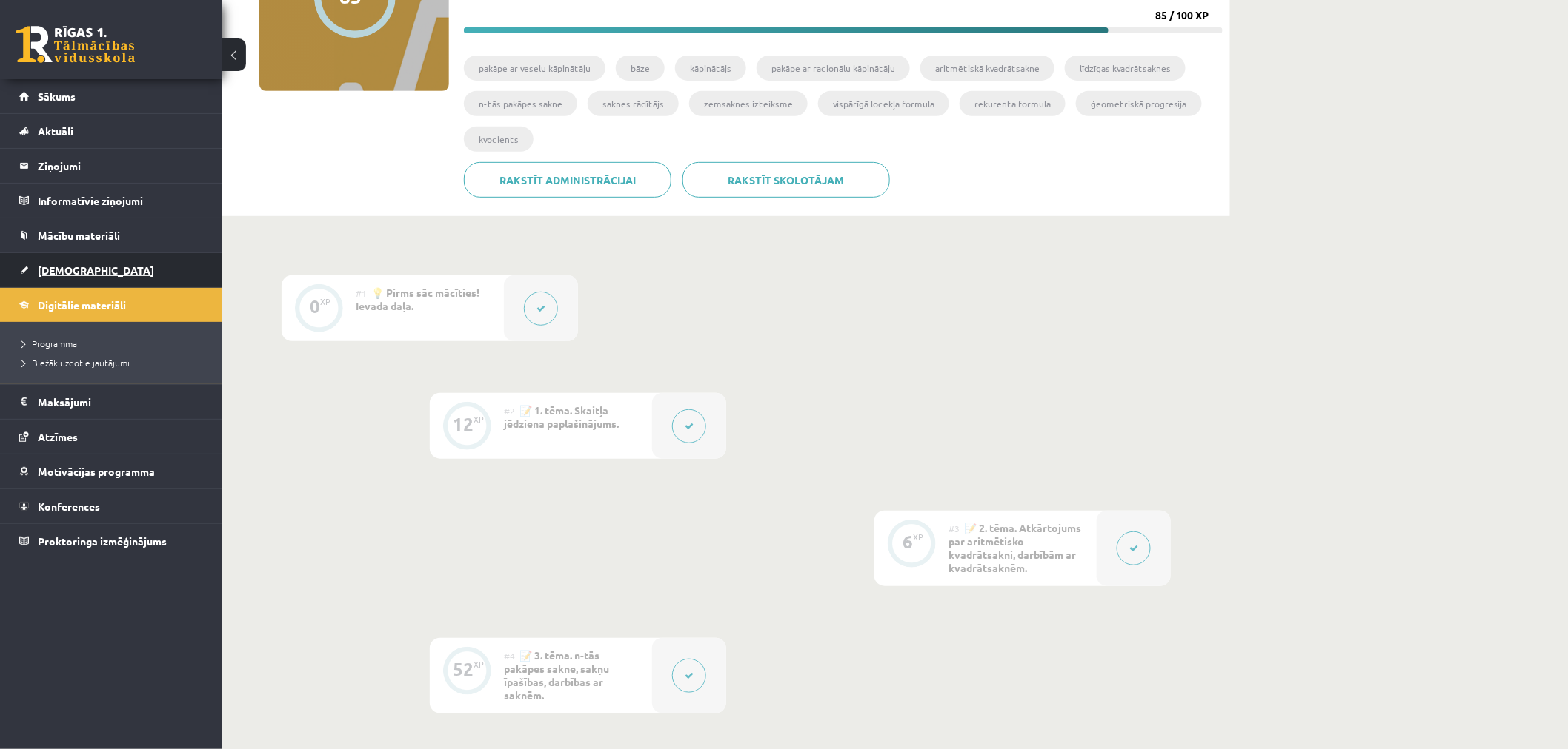
click at [73, 270] on span "[DEMOGRAPHIC_DATA]" at bounding box center [96, 270] width 116 height 14
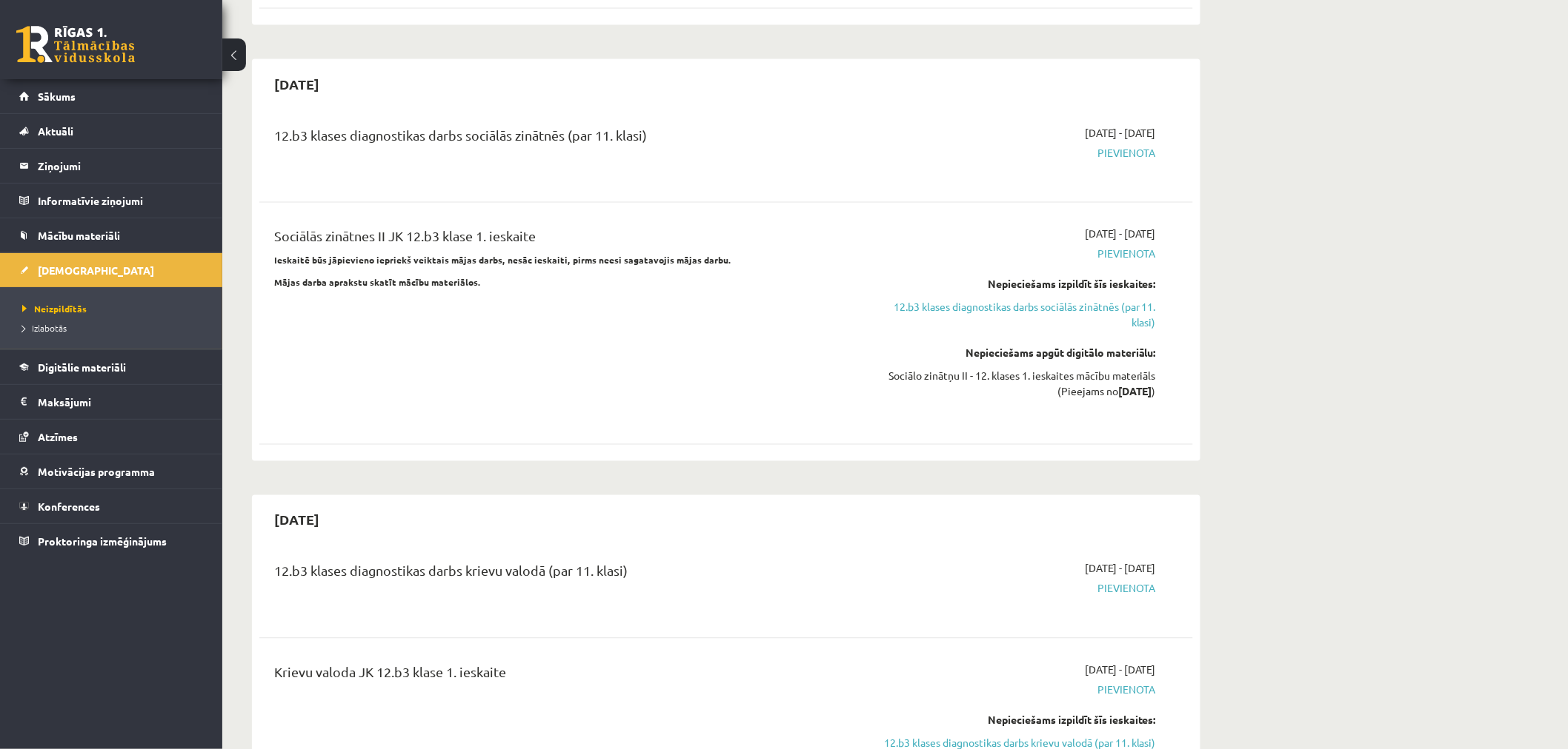
scroll to position [1069, 0]
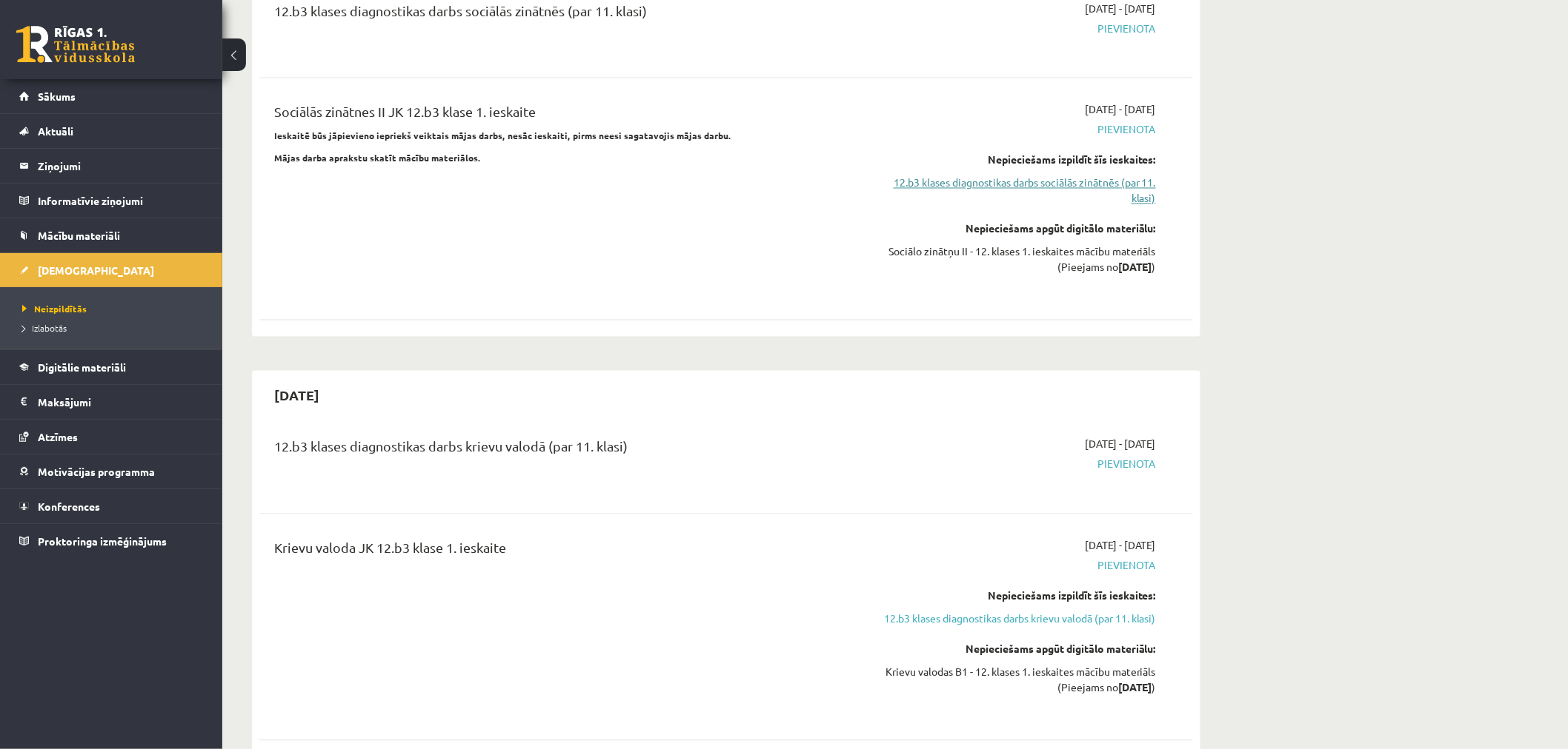
click at [1104, 175] on link "12.b3 klases diagnostikas darbs sociālās zinātnēs (par 11. klasi)" at bounding box center [1016, 190] width 279 height 31
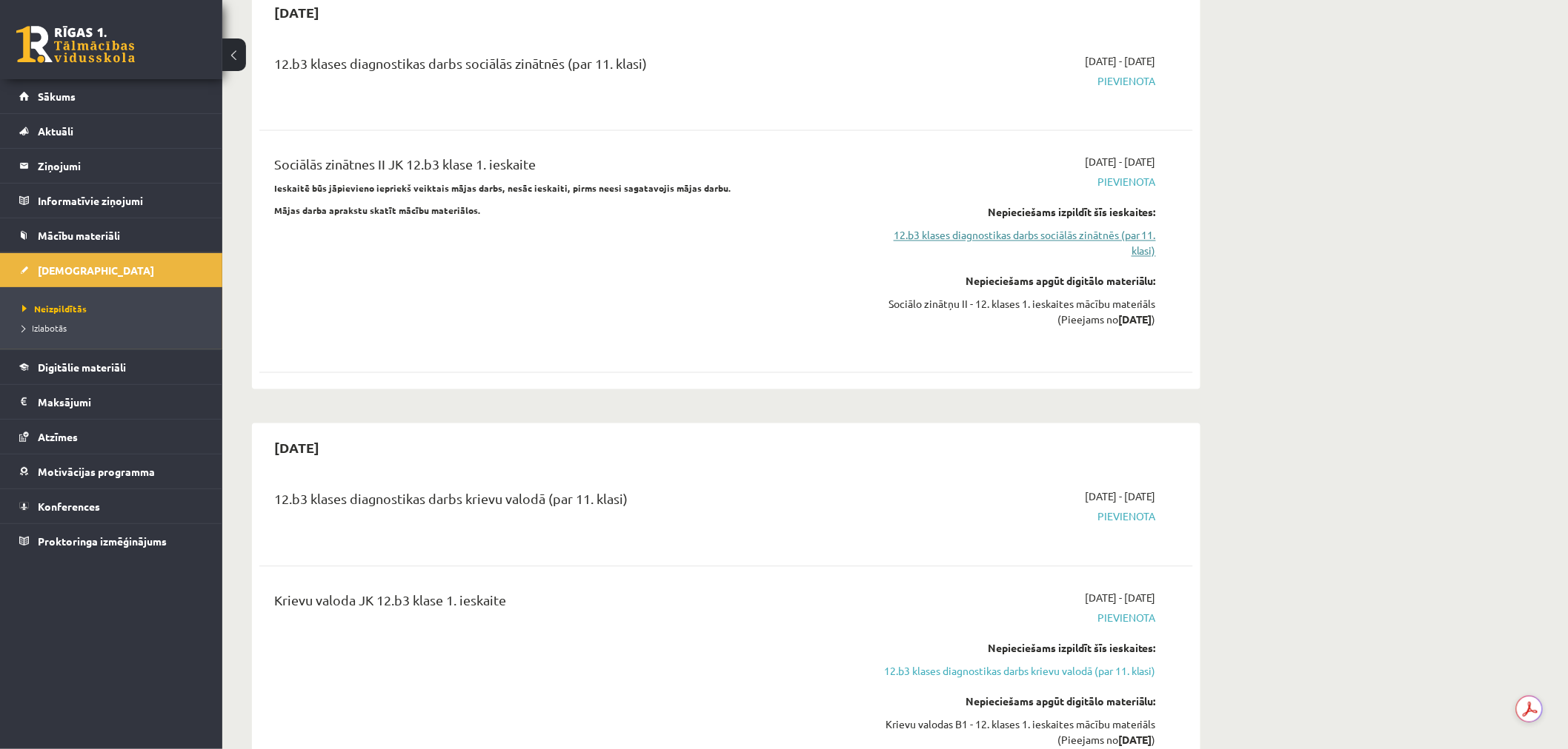
click at [1079, 228] on link "12.b3 klases diagnostikas darbs sociālās zinātnēs (par 11. klasi)" at bounding box center [1016, 244] width 279 height 31
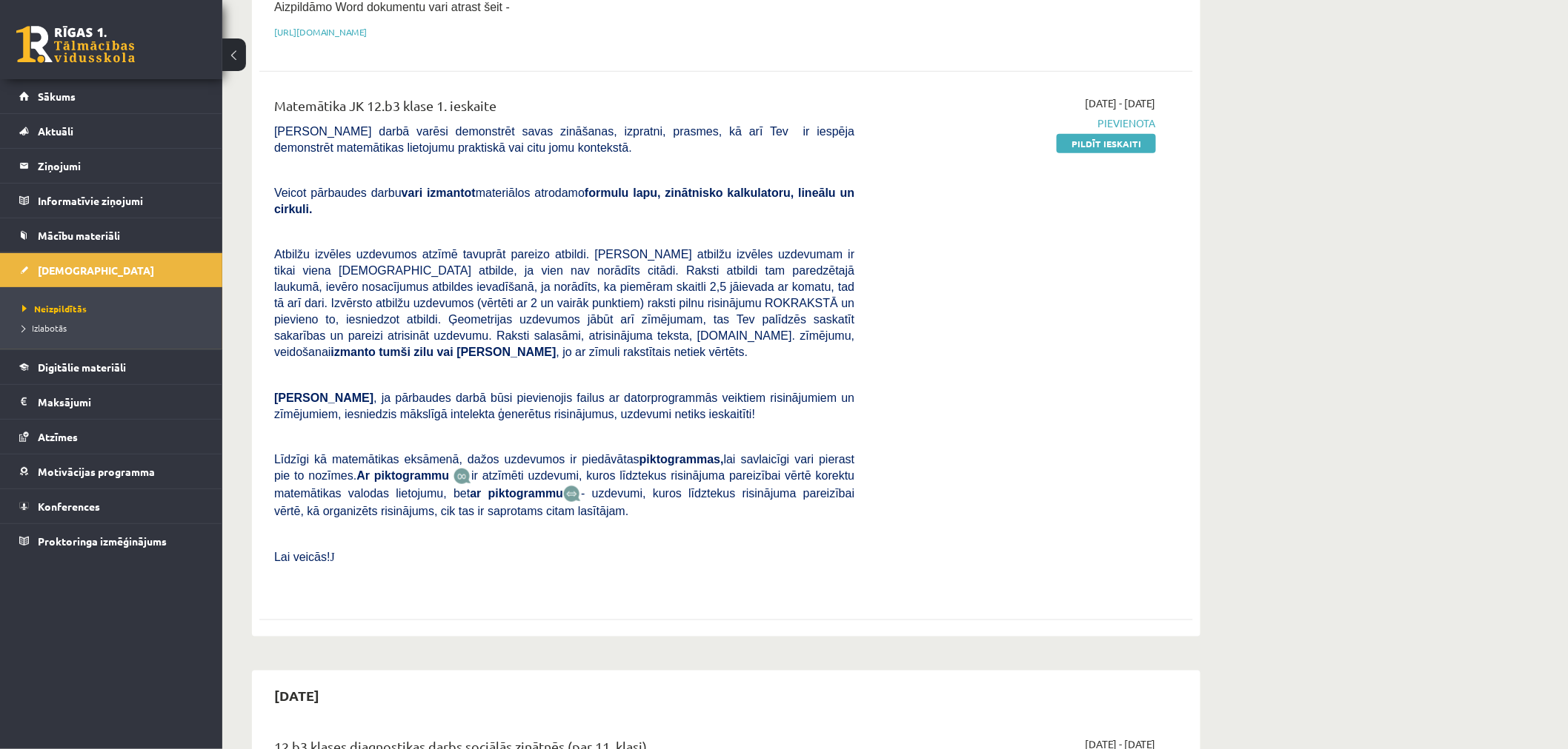
scroll to position [0, 0]
